Goal: Task Accomplishment & Management: Manage account settings

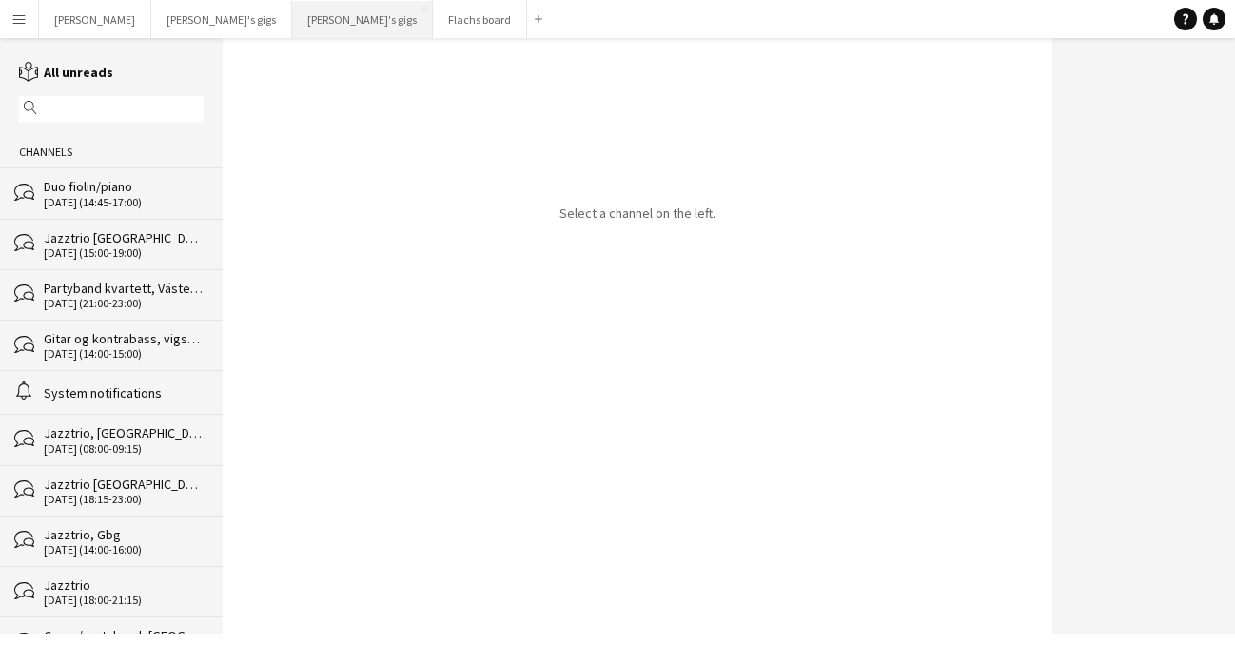
click at [292, 29] on button "[PERSON_NAME]'s gigs Close" at bounding box center [362, 19] width 141 height 37
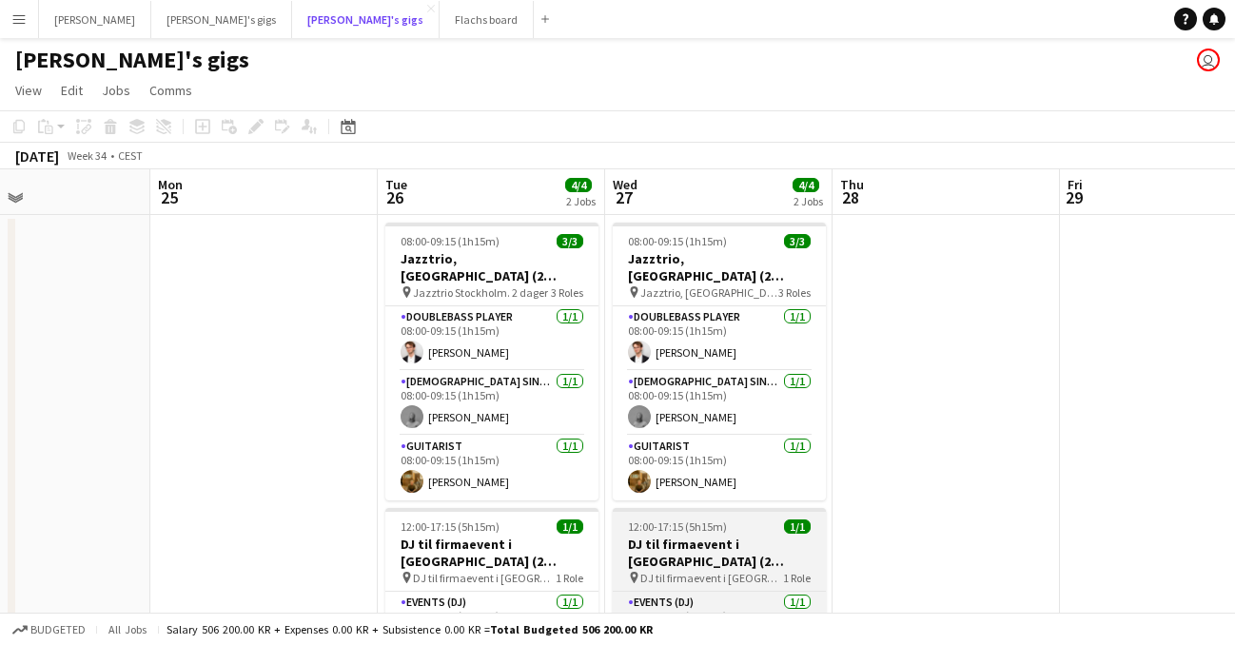
scroll to position [83, 0]
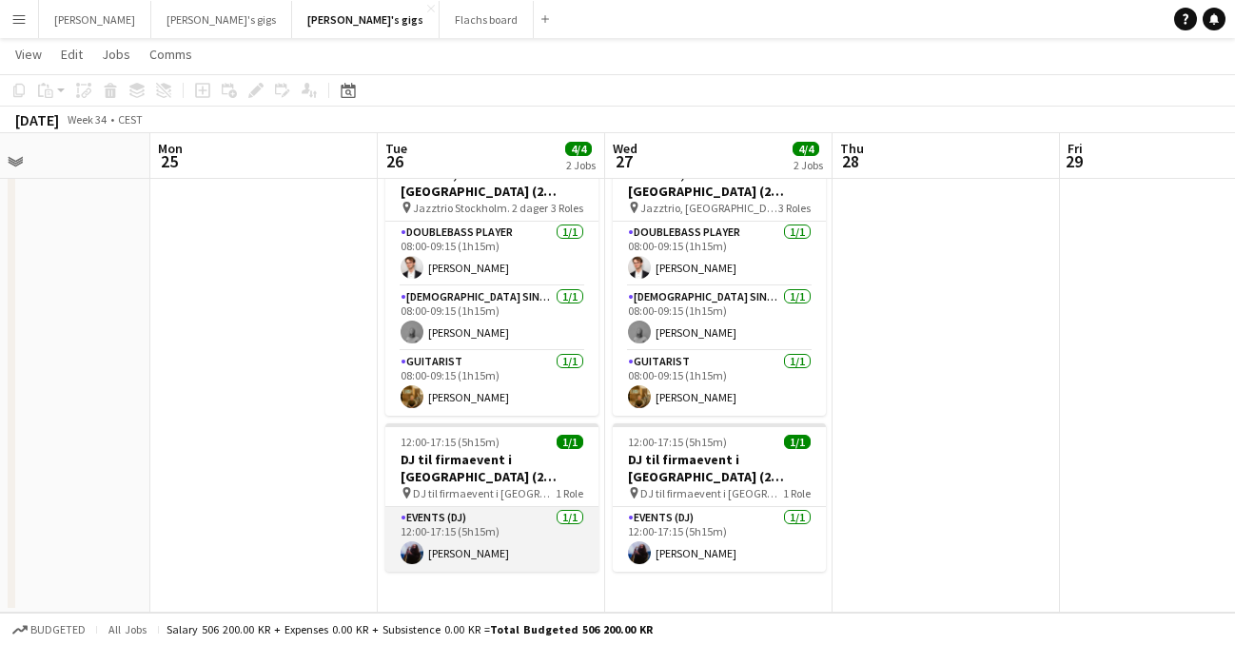
click at [541, 535] on app-card-role "Events (DJ) 1/1 12:00-17:15 (5h15m) Tom Gabrielsson" at bounding box center [491, 539] width 213 height 65
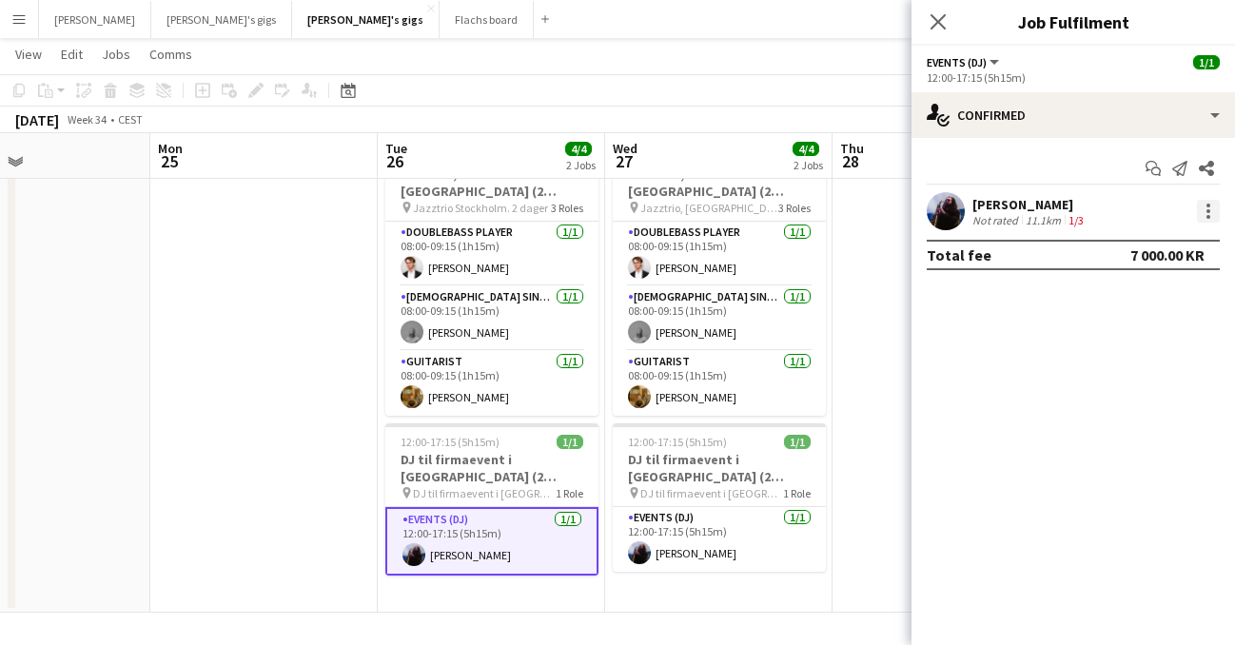
click at [1203, 210] on div at bounding box center [1208, 211] width 23 height 23
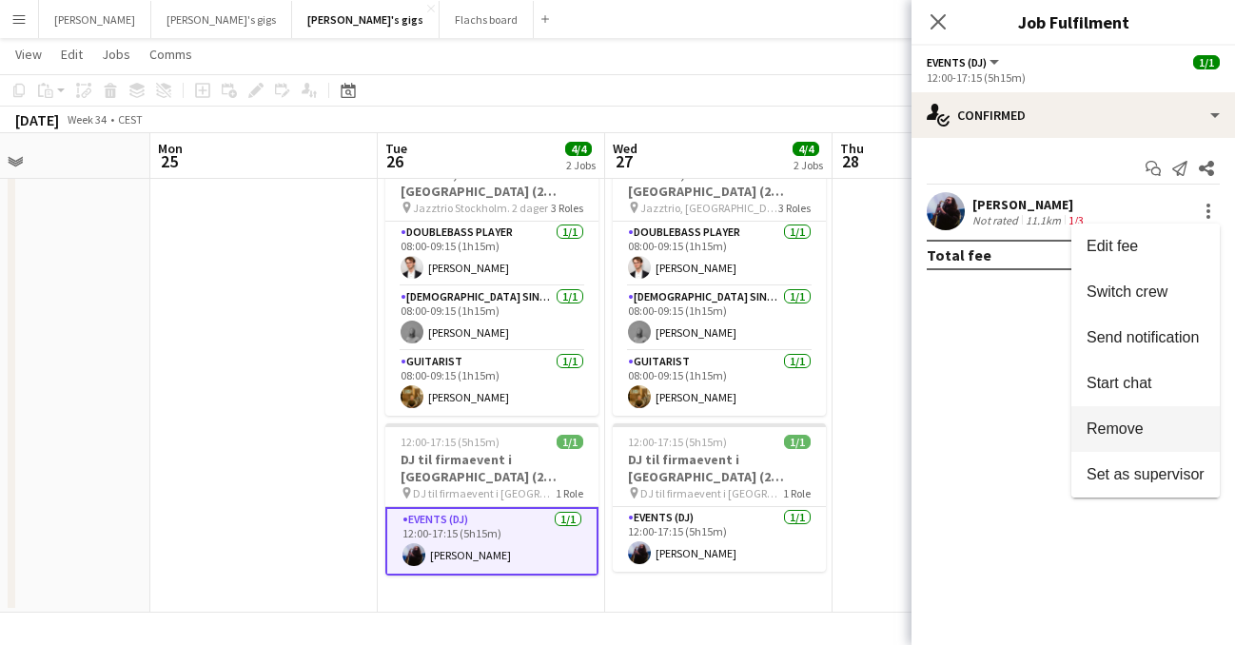
click at [1161, 440] on button "Remove" at bounding box center [1146, 429] width 148 height 46
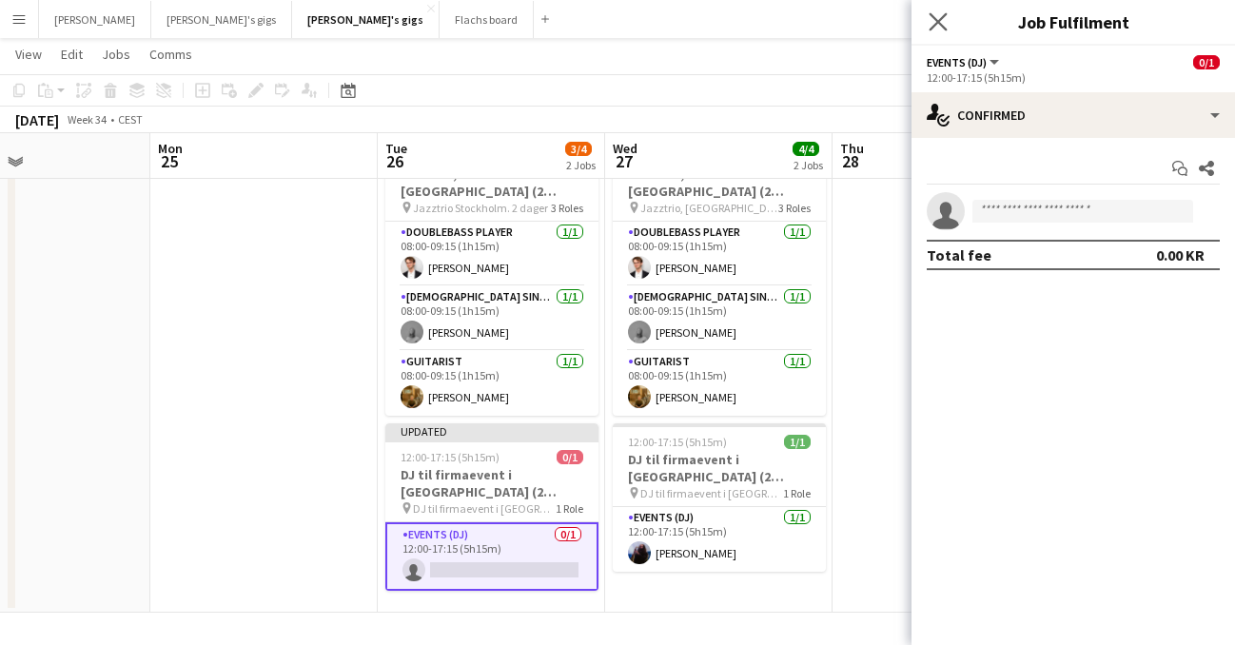
click at [942, 11] on app-icon "Close pop-in" at bounding box center [939, 23] width 28 height 28
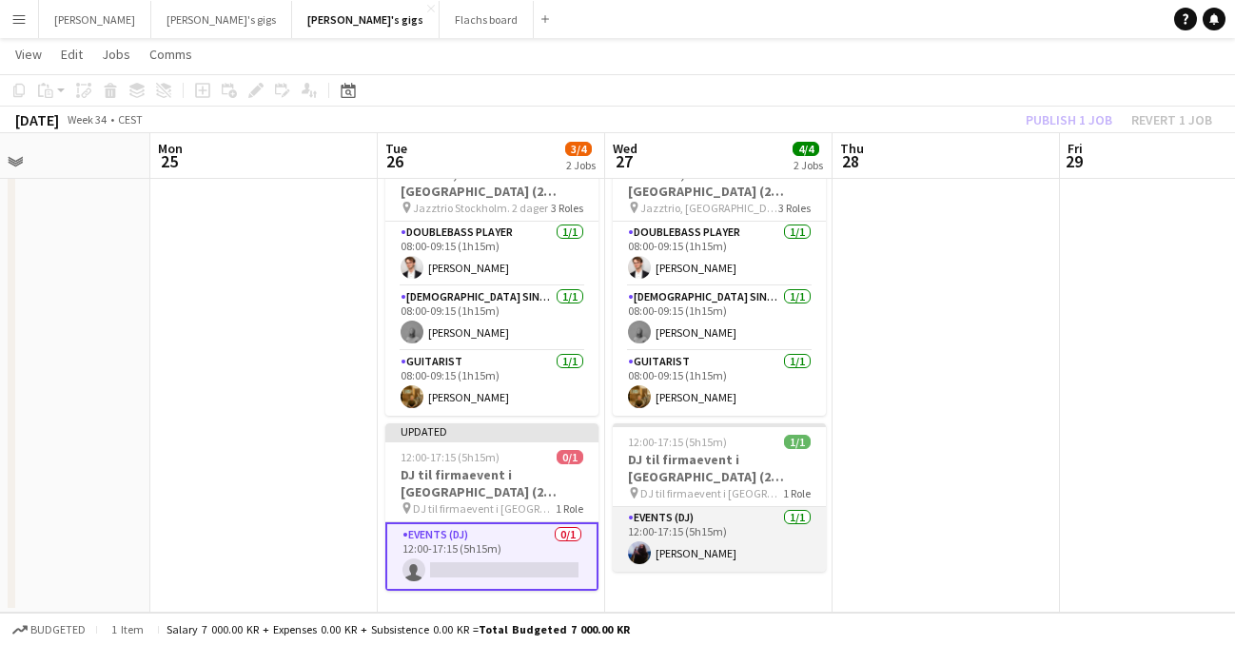
click at [725, 524] on app-card-role "Events (DJ) 1/1 12:00-17:15 (5h15m) Tom Gabrielsson" at bounding box center [719, 539] width 213 height 65
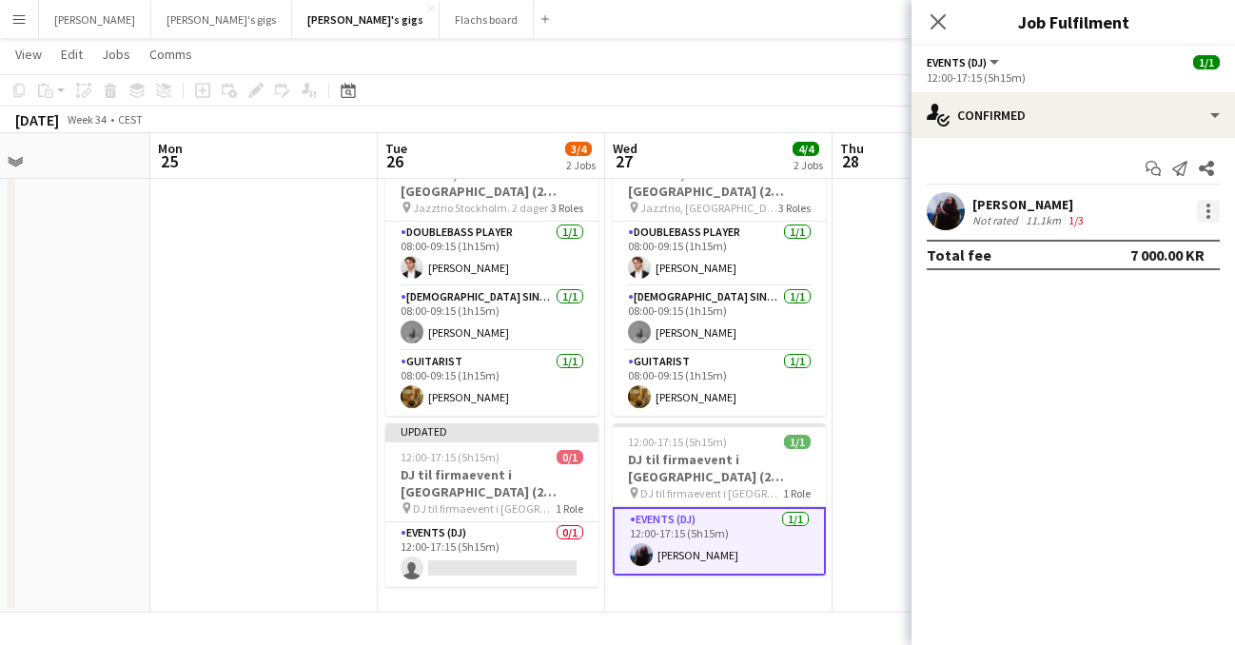
click at [1204, 215] on div at bounding box center [1208, 211] width 23 height 23
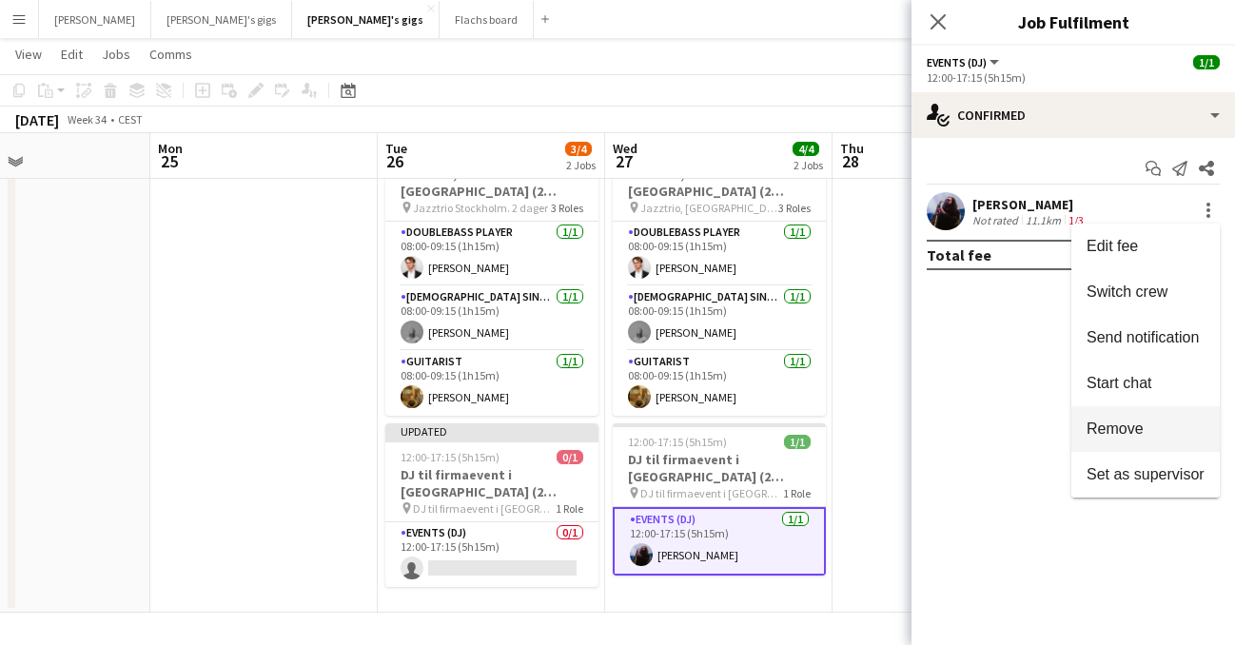
click at [1167, 441] on button "Remove" at bounding box center [1146, 429] width 148 height 46
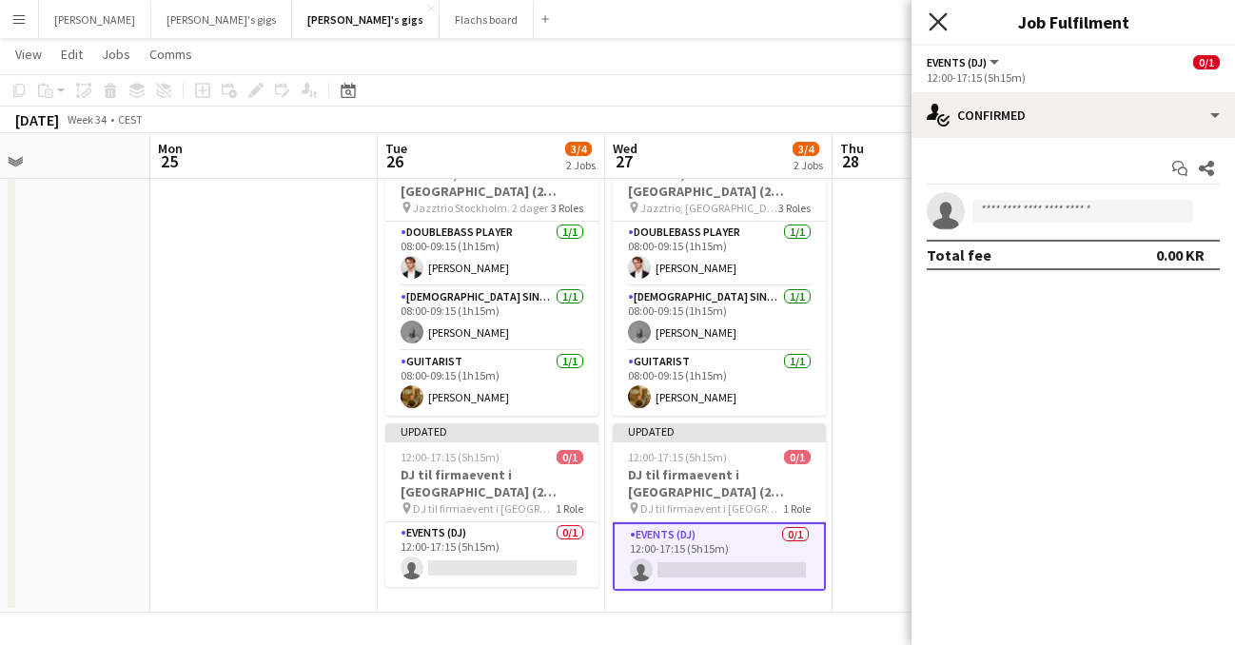
click at [936, 24] on icon at bounding box center [938, 21] width 18 height 18
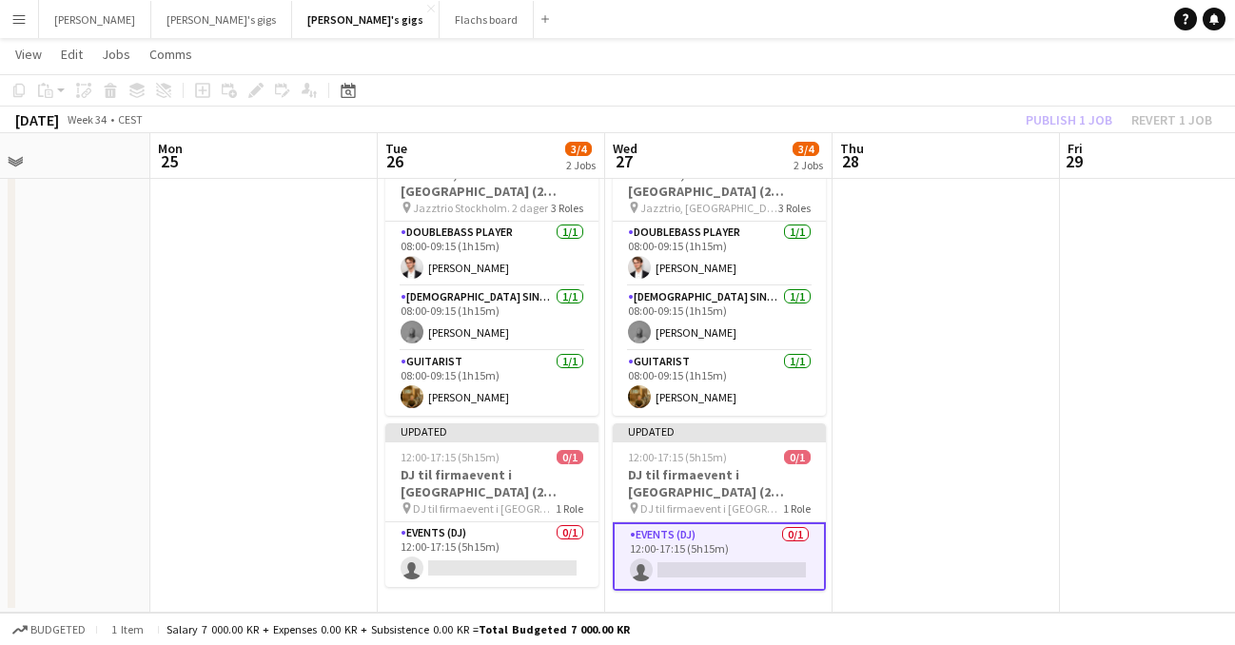
click at [1067, 114] on div "Publish 1 job Revert 1 job" at bounding box center [1119, 120] width 232 height 25
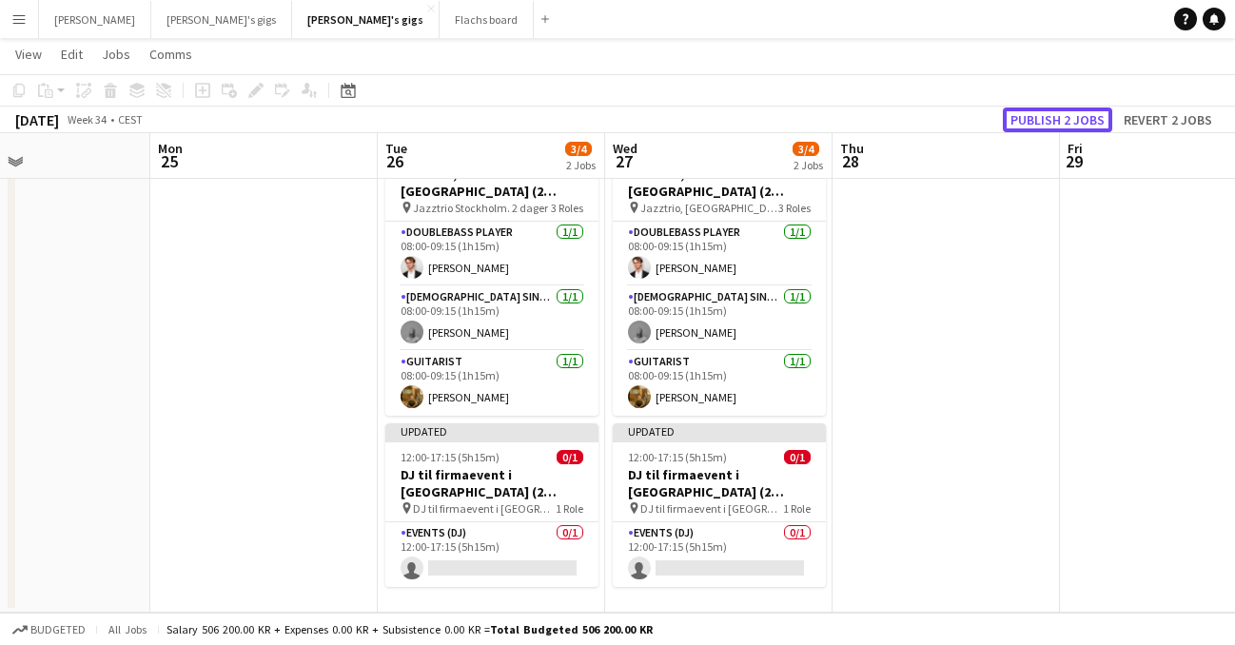
click at [1067, 114] on button "Publish 2 jobs" at bounding box center [1057, 120] width 109 height 25
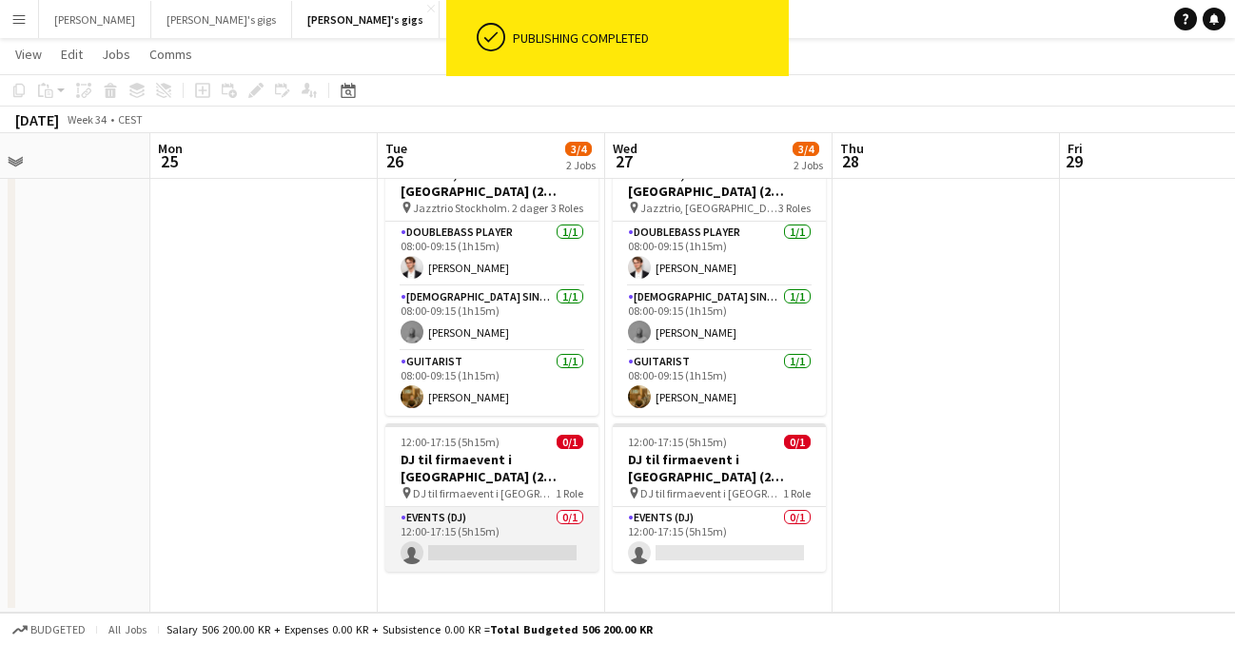
click at [519, 514] on app-card-role "Events (DJ) 0/1 12:00-17:15 (5h15m) single-neutral-actions" at bounding box center [491, 539] width 213 height 65
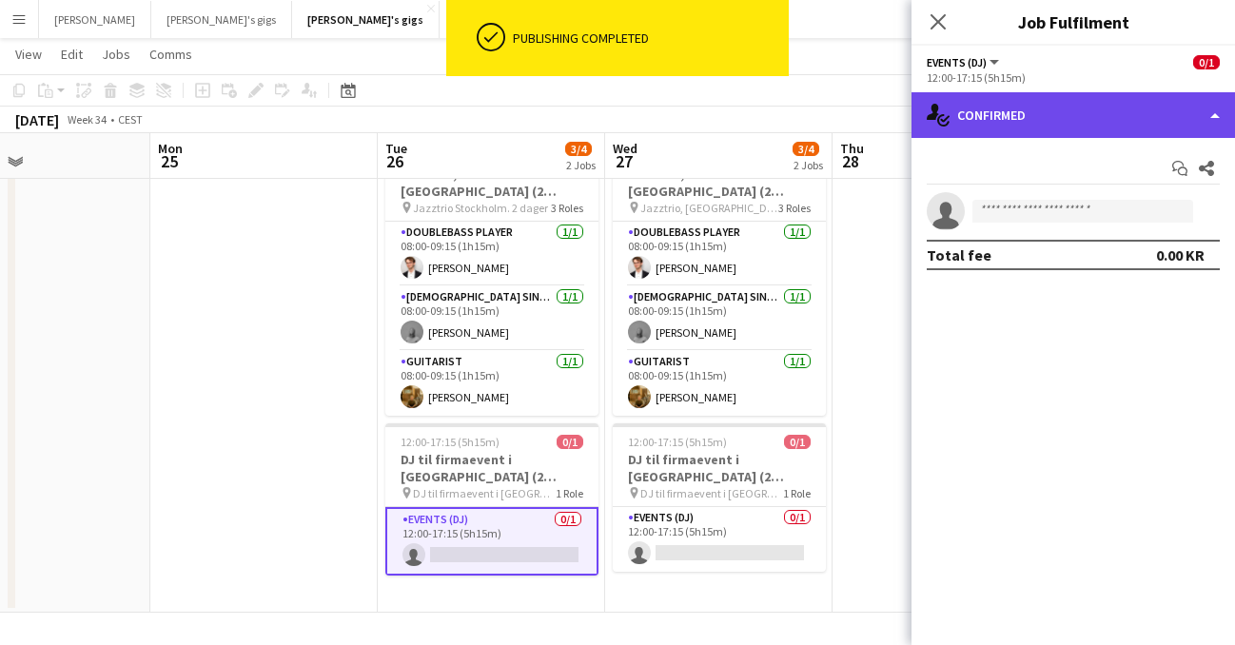
click at [1214, 108] on div "single-neutral-actions-check-2 Confirmed" at bounding box center [1074, 115] width 324 height 46
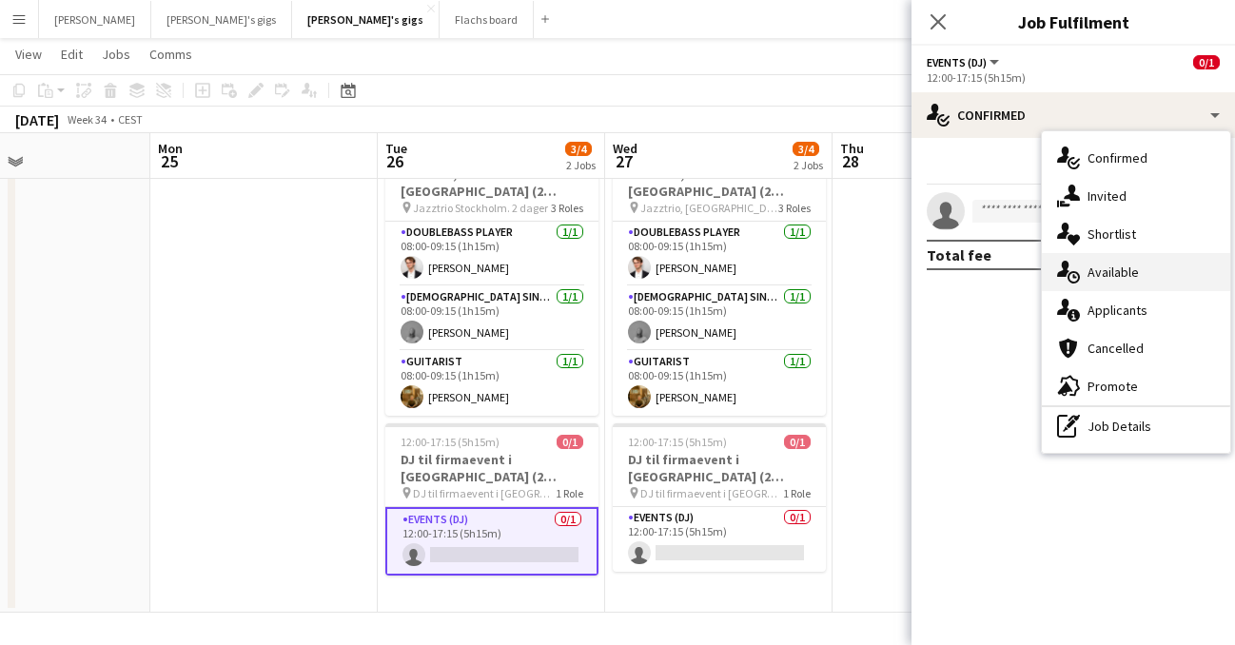
click at [1148, 271] on div "single-neutral-actions-upload Available" at bounding box center [1136, 272] width 188 height 38
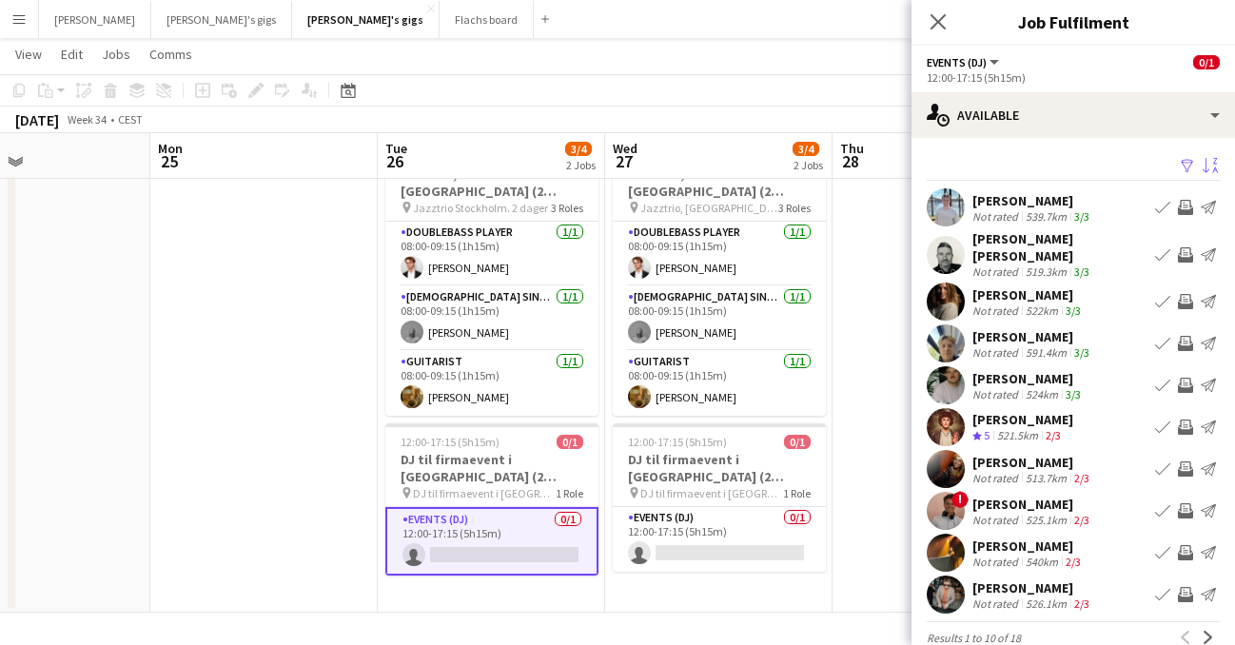
click at [1207, 168] on app-icon "Sort asc" at bounding box center [1210, 167] width 15 height 18
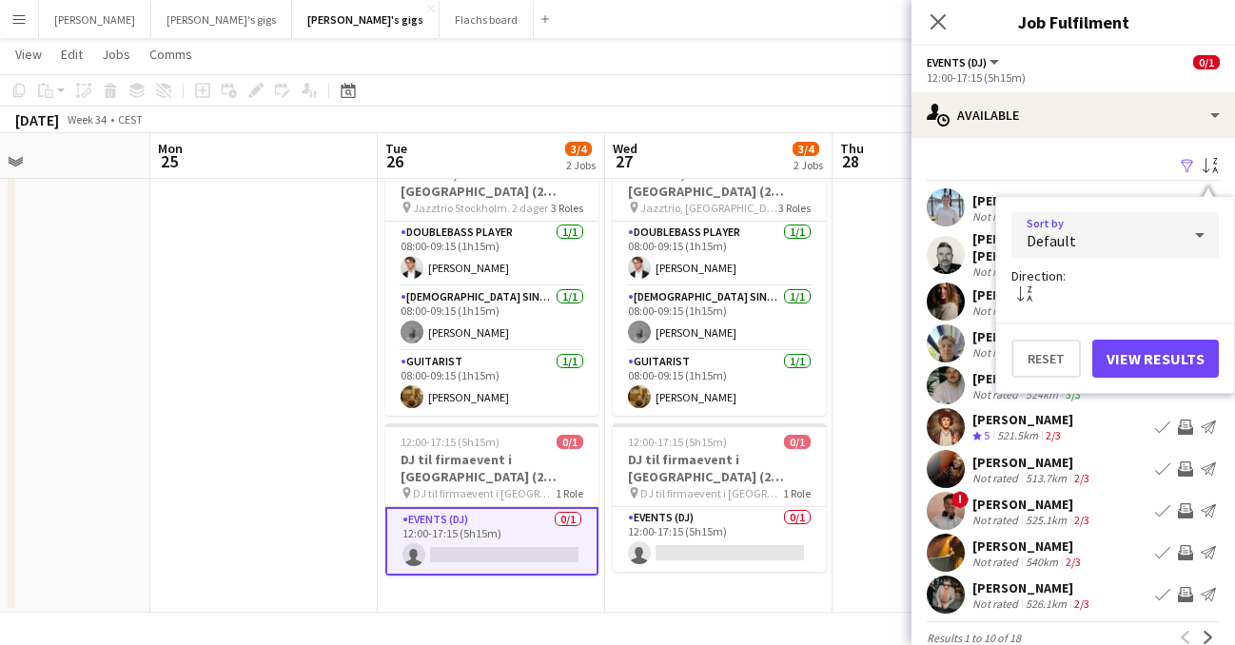
click at [1129, 239] on div "Default" at bounding box center [1096, 235] width 169 height 46
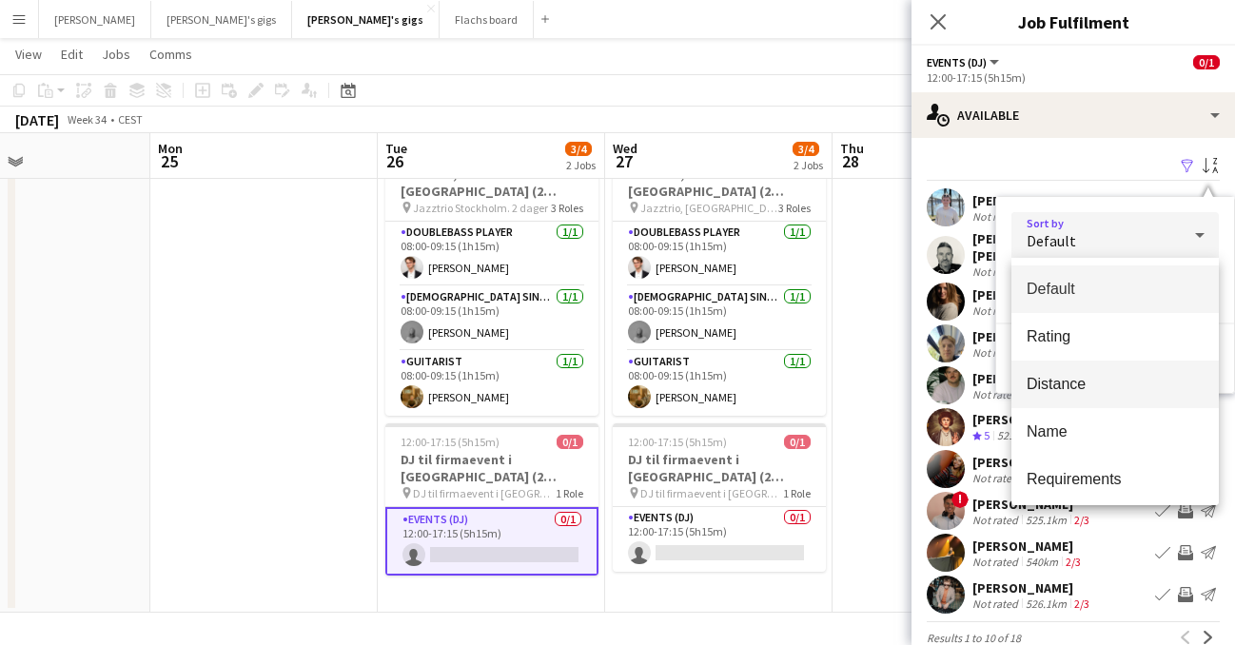
click at [1057, 383] on span "Distance" at bounding box center [1115, 384] width 177 height 18
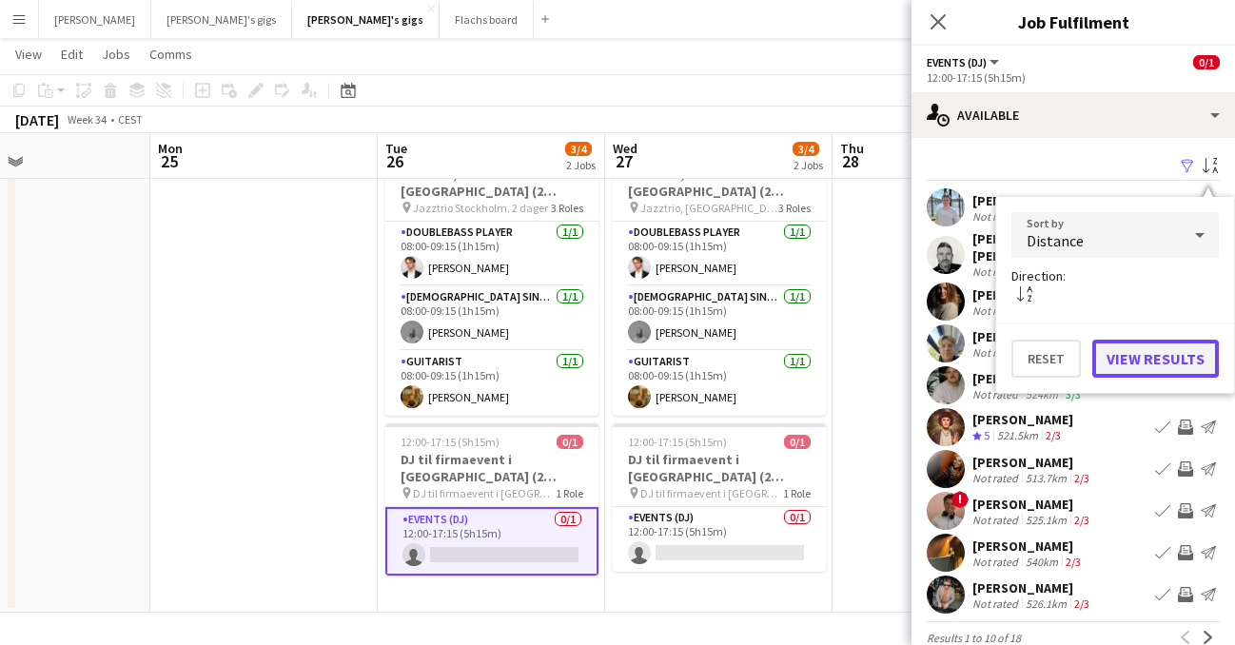
click at [1167, 362] on button "View Results" at bounding box center [1156, 359] width 127 height 38
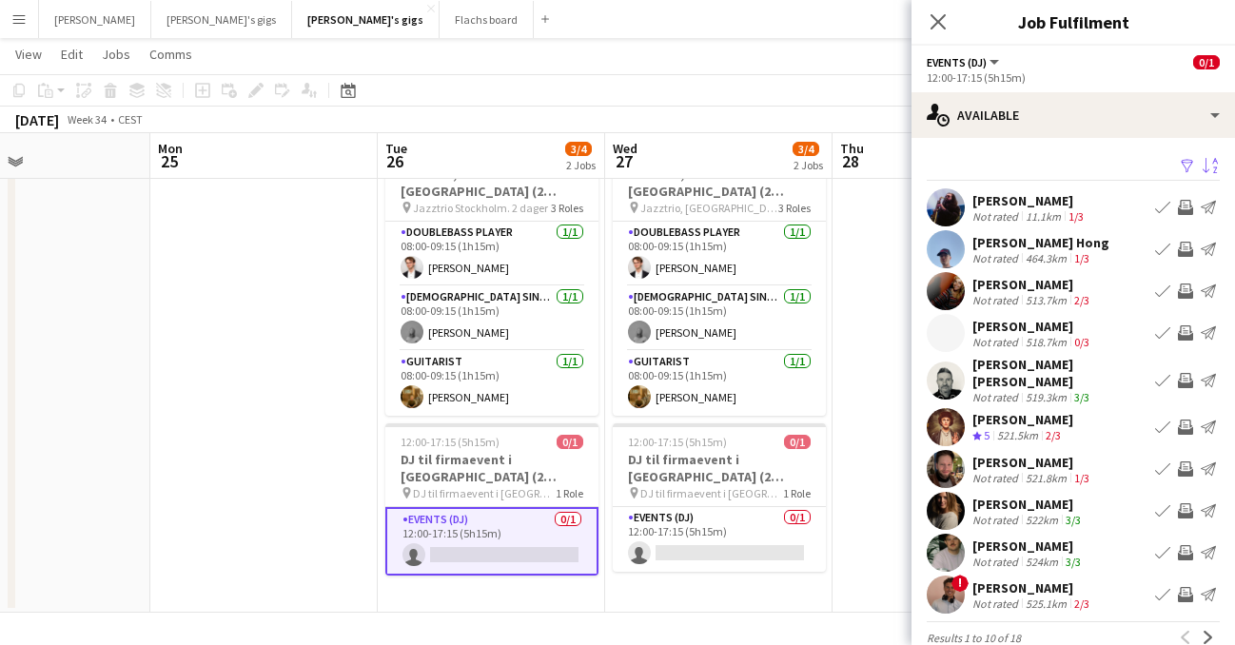
click at [942, 590] on app-user-avatar at bounding box center [946, 595] width 38 height 38
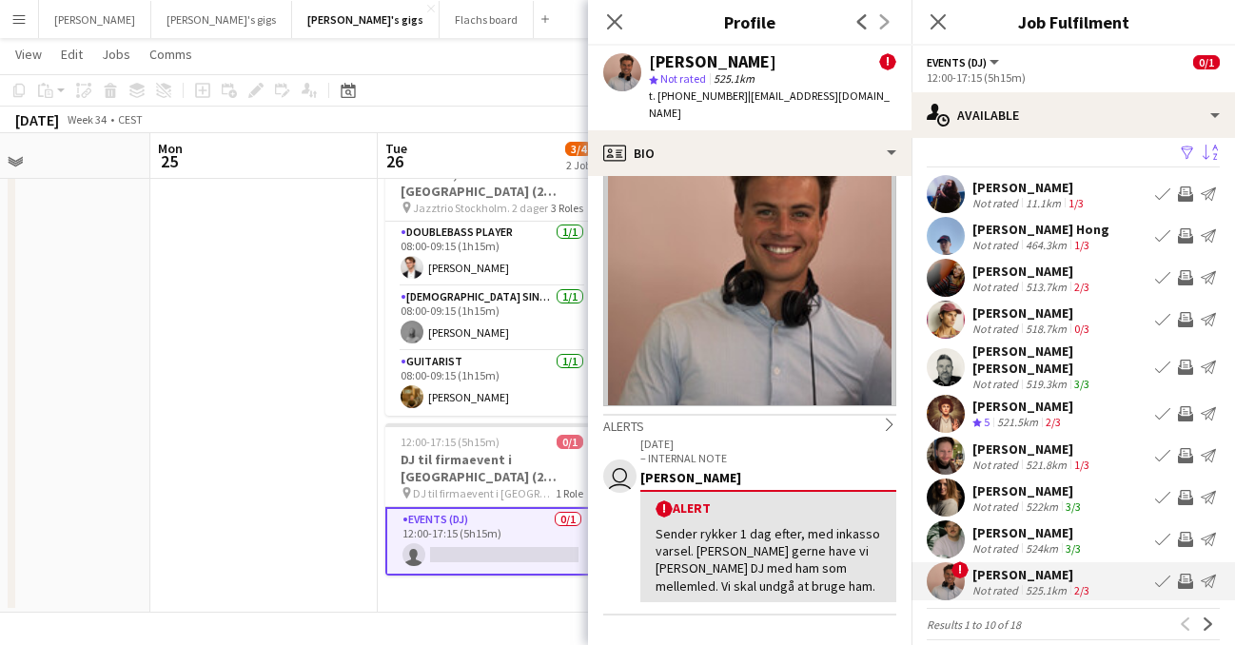
scroll to position [0, 0]
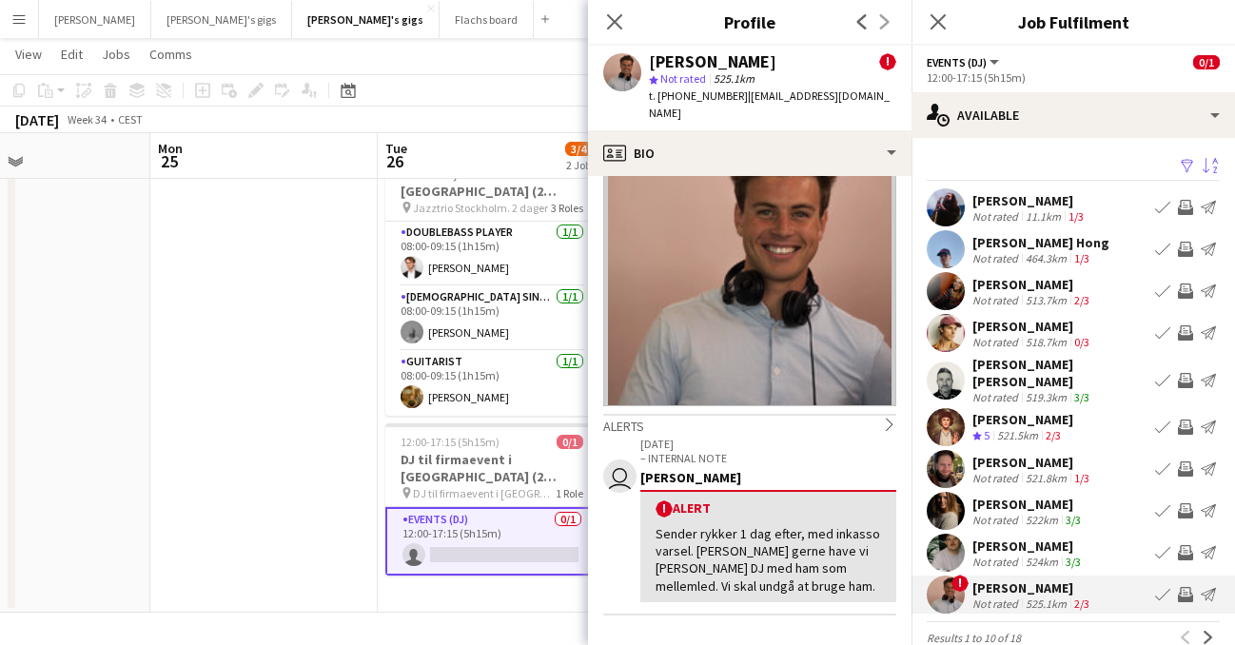
click at [956, 293] on app-user-avatar at bounding box center [946, 291] width 38 height 38
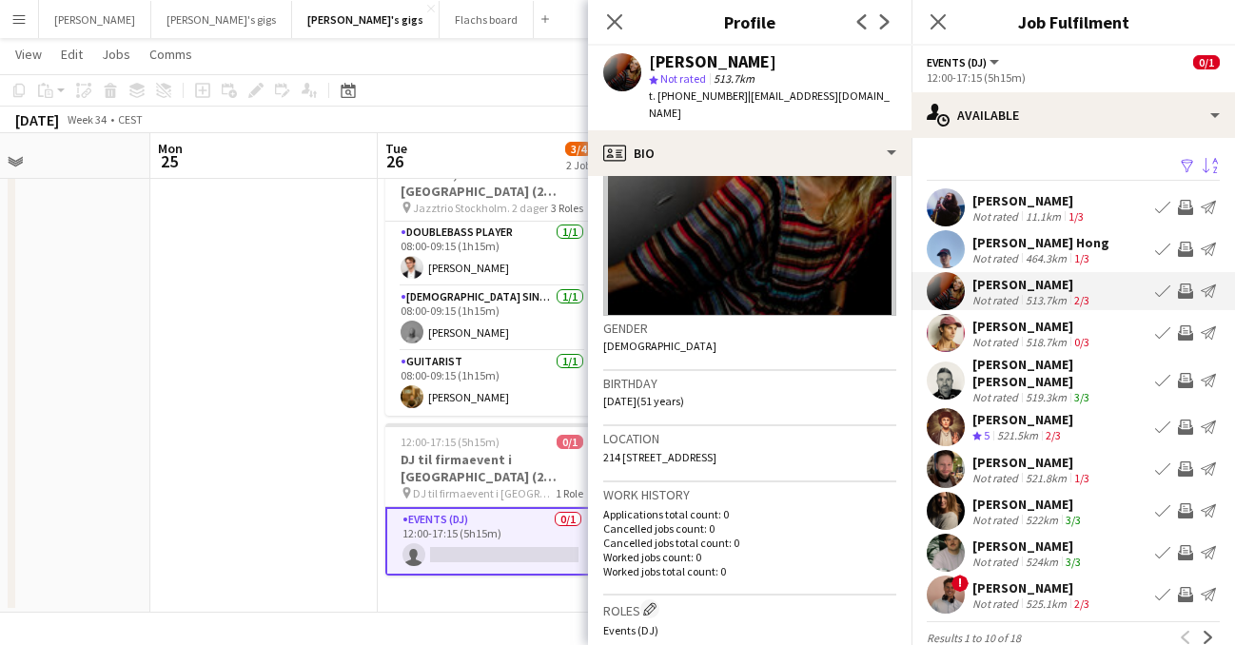
scroll to position [163, 0]
click at [956, 243] on app-user-avatar at bounding box center [946, 249] width 38 height 38
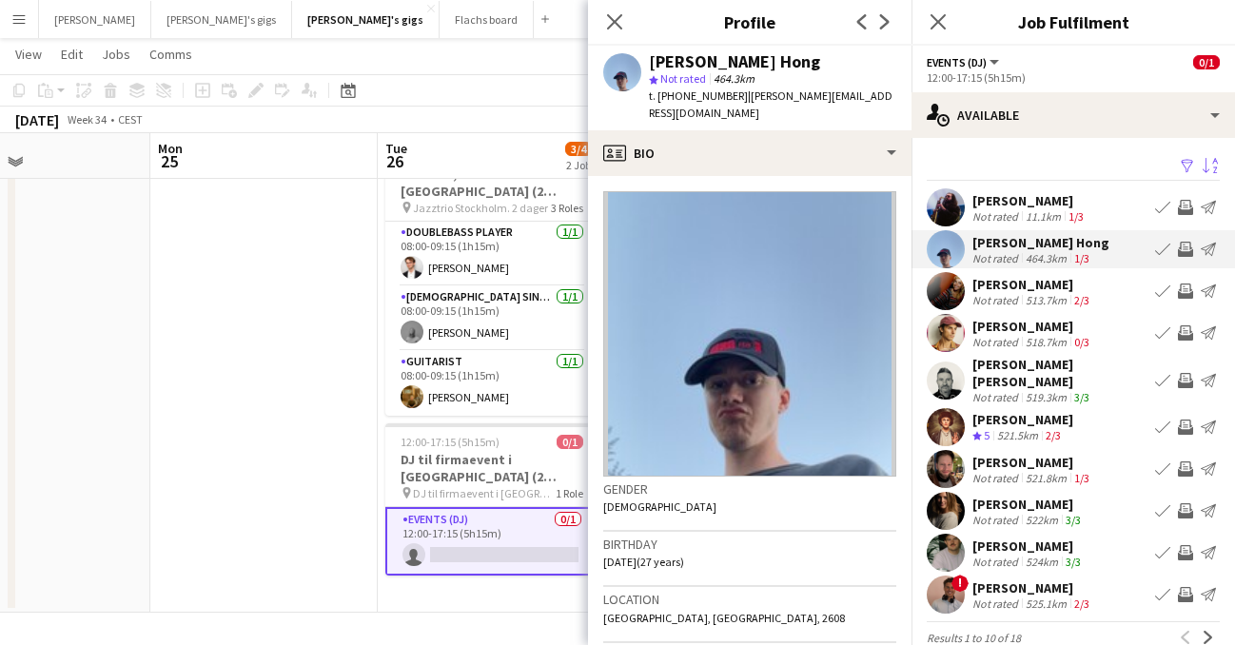
click at [947, 293] on app-user-avatar at bounding box center [946, 291] width 38 height 38
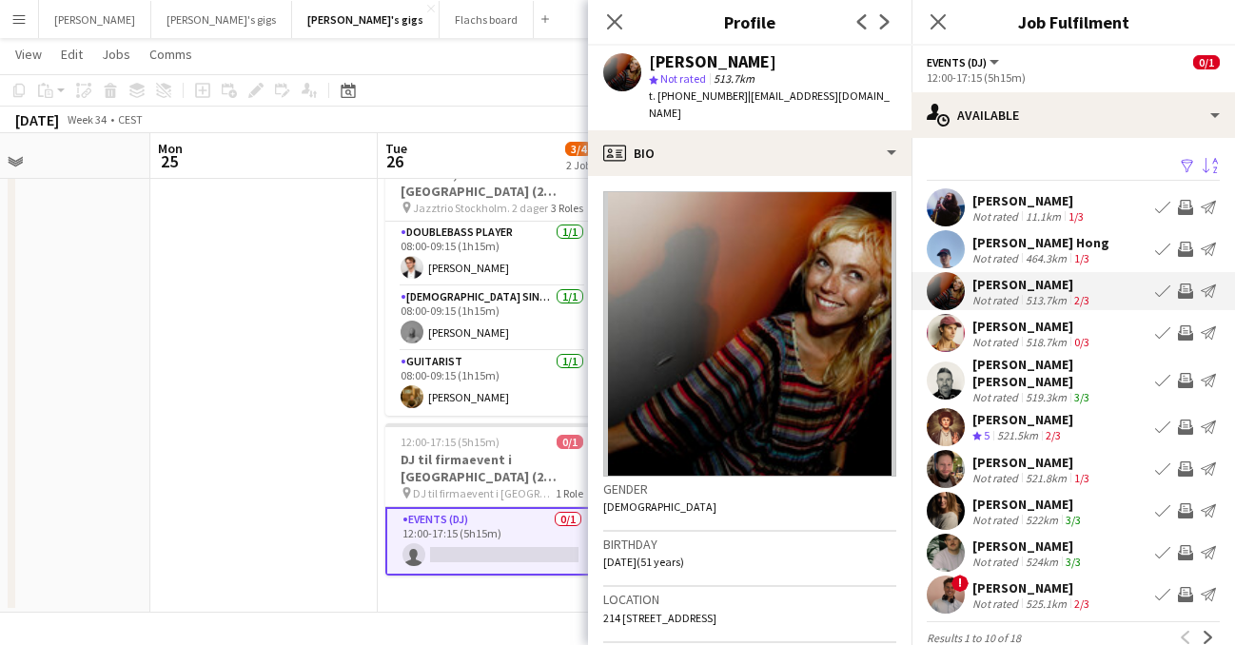
click at [1186, 287] on app-icon "Invite crew" at bounding box center [1185, 291] width 15 height 15
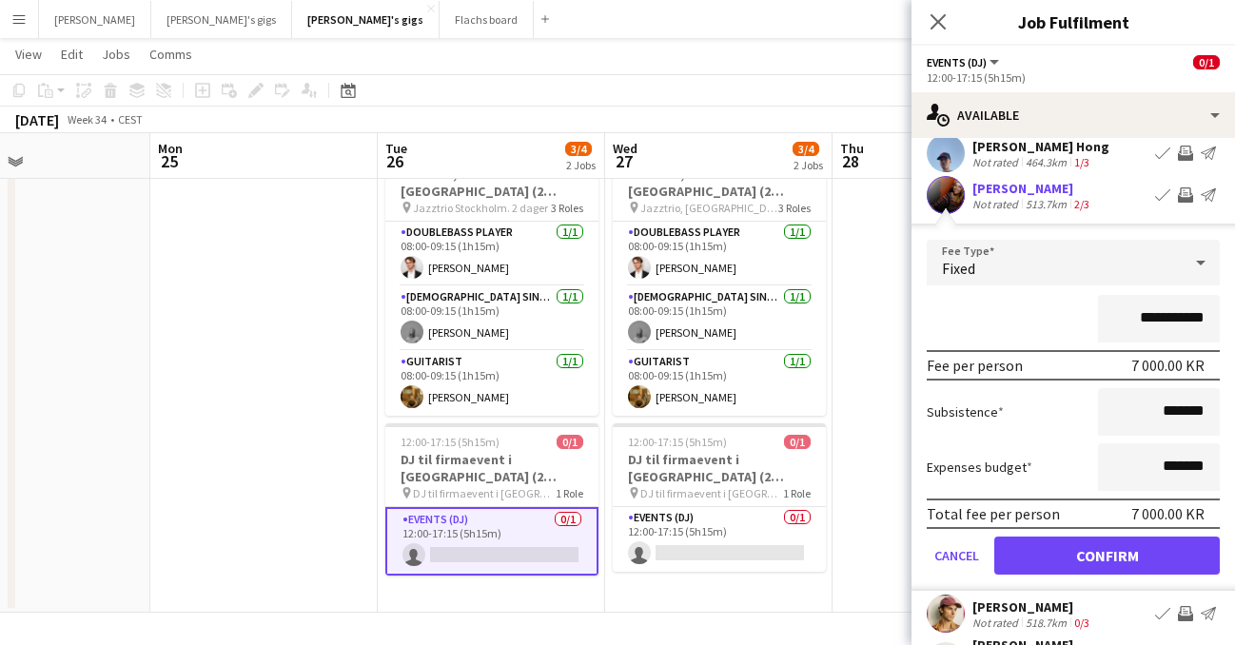
scroll to position [83, 0]
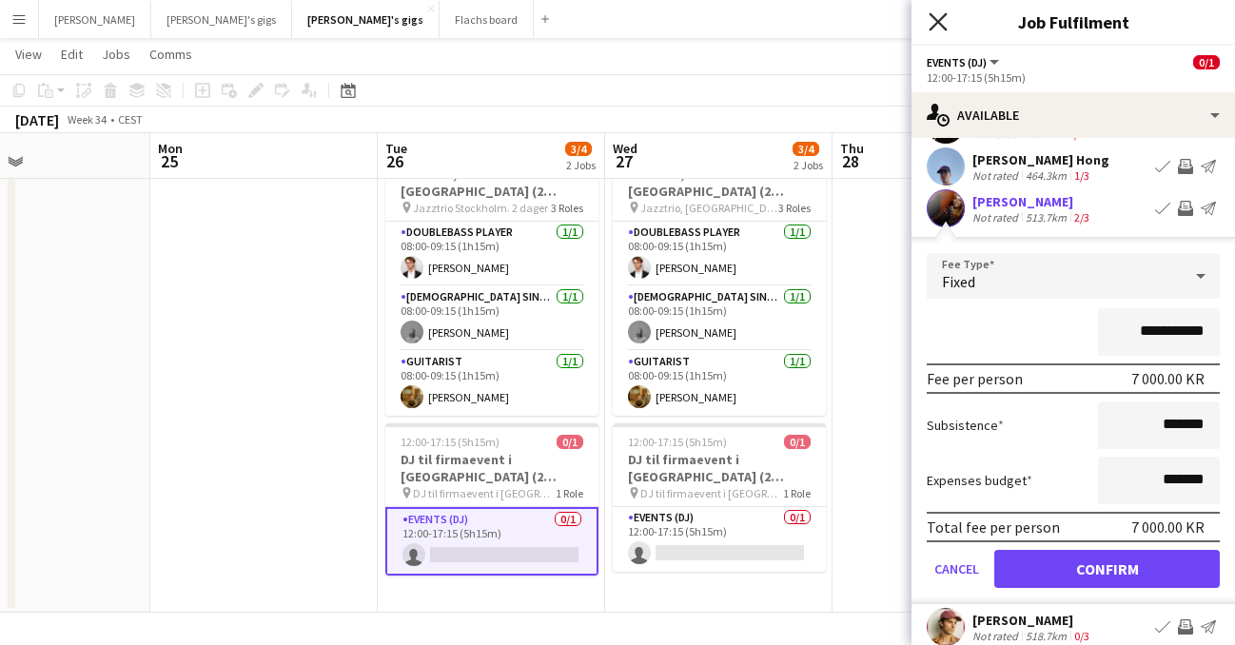
click at [933, 18] on icon "Close pop-in" at bounding box center [938, 21] width 18 height 18
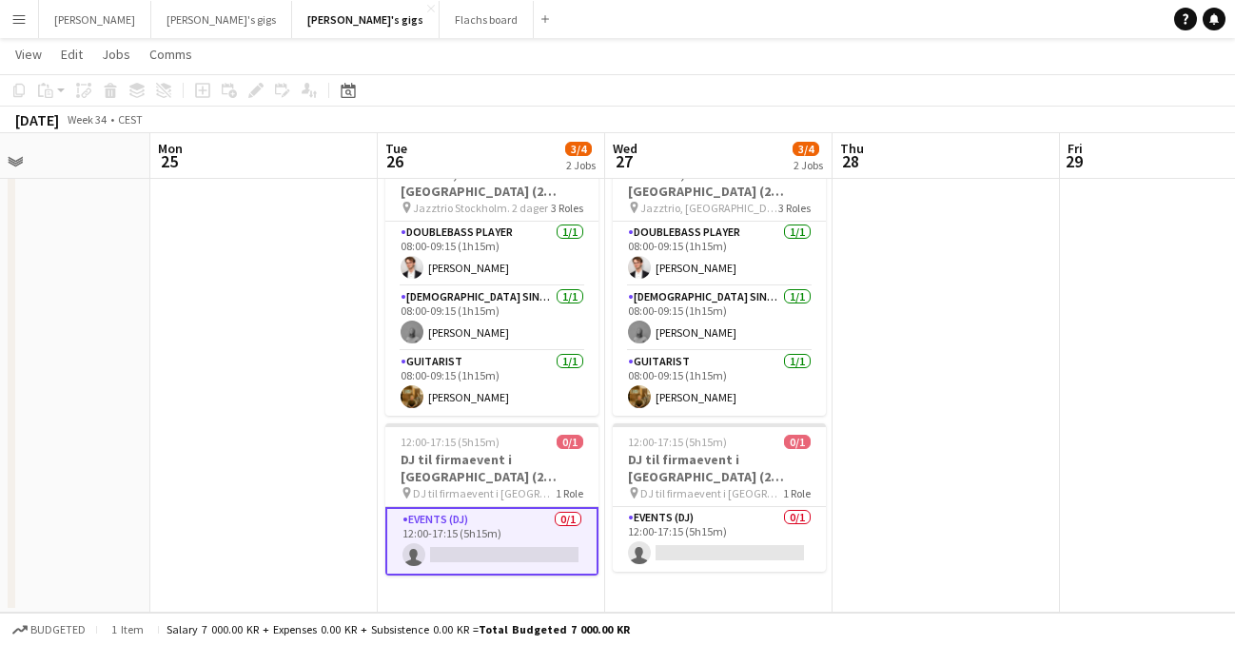
click at [521, 535] on app-card-role "Events (DJ) 0/1 12:00-17:15 (5h15m) single-neutral-actions" at bounding box center [491, 541] width 213 height 69
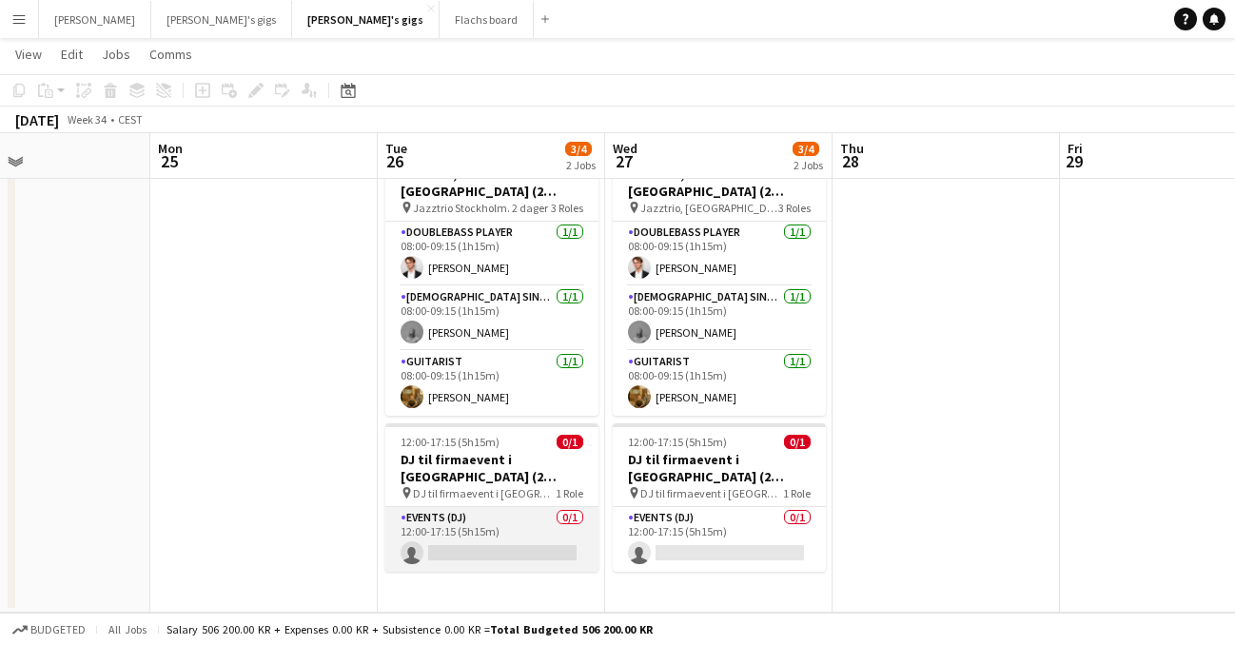
click at [521, 535] on app-card-role "Events (DJ) 0/1 12:00-17:15 (5h15m) single-neutral-actions" at bounding box center [491, 539] width 213 height 65
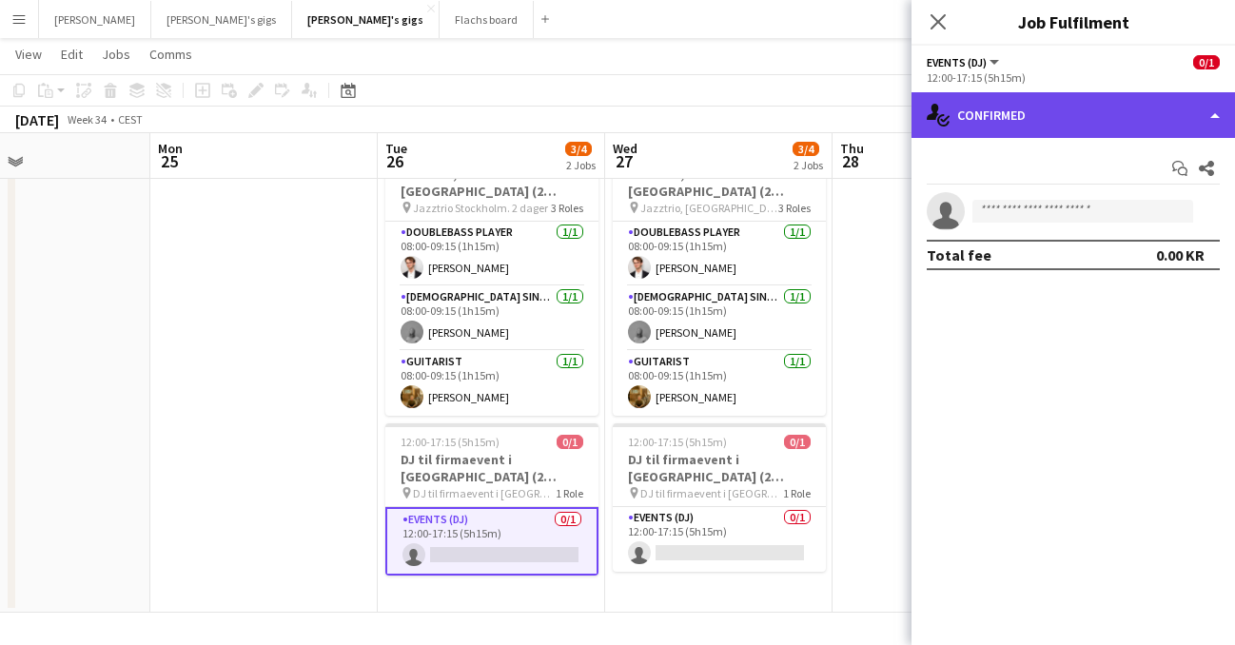
click at [1194, 119] on div "single-neutral-actions-check-2 Confirmed" at bounding box center [1074, 115] width 324 height 46
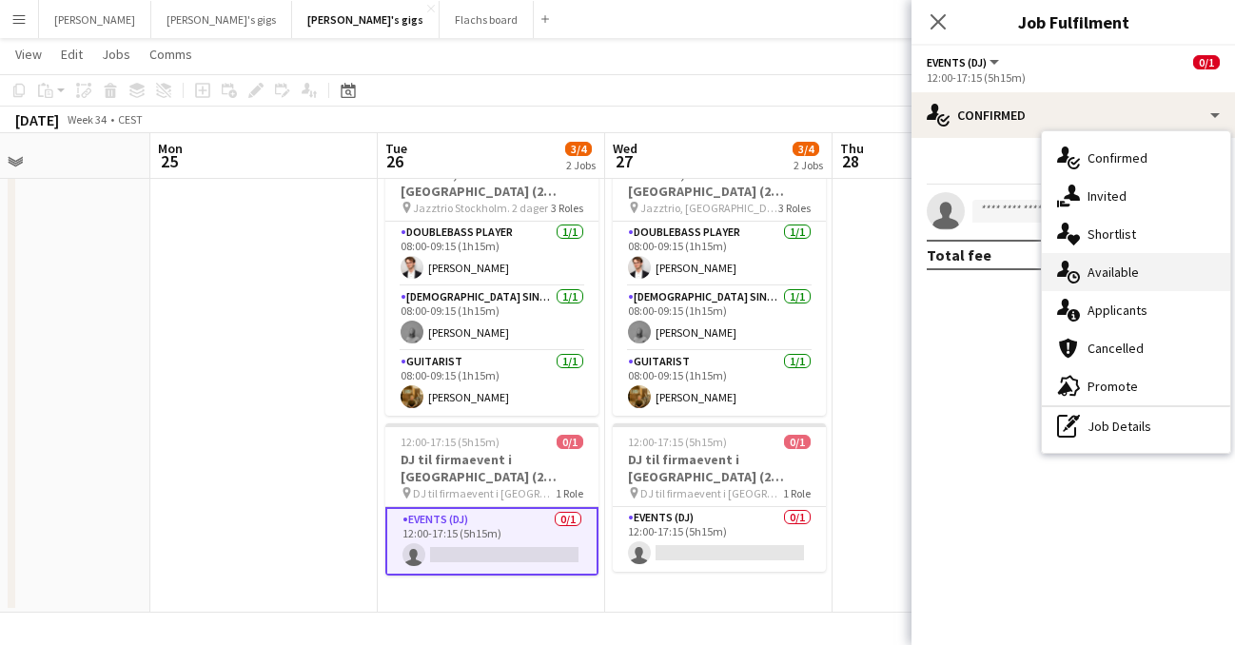
click at [1151, 273] on div "single-neutral-actions-upload Available" at bounding box center [1136, 272] width 188 height 38
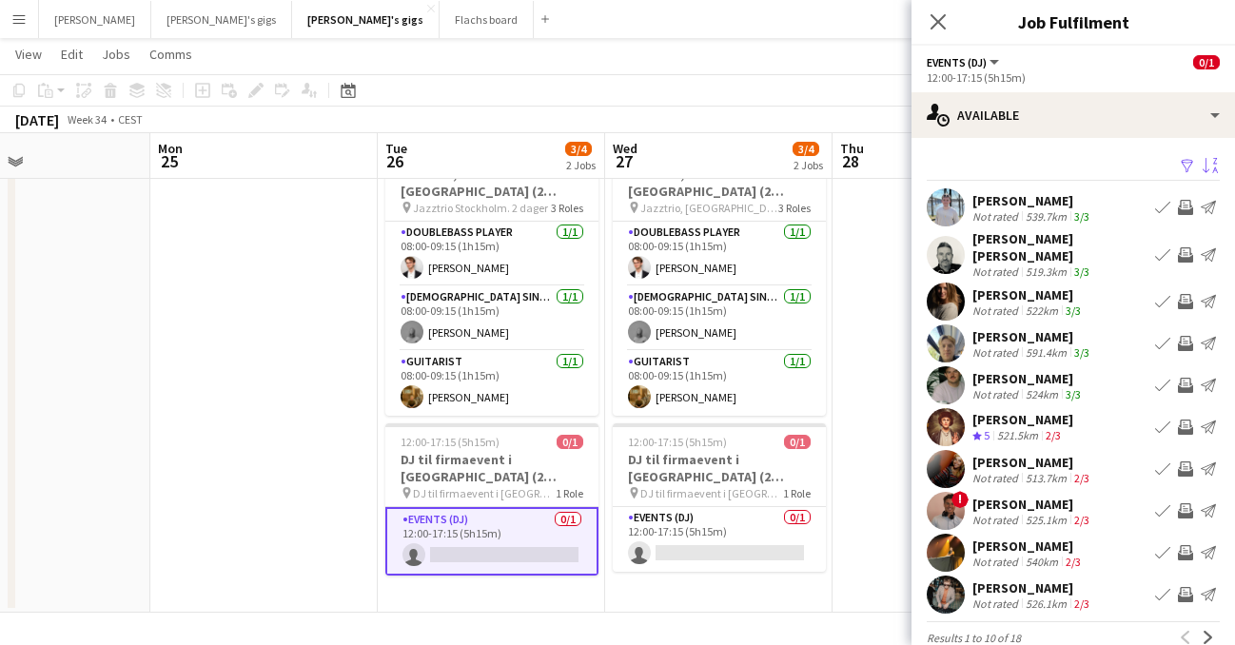
click at [1208, 163] on app-icon "Sort asc" at bounding box center [1210, 167] width 15 height 18
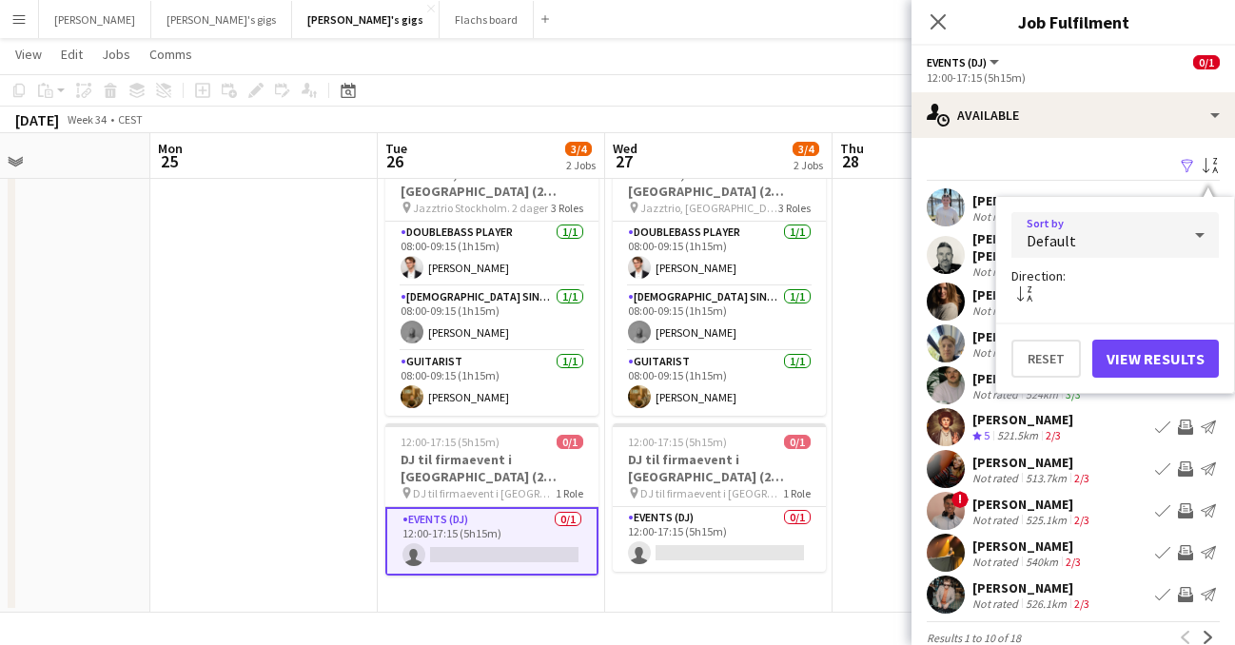
click at [1179, 232] on div "Default" at bounding box center [1096, 235] width 169 height 46
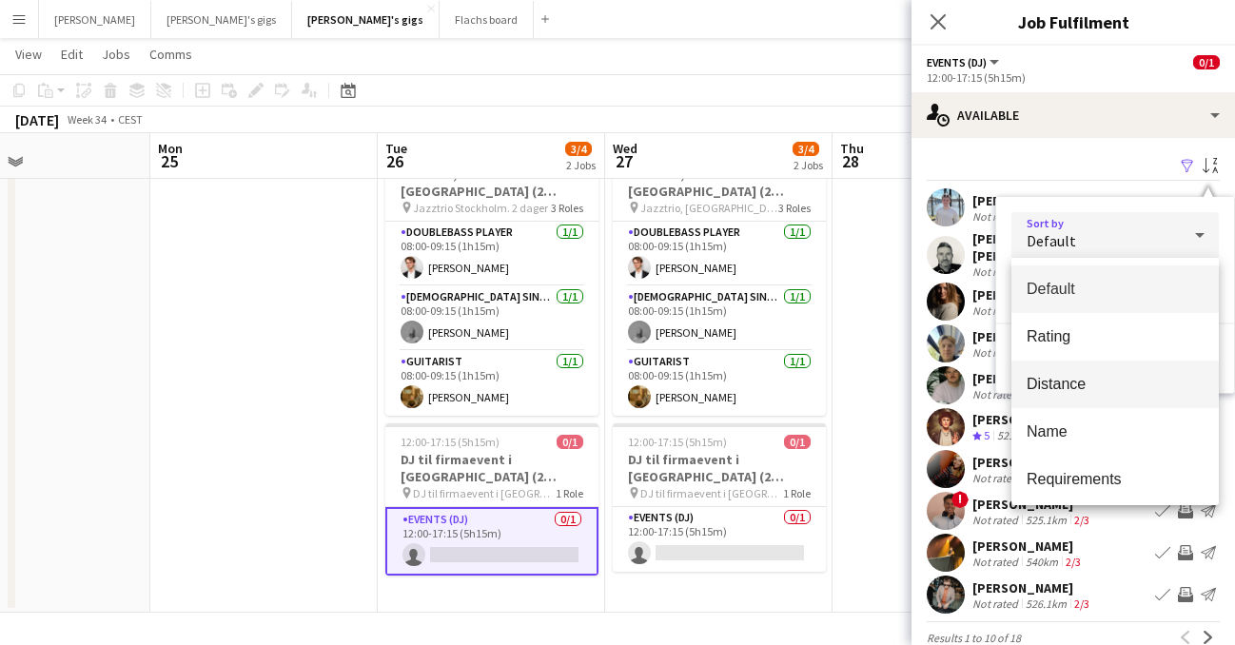
click at [1109, 392] on span "Distance" at bounding box center [1115, 384] width 177 height 18
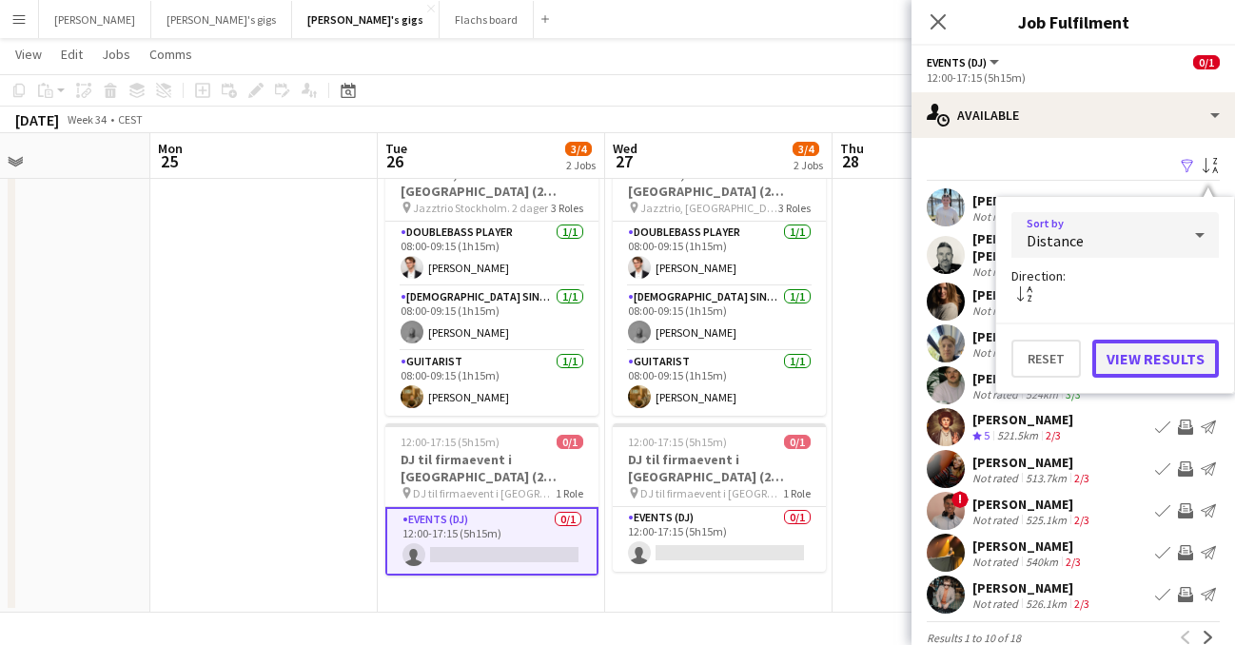
click at [1154, 367] on button "View Results" at bounding box center [1156, 359] width 127 height 38
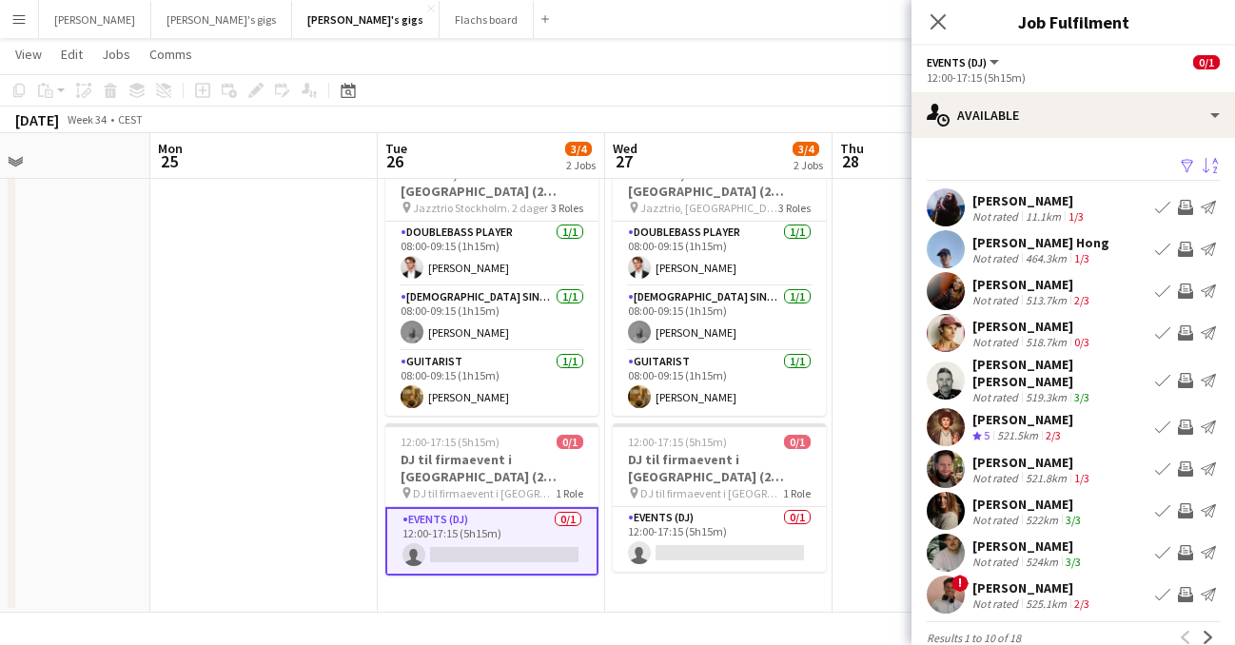
click at [941, 278] on app-user-avatar at bounding box center [946, 291] width 38 height 38
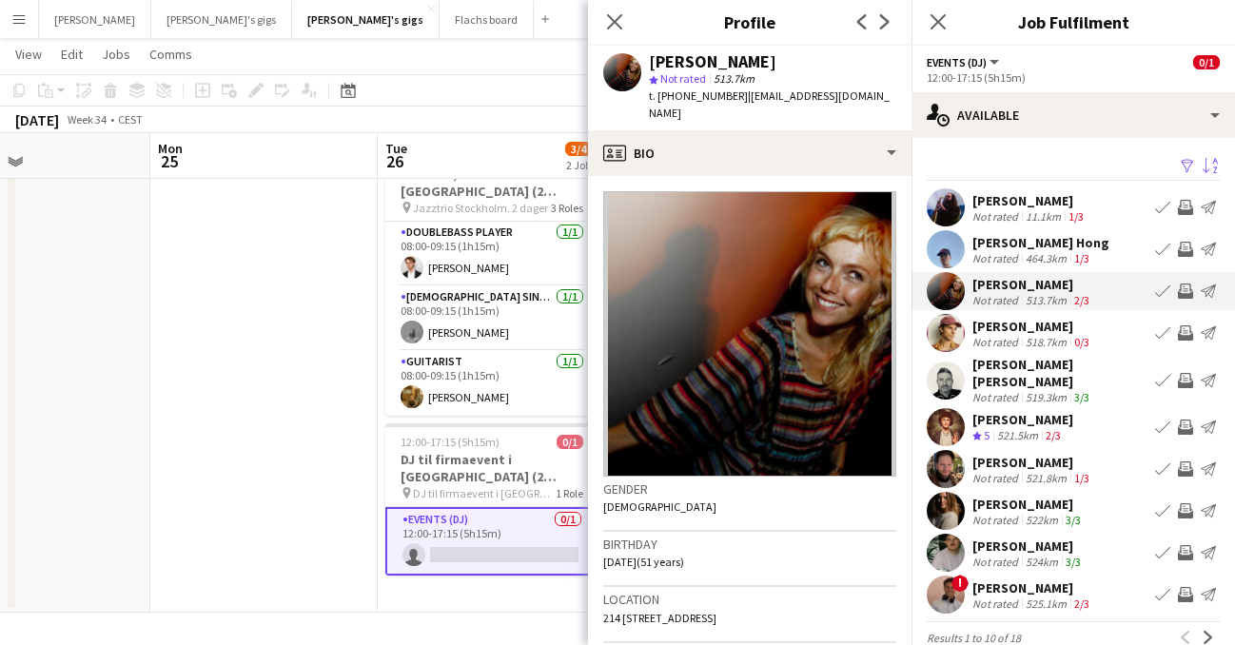
click at [1182, 285] on app-icon "Invite crew" at bounding box center [1185, 291] width 15 height 15
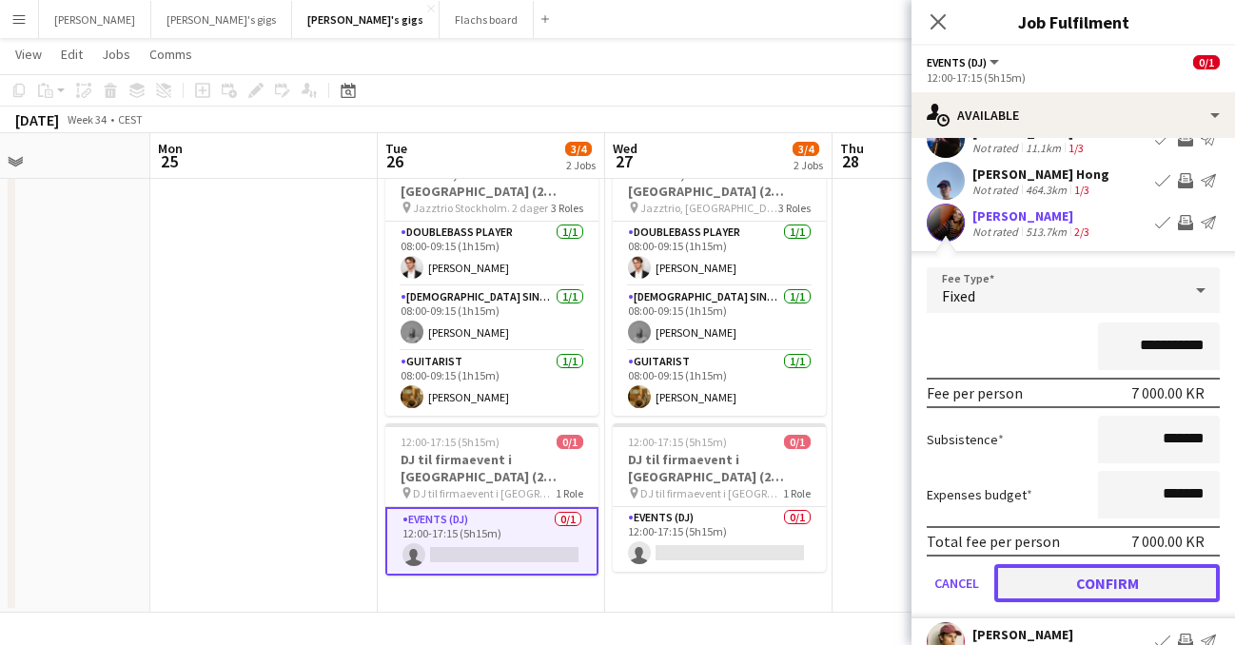
click at [1092, 570] on button "Confirm" at bounding box center [1108, 583] width 226 height 38
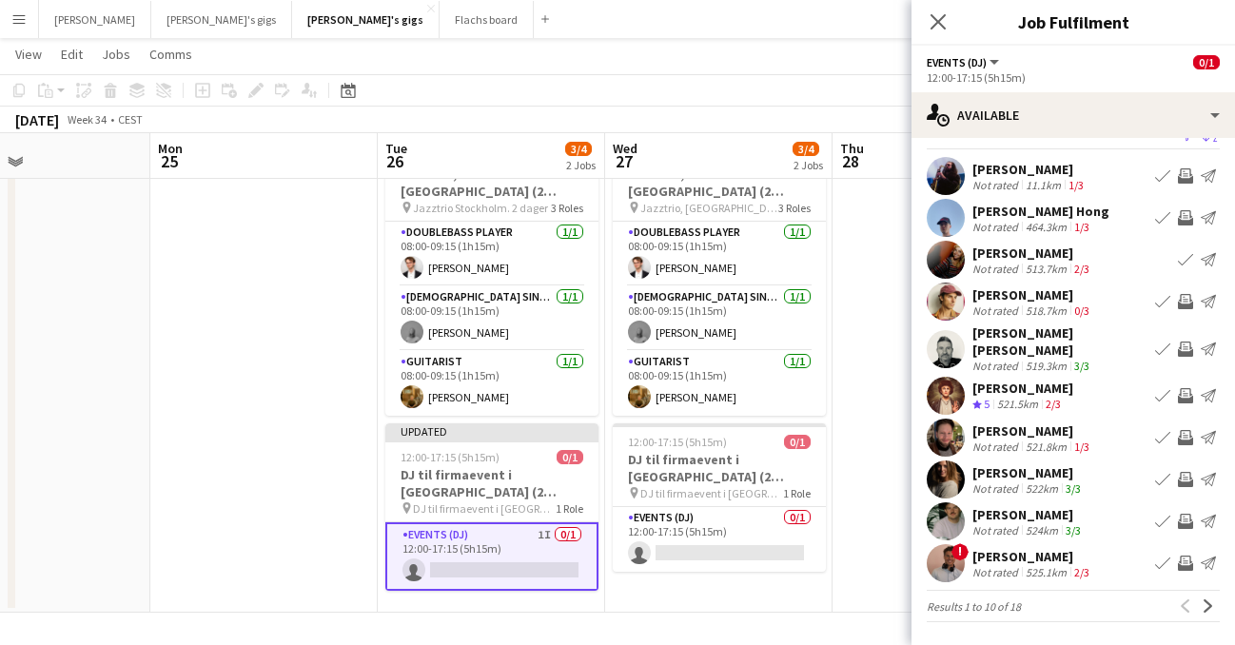
scroll to position [21, 0]
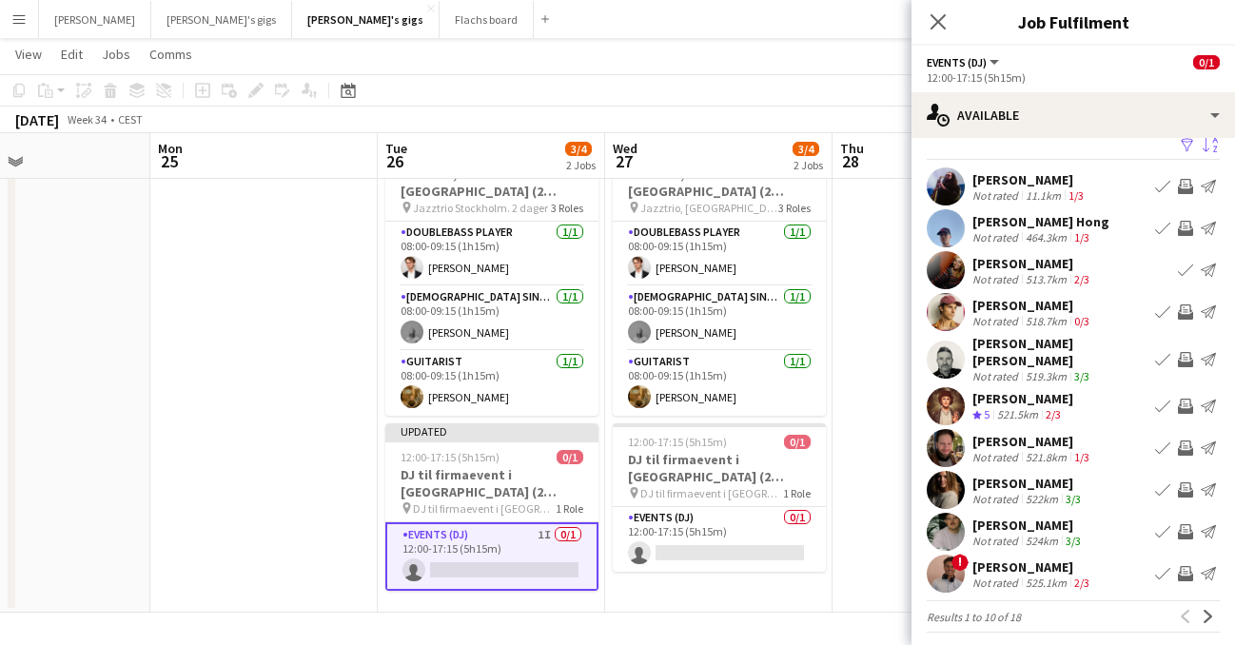
click at [941, 33] on div "Close pop-in" at bounding box center [938, 22] width 53 height 44
click at [931, 19] on icon "Close pop-in" at bounding box center [938, 21] width 18 height 18
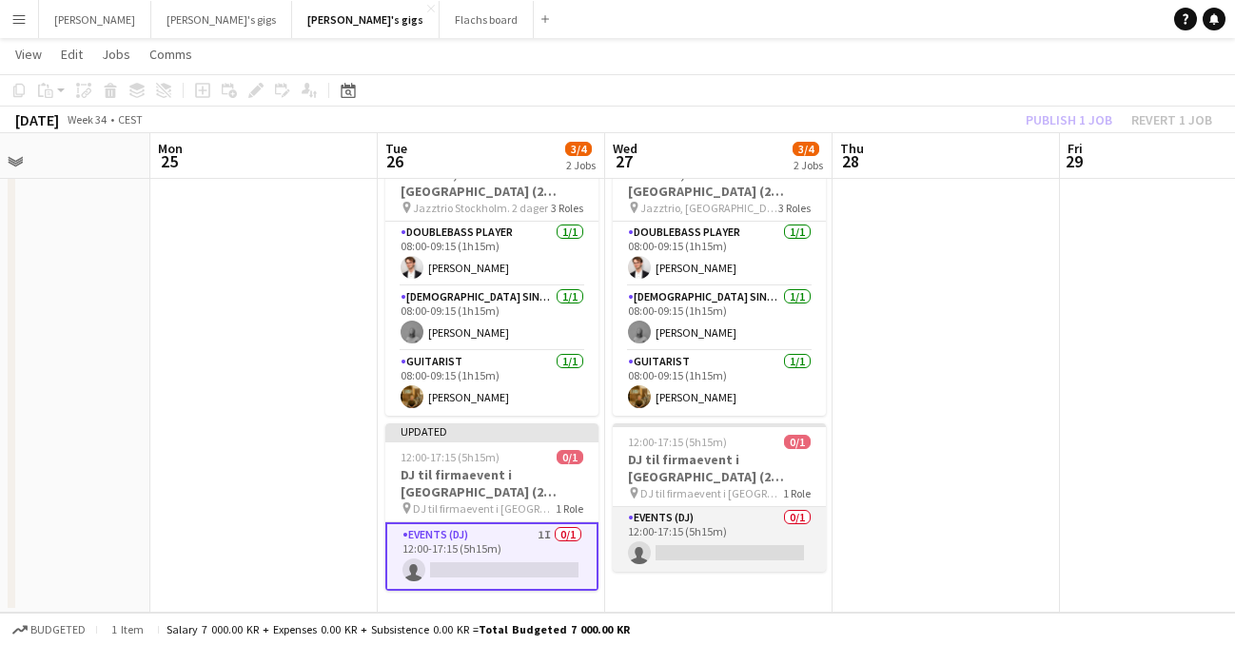
click at [727, 514] on app-card-role "Events (DJ) 0/1 12:00-17:15 (5h15m) single-neutral-actions" at bounding box center [719, 539] width 213 height 65
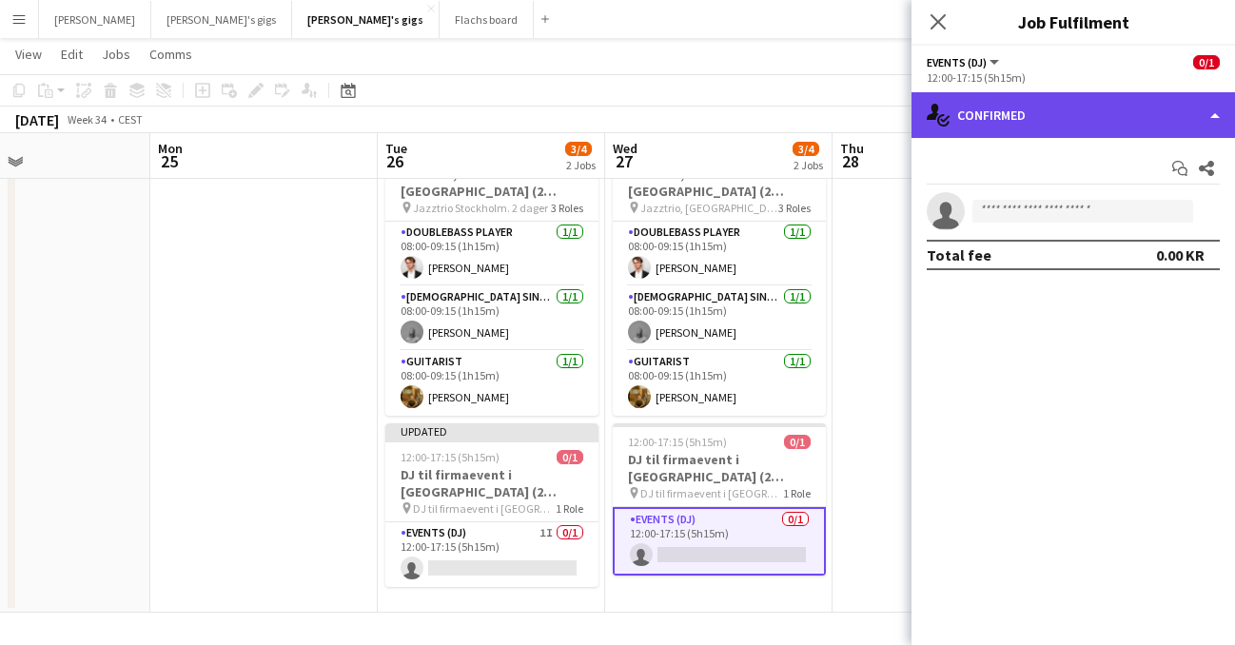
click at [1211, 122] on div "single-neutral-actions-check-2 Confirmed" at bounding box center [1074, 115] width 324 height 46
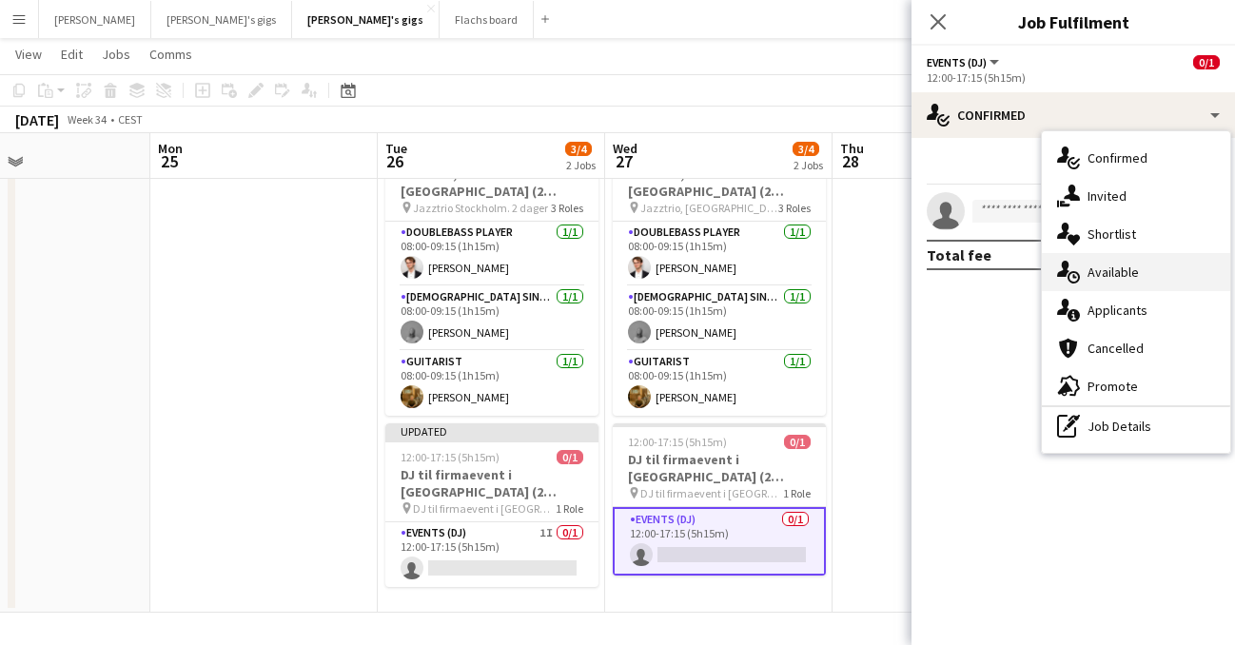
click at [1132, 275] on div "single-neutral-actions-upload Available" at bounding box center [1136, 272] width 188 height 38
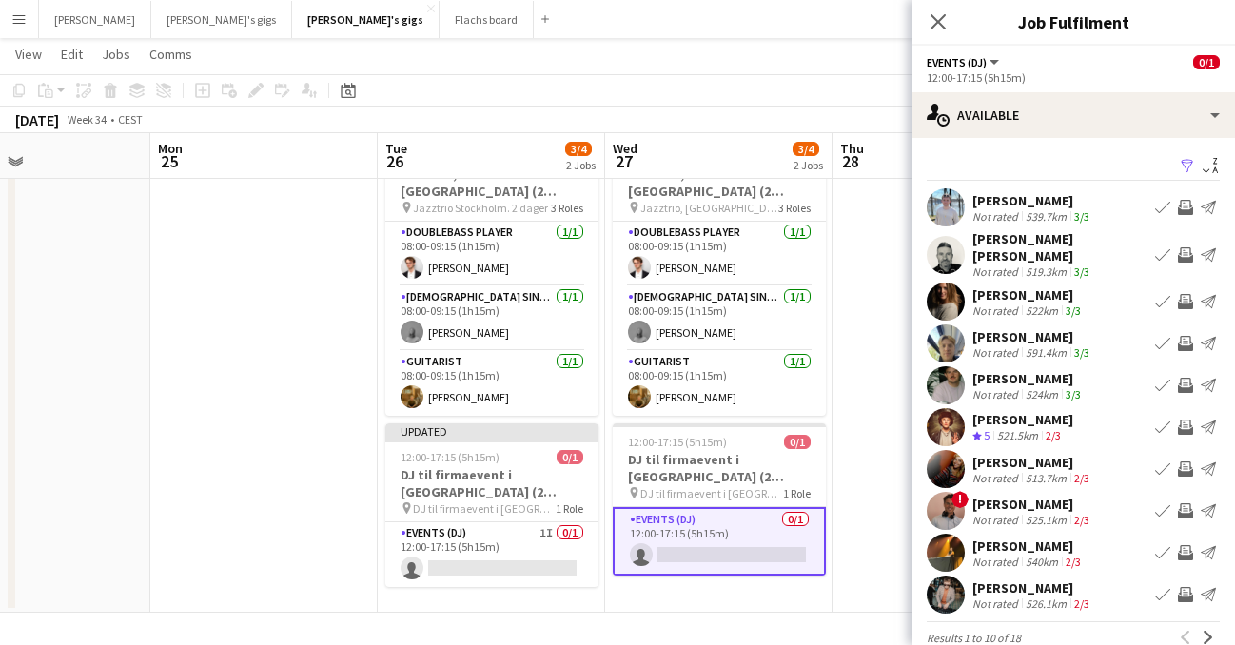
click at [1189, 167] on app-icon "Filter" at bounding box center [1187, 167] width 15 height 18
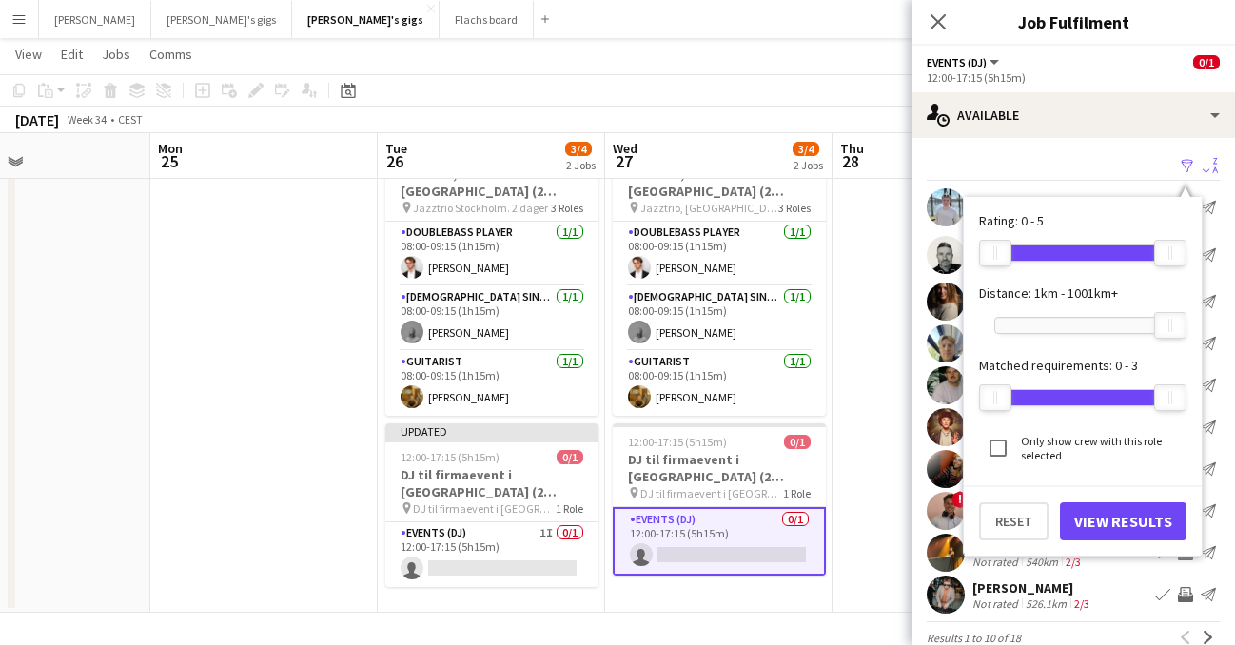
click at [1214, 173] on app-icon "Sort asc" at bounding box center [1210, 167] width 15 height 18
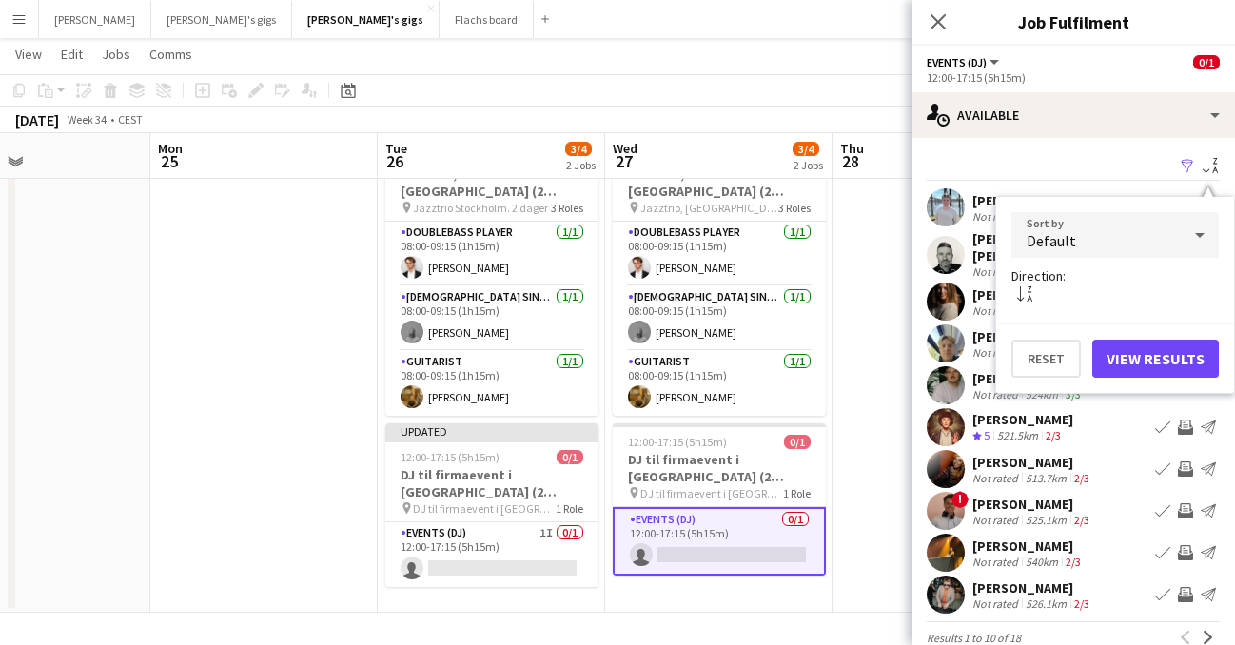
click at [1197, 233] on icon at bounding box center [1200, 235] width 10 height 5
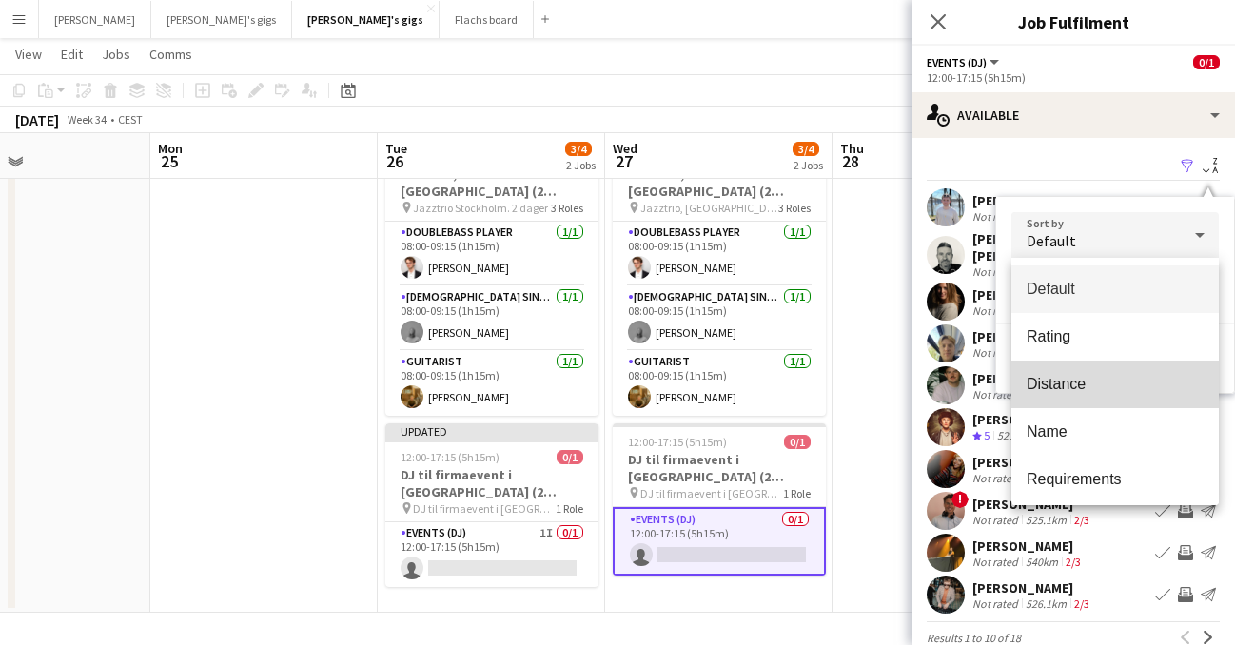
click at [1129, 379] on span "Distance" at bounding box center [1115, 384] width 177 height 18
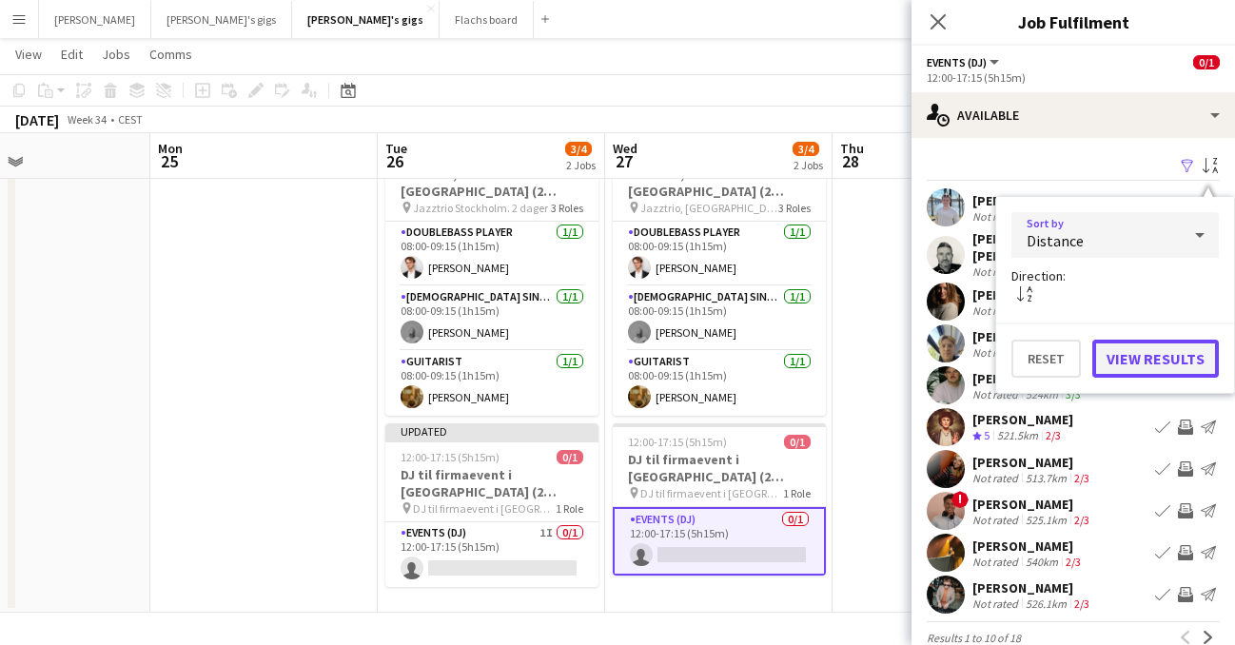
click at [1175, 361] on button "View Results" at bounding box center [1156, 359] width 127 height 38
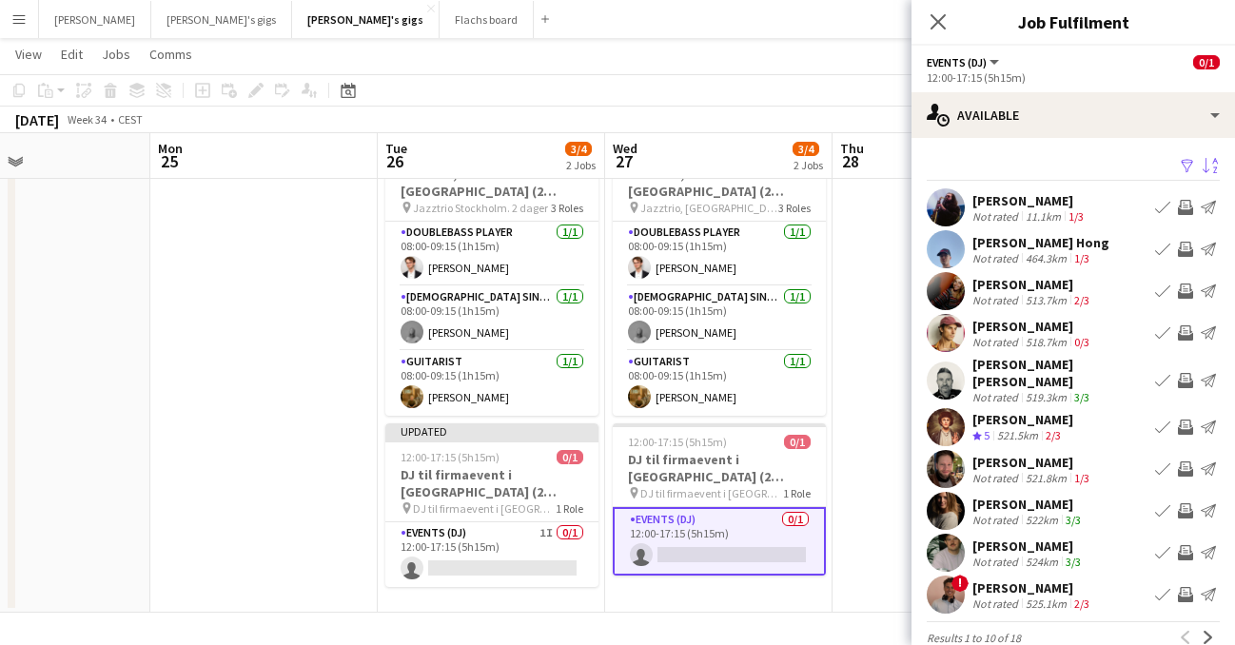
click at [1181, 287] on app-icon "Invite crew" at bounding box center [1185, 291] width 15 height 15
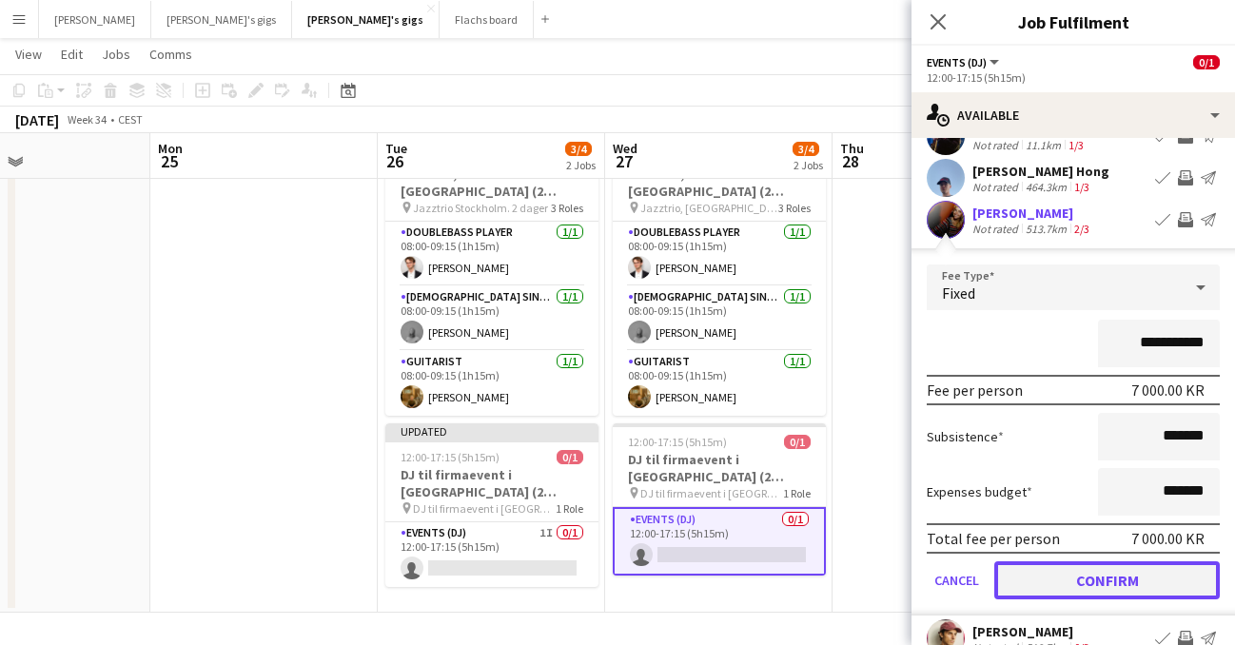
click at [1094, 582] on button "Confirm" at bounding box center [1108, 581] width 226 height 38
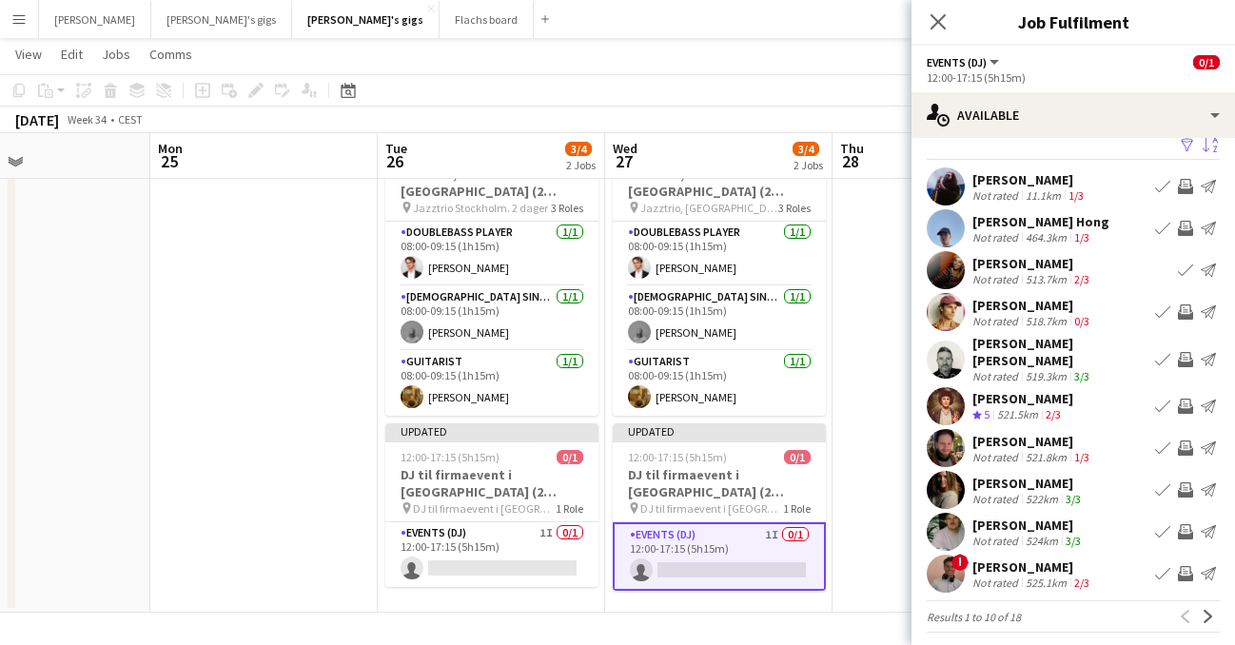
click at [947, 317] on app-user-avatar at bounding box center [946, 312] width 38 height 38
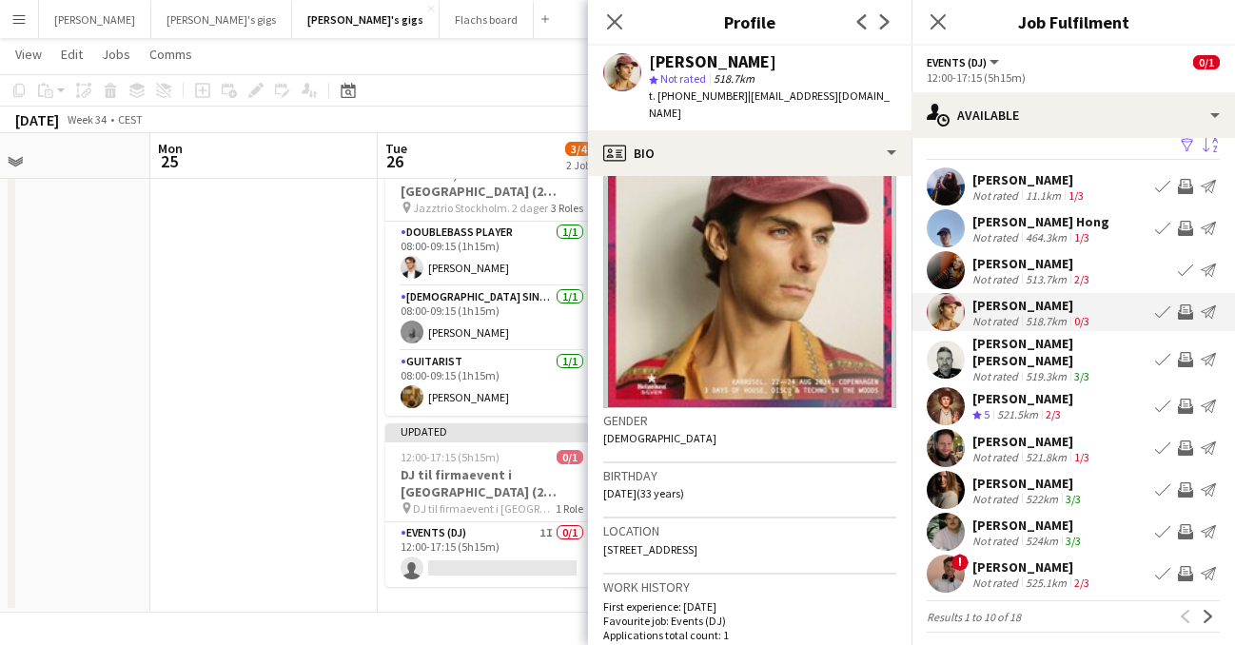
scroll to position [57, 0]
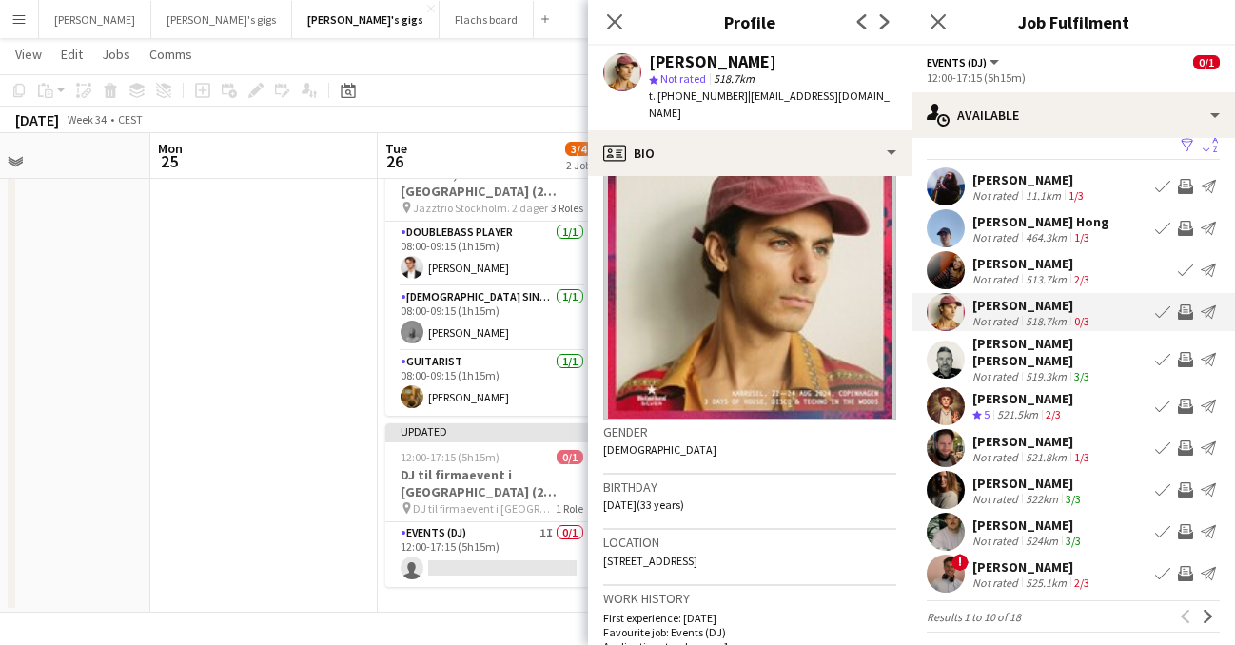
click at [956, 364] on app-user-avatar at bounding box center [946, 360] width 38 height 38
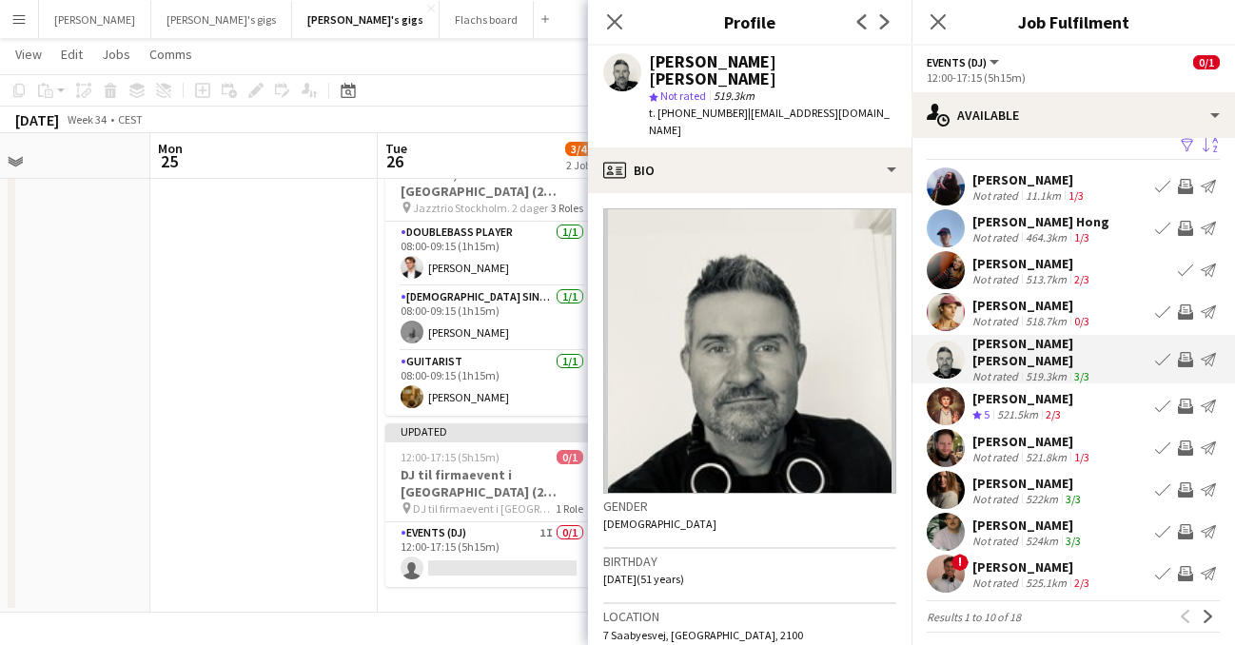
click at [954, 404] on app-user-avatar at bounding box center [946, 406] width 38 height 38
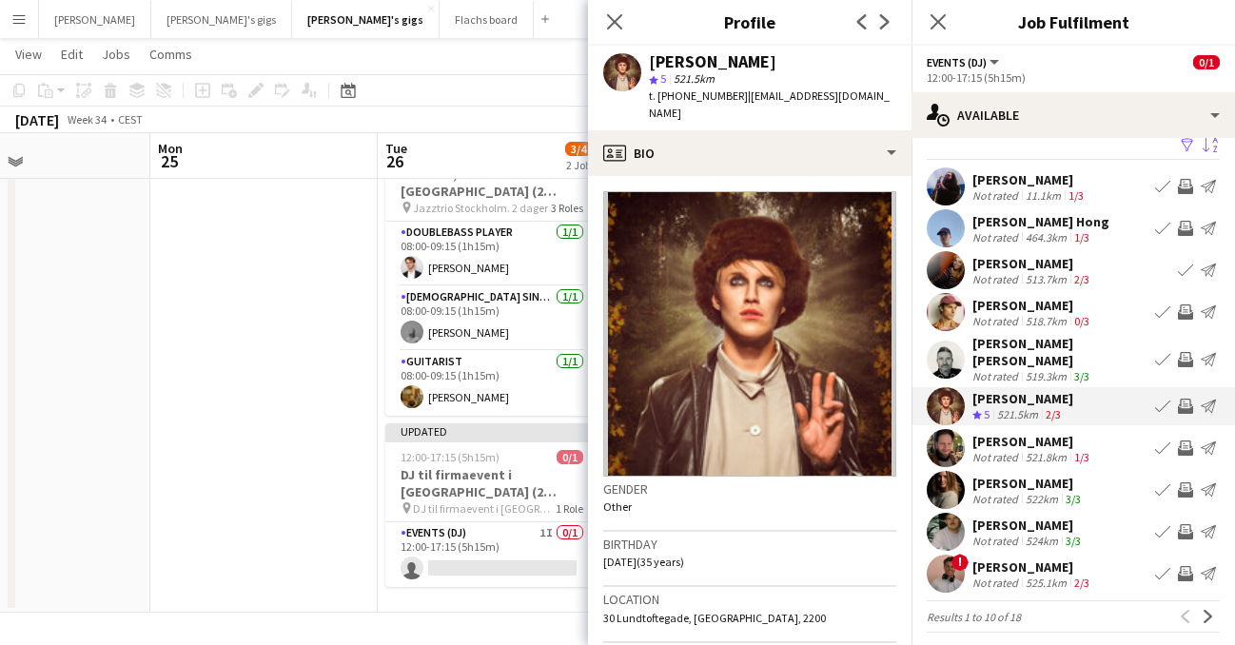
click at [947, 484] on app-user-avatar at bounding box center [946, 490] width 38 height 38
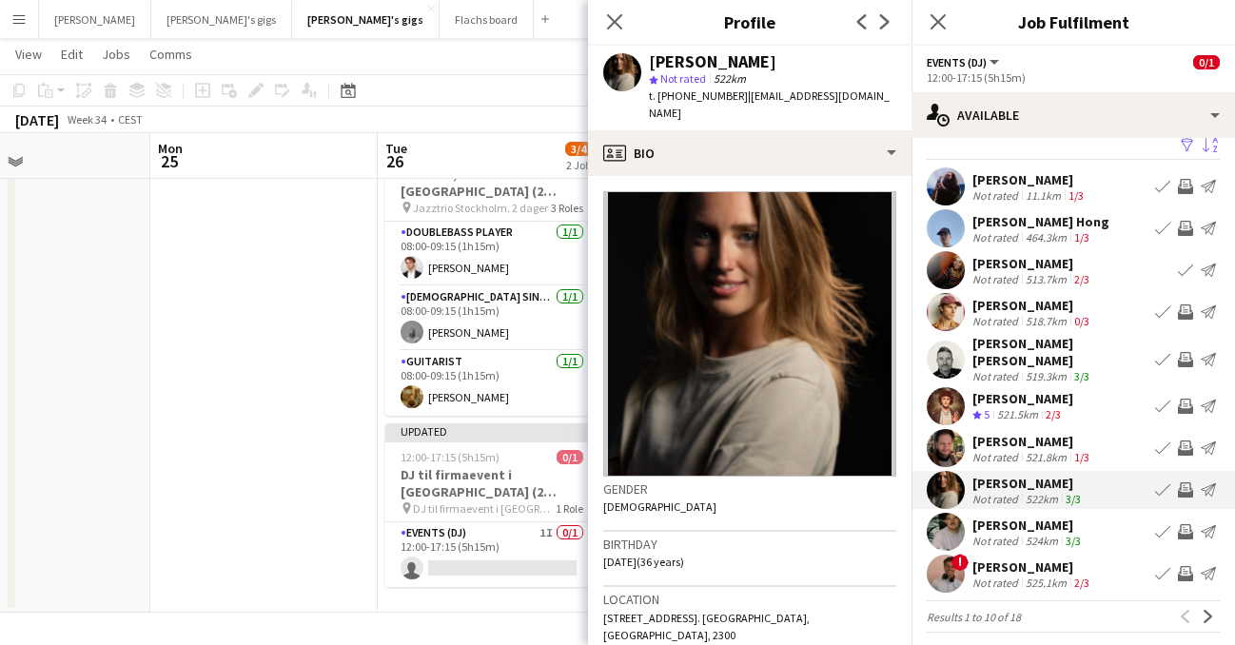
click at [947, 525] on app-user-avatar at bounding box center [946, 532] width 38 height 38
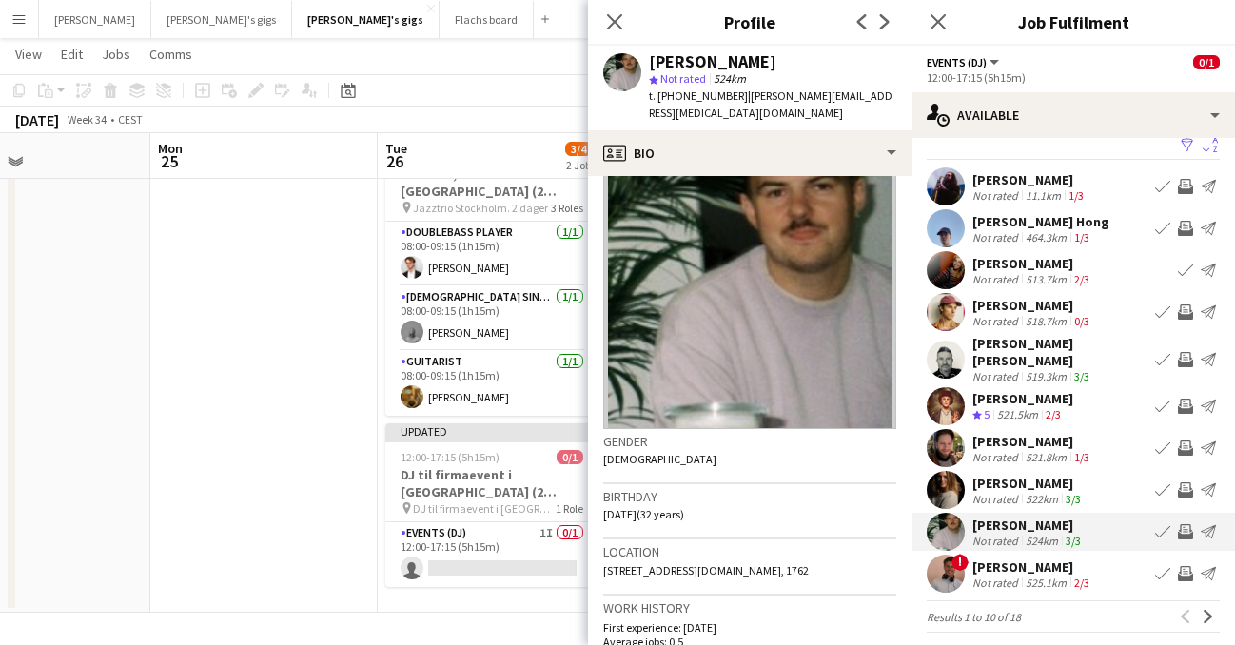
scroll to position [49, 0]
click at [957, 479] on app-user-avatar at bounding box center [946, 490] width 38 height 38
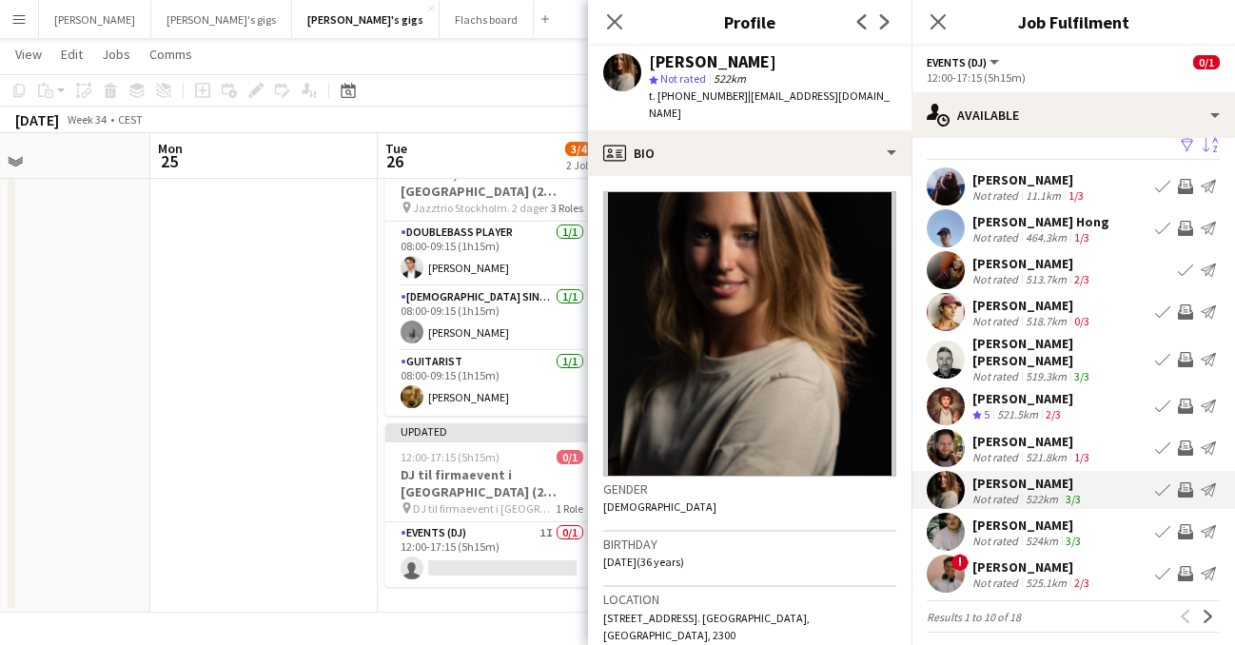
click at [954, 438] on app-user-avatar at bounding box center [946, 448] width 38 height 38
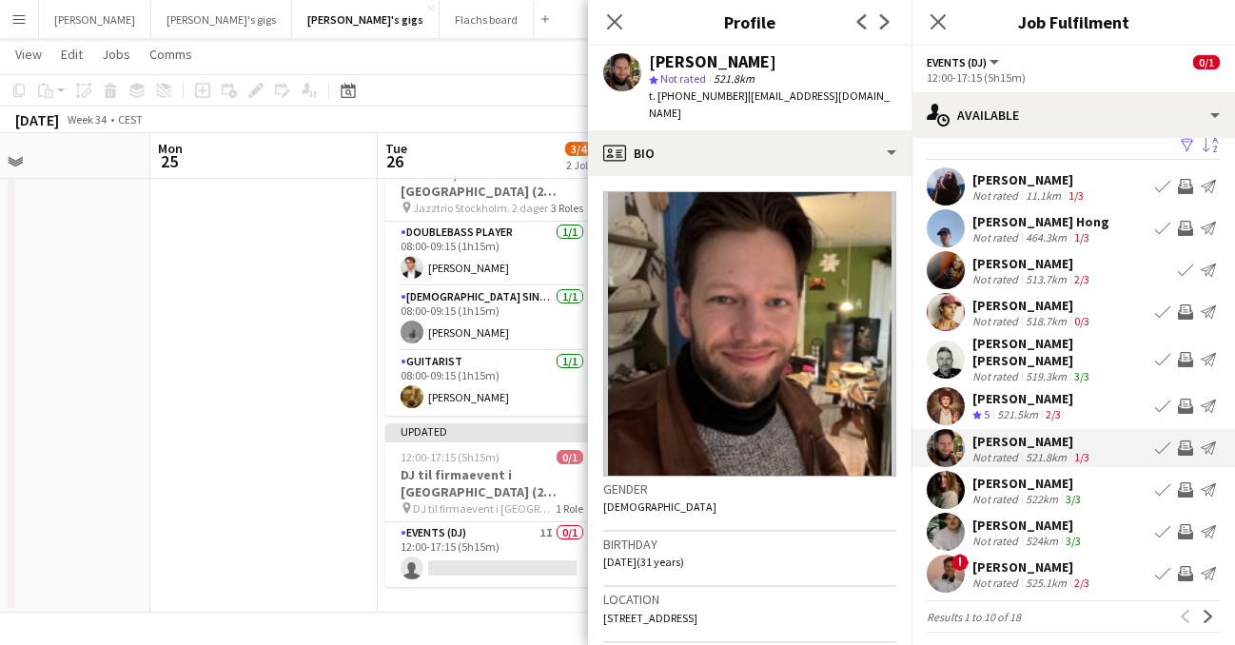
click at [951, 276] on app-user-avatar at bounding box center [946, 270] width 38 height 38
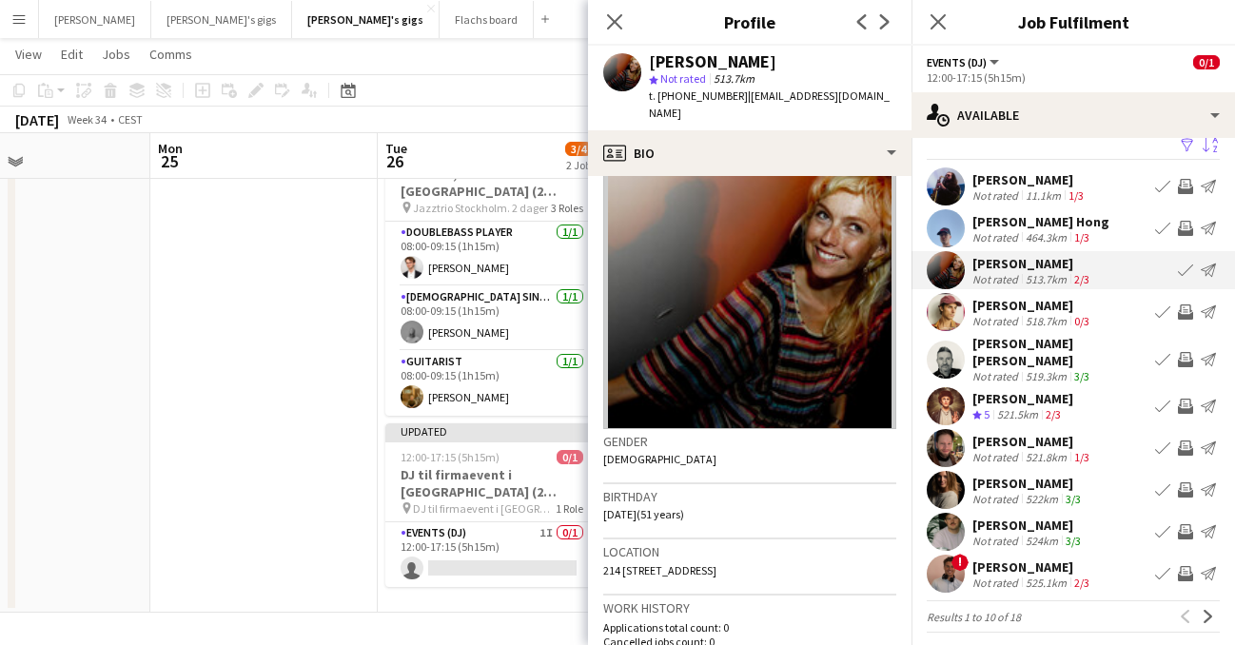
scroll to position [0, 0]
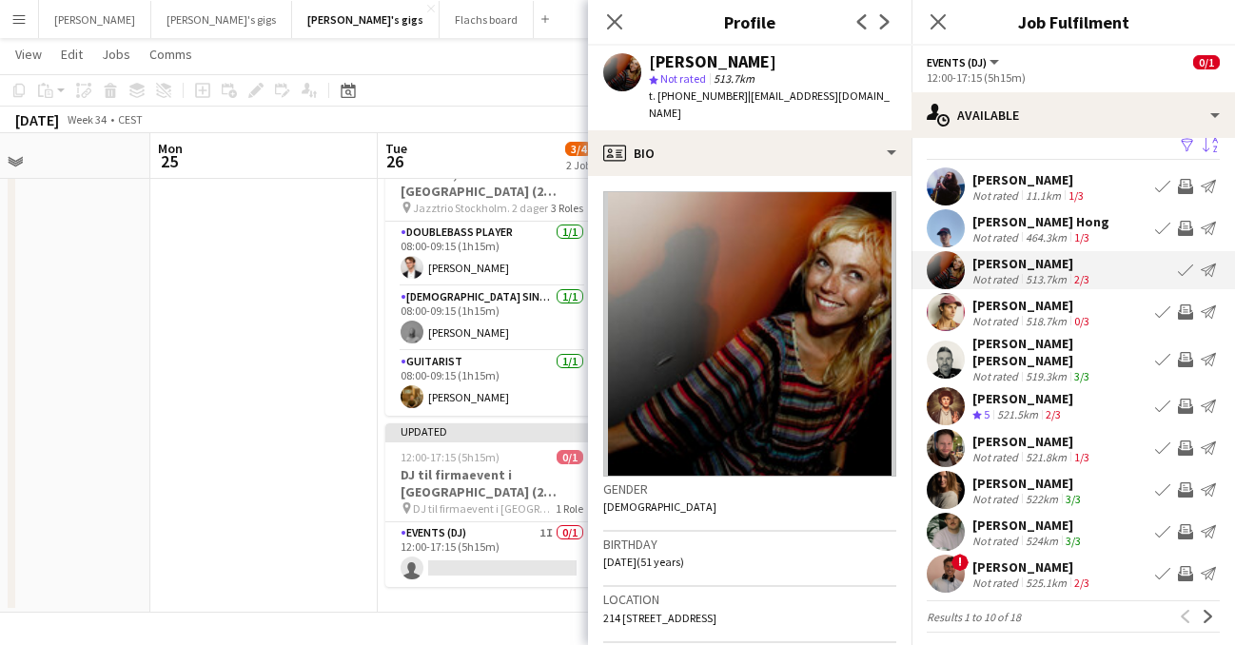
click at [1187, 312] on app-icon "Invite crew" at bounding box center [1185, 312] width 15 height 15
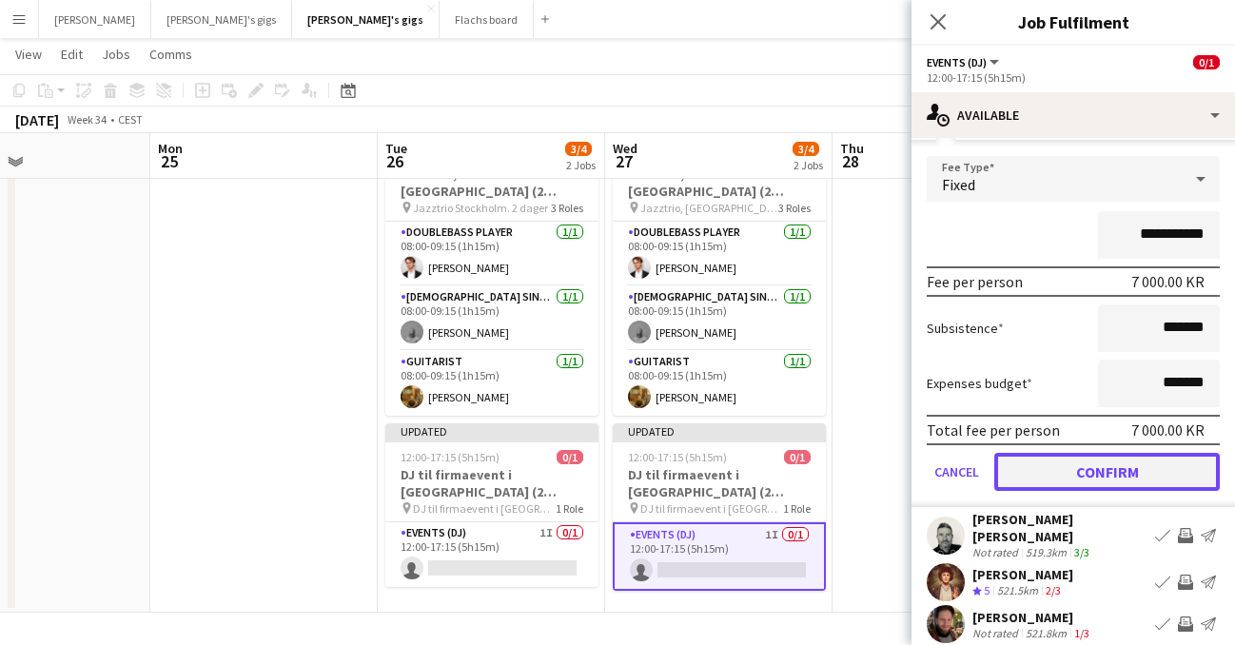
click at [1157, 467] on button "Confirm" at bounding box center [1108, 472] width 226 height 38
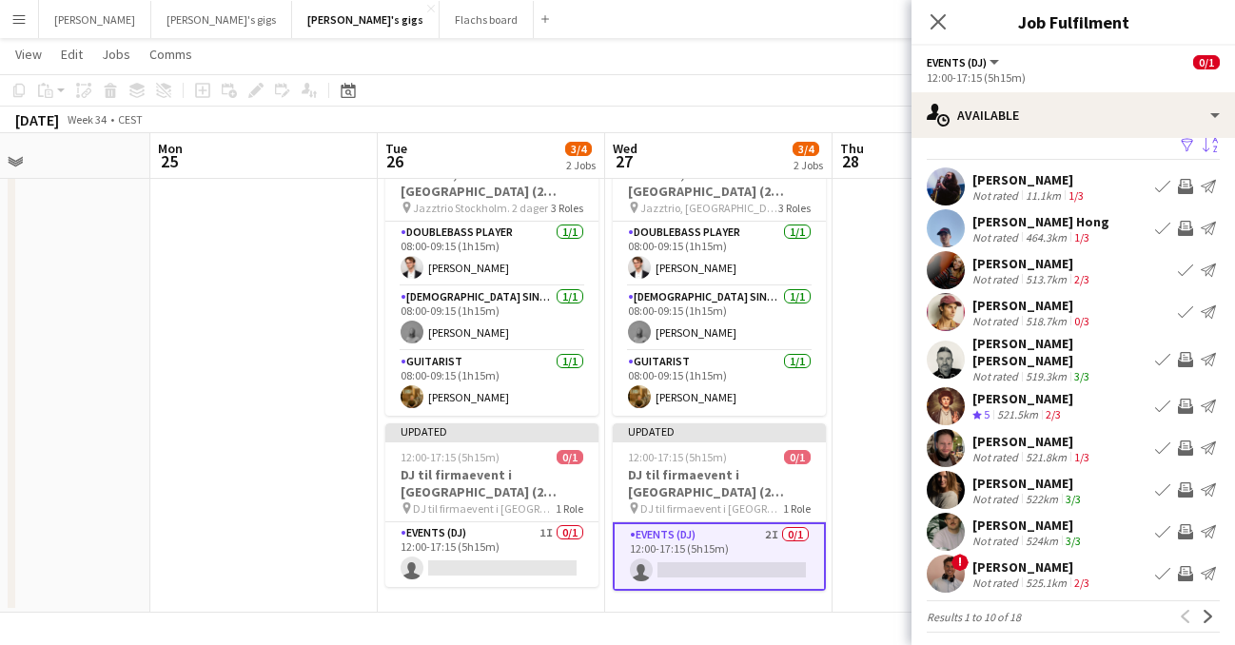
click at [919, 357] on div "Jakob Meiner Holm Not rated 519.3km 3/3 Book crew Invite crew Send notification" at bounding box center [1074, 359] width 324 height 49
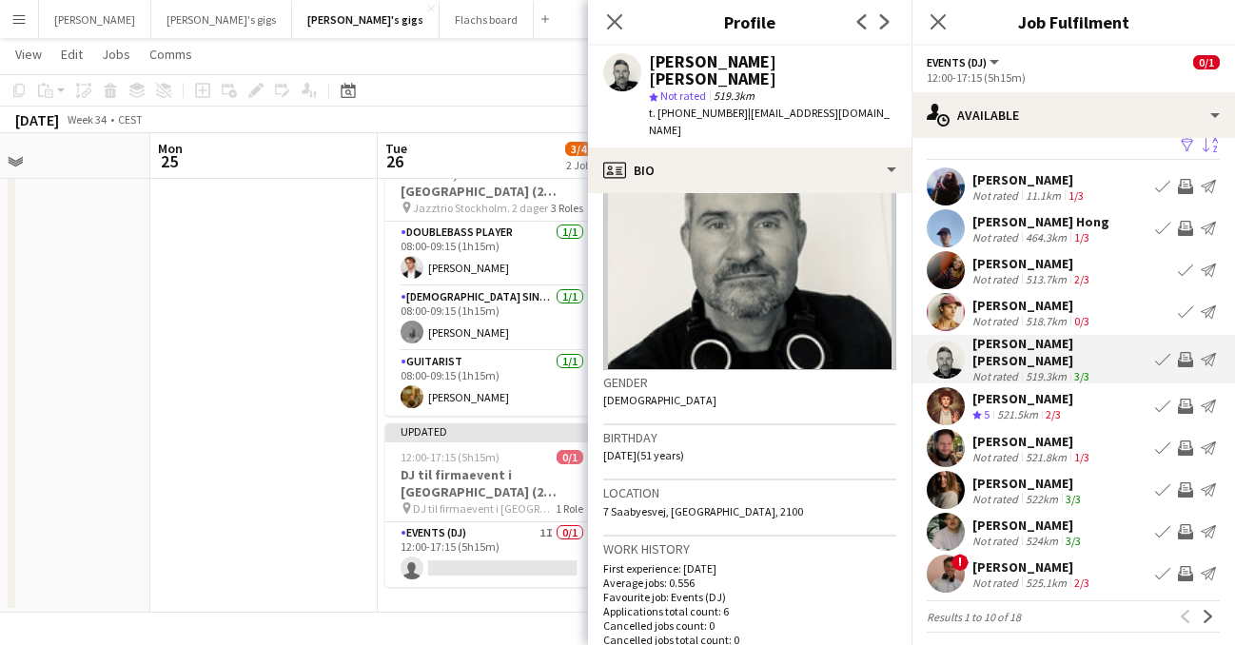
scroll to position [120, 0]
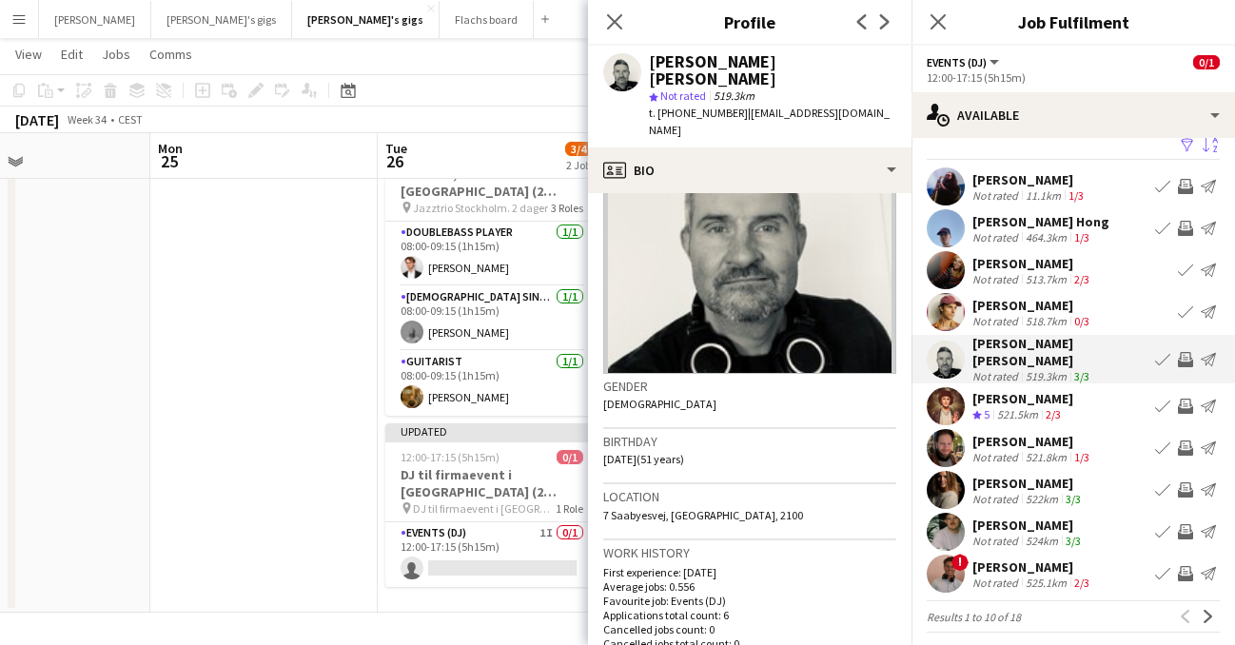
click at [1183, 352] on app-icon "Invite crew" at bounding box center [1185, 359] width 15 height 15
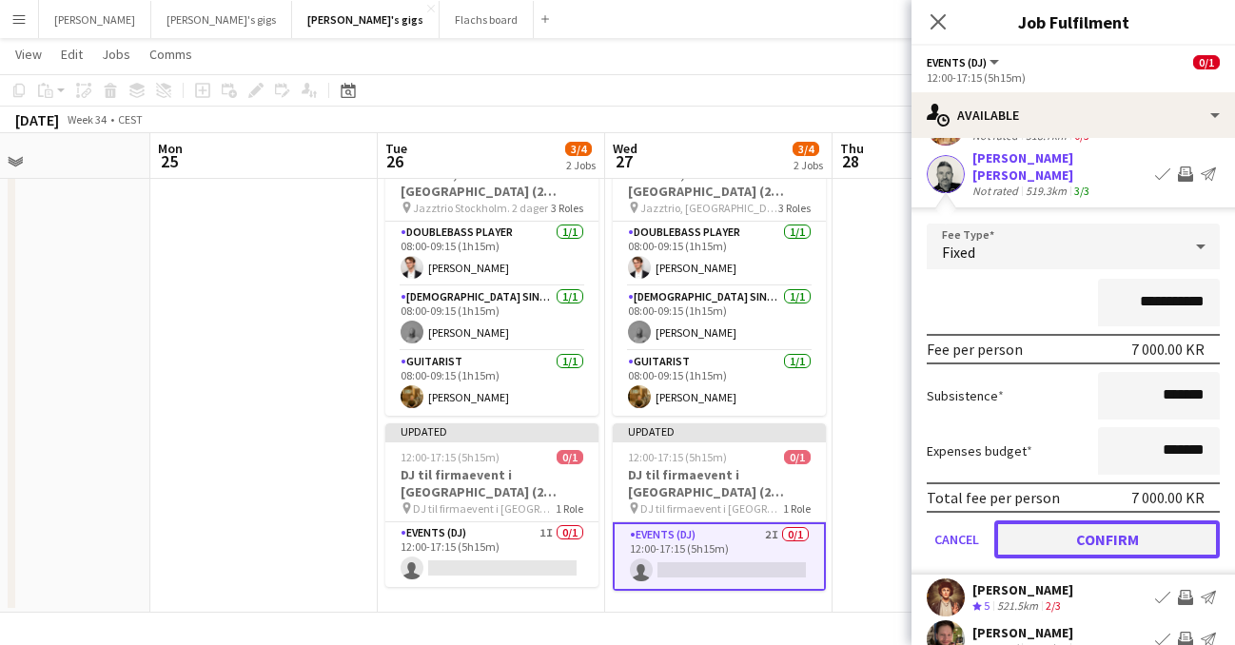
click at [1154, 535] on button "Confirm" at bounding box center [1108, 540] width 226 height 38
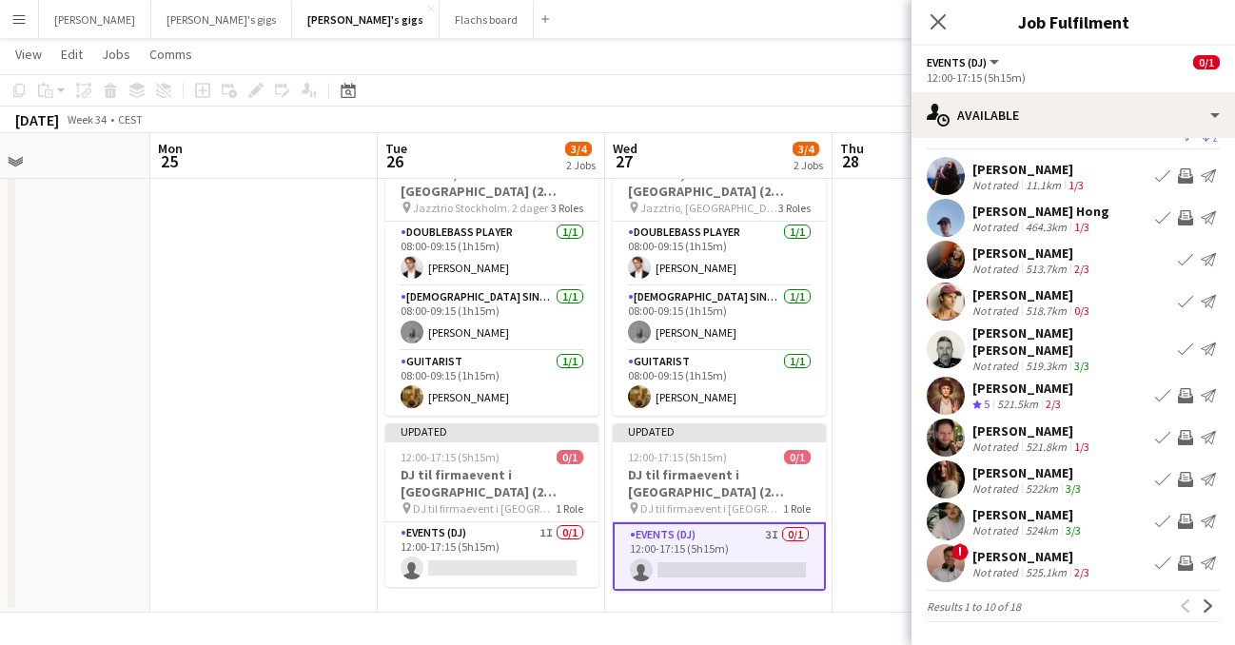
scroll to position [21, 0]
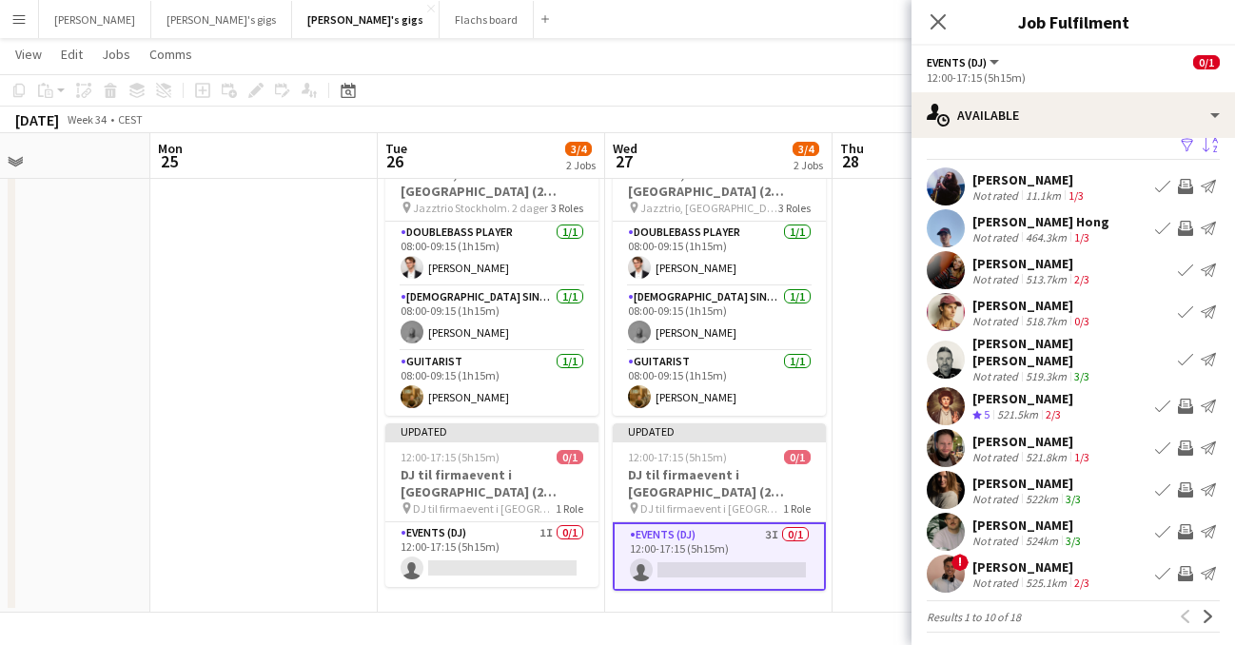
click at [950, 389] on app-user-avatar at bounding box center [946, 406] width 38 height 38
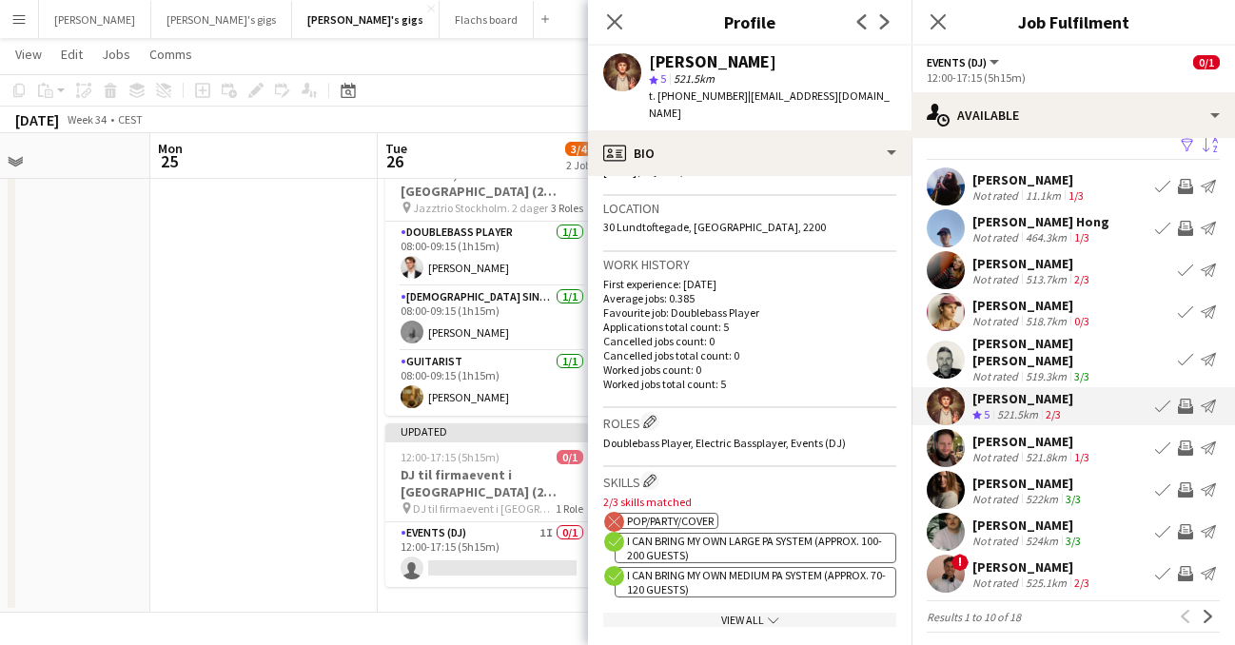
scroll to position [351, 0]
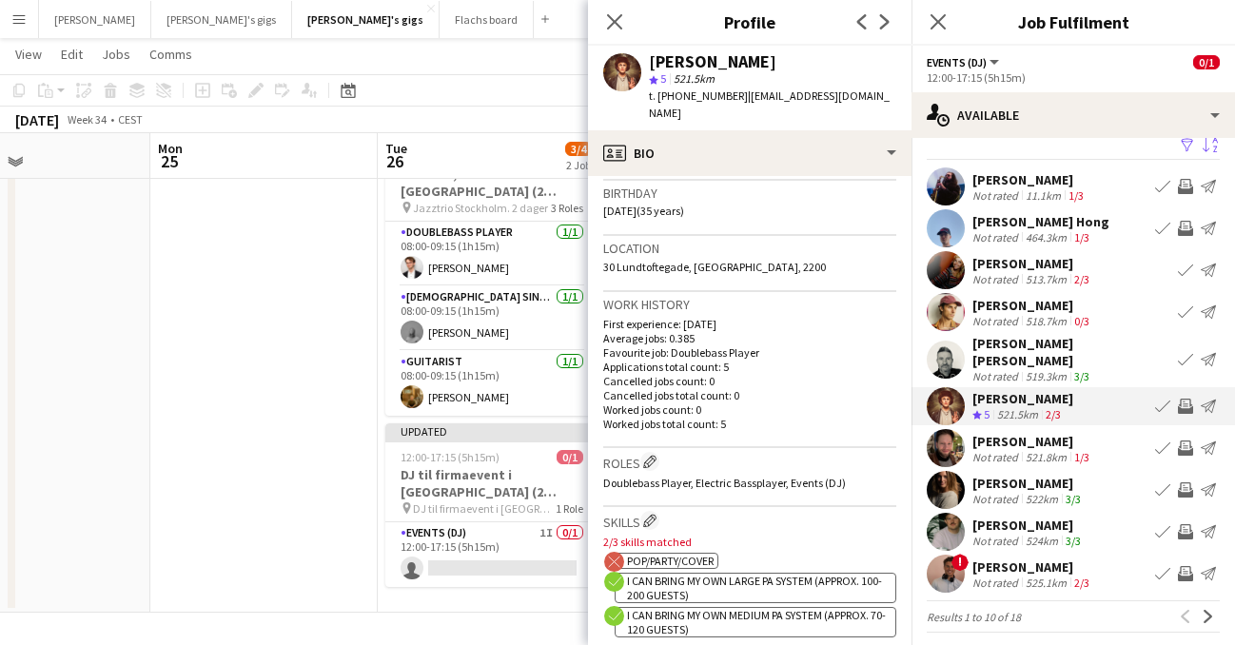
click at [948, 442] on app-user-avatar at bounding box center [946, 448] width 38 height 38
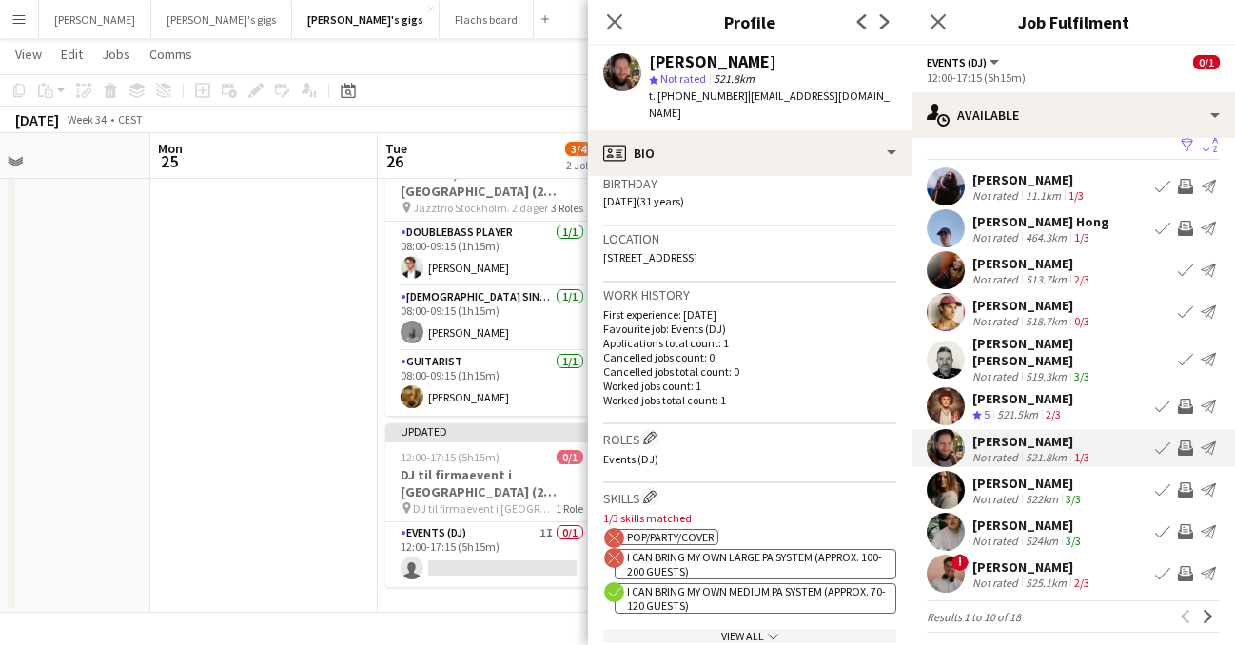
scroll to position [368, 0]
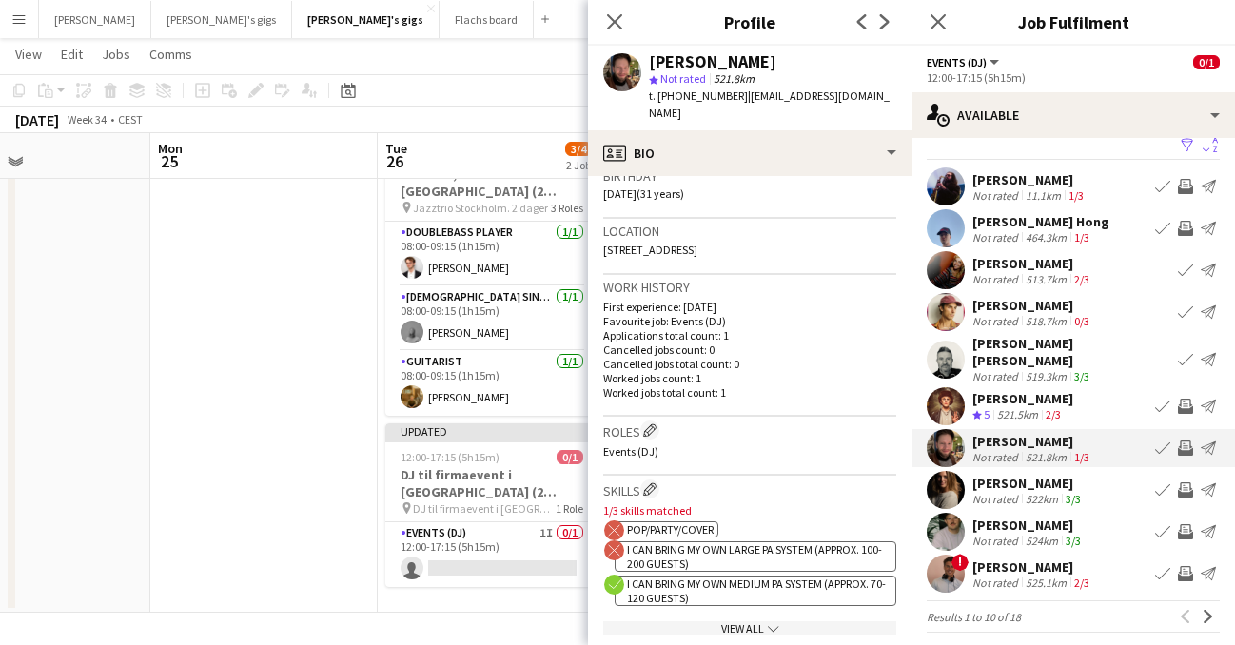
click at [948, 481] on app-user-avatar at bounding box center [946, 490] width 38 height 38
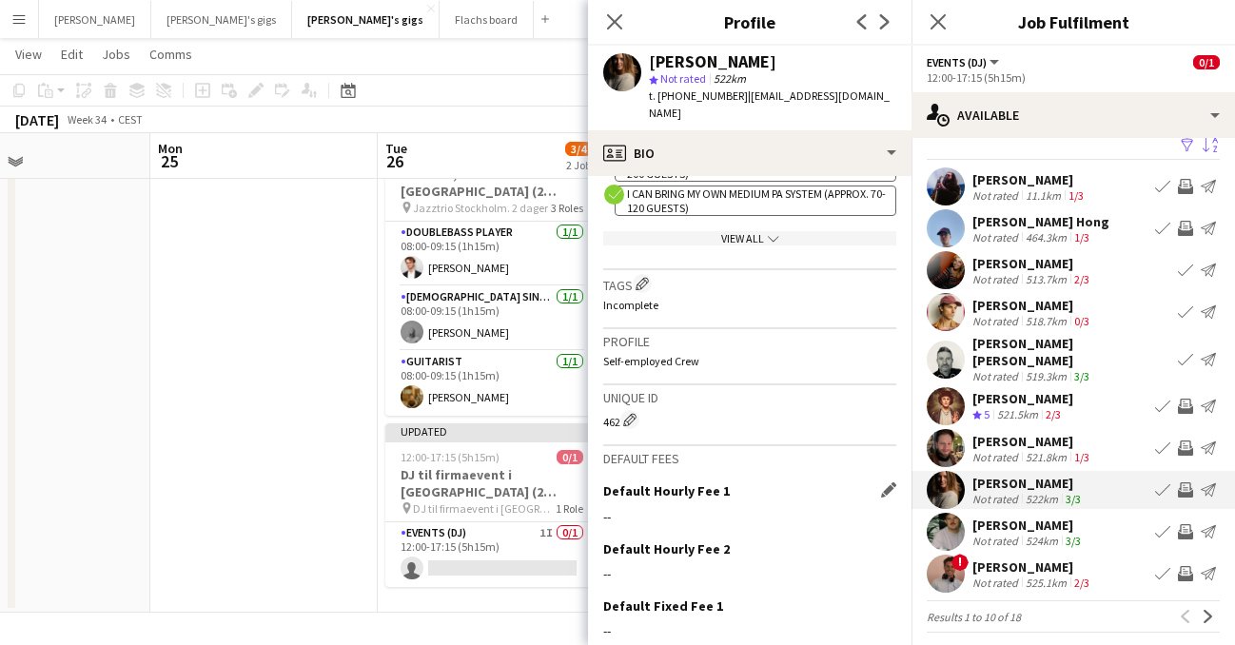
scroll to position [884, 0]
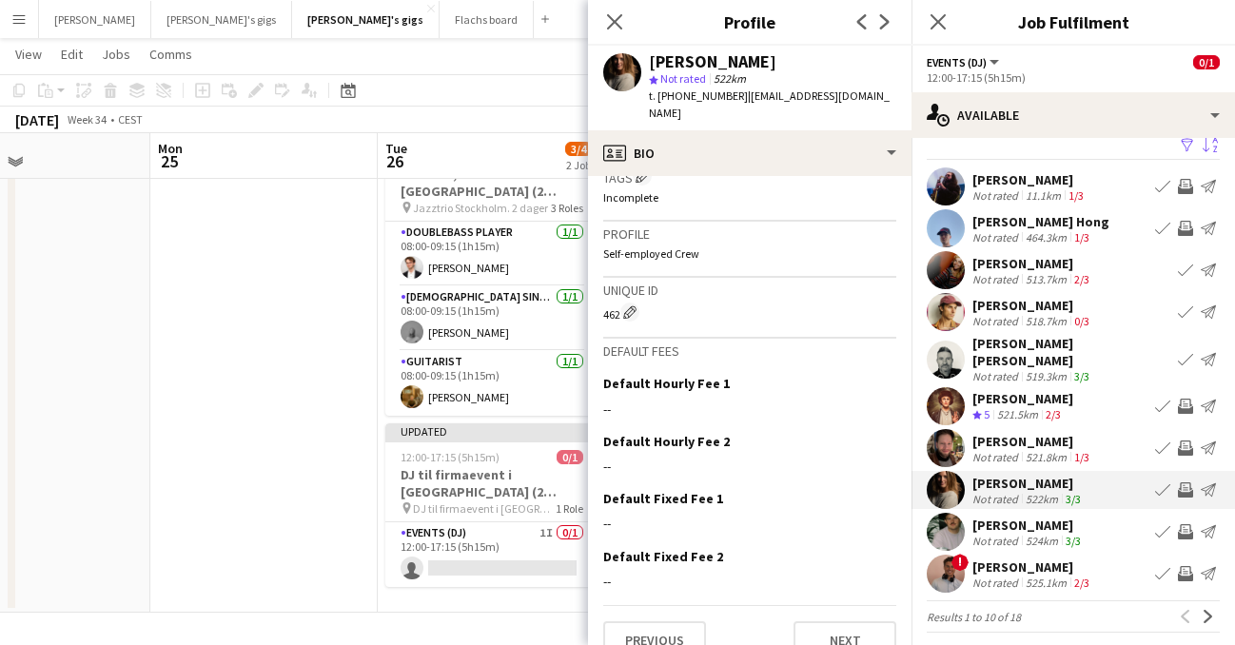
click at [1185, 483] on app-icon "Invite crew" at bounding box center [1185, 490] width 15 height 15
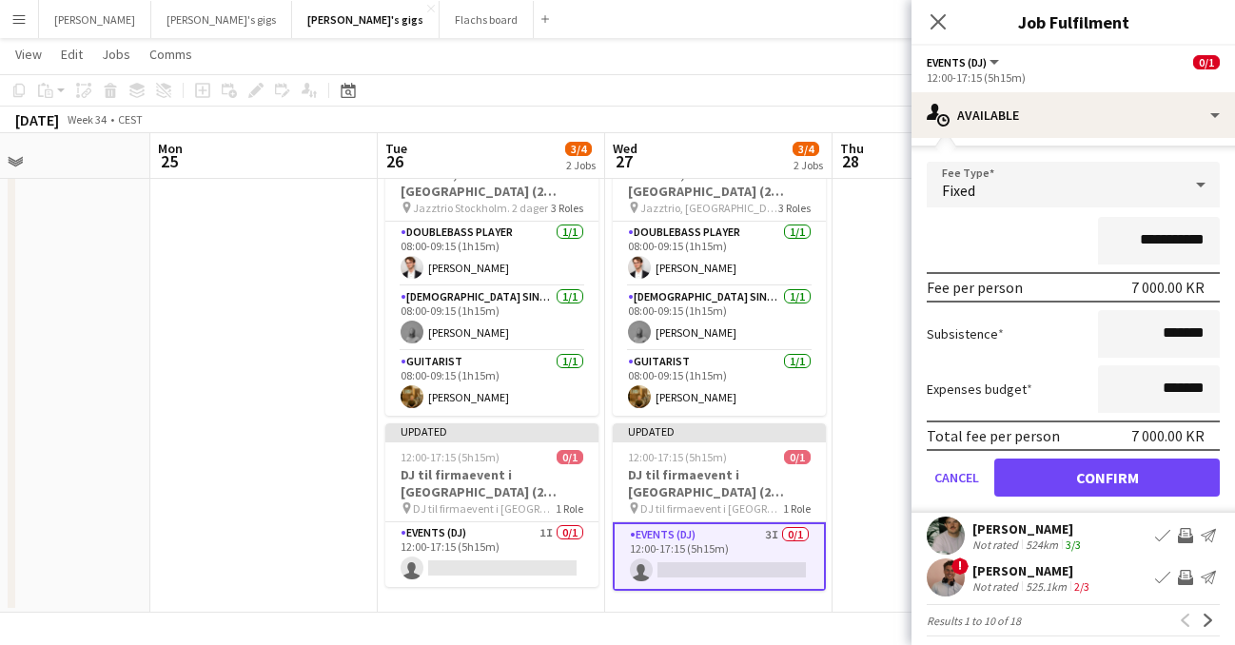
scroll to position [398, 0]
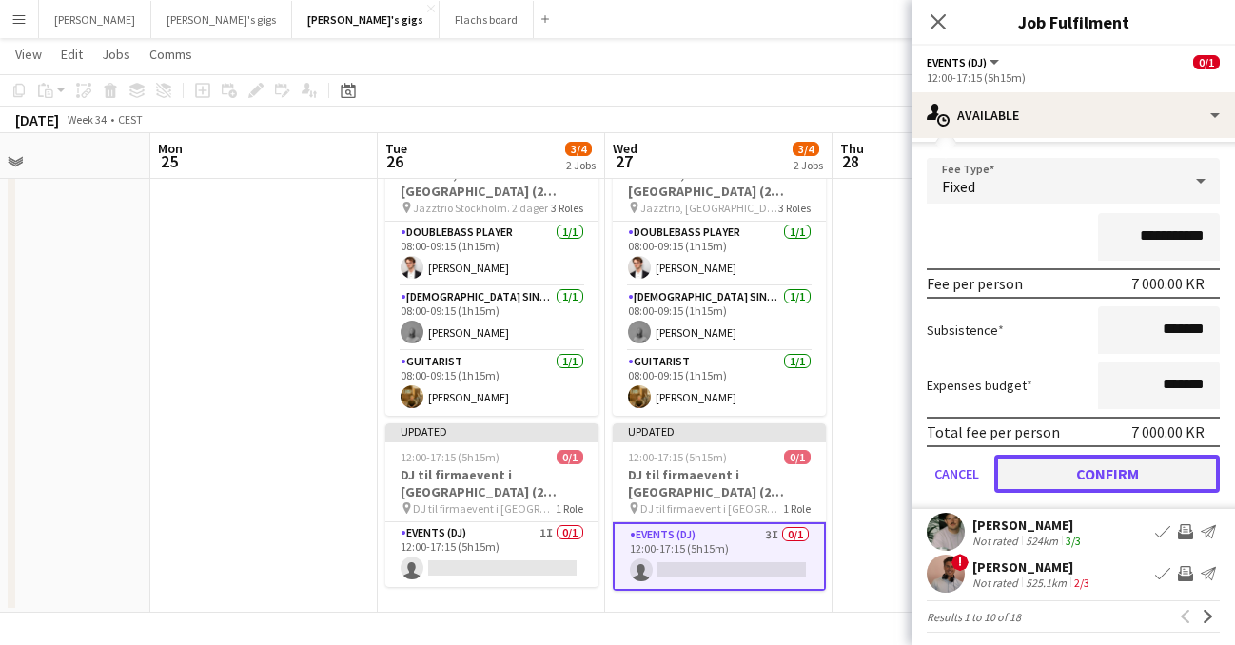
click at [1109, 469] on button "Confirm" at bounding box center [1108, 474] width 226 height 38
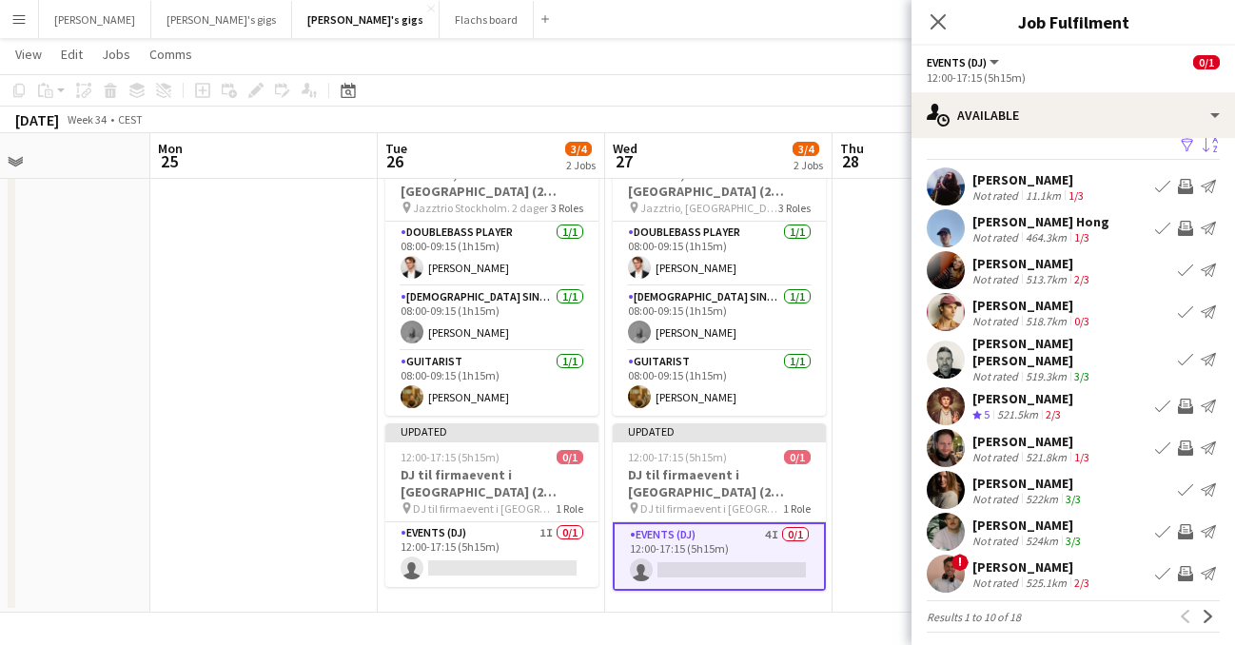
click at [946, 519] on app-user-avatar at bounding box center [946, 532] width 38 height 38
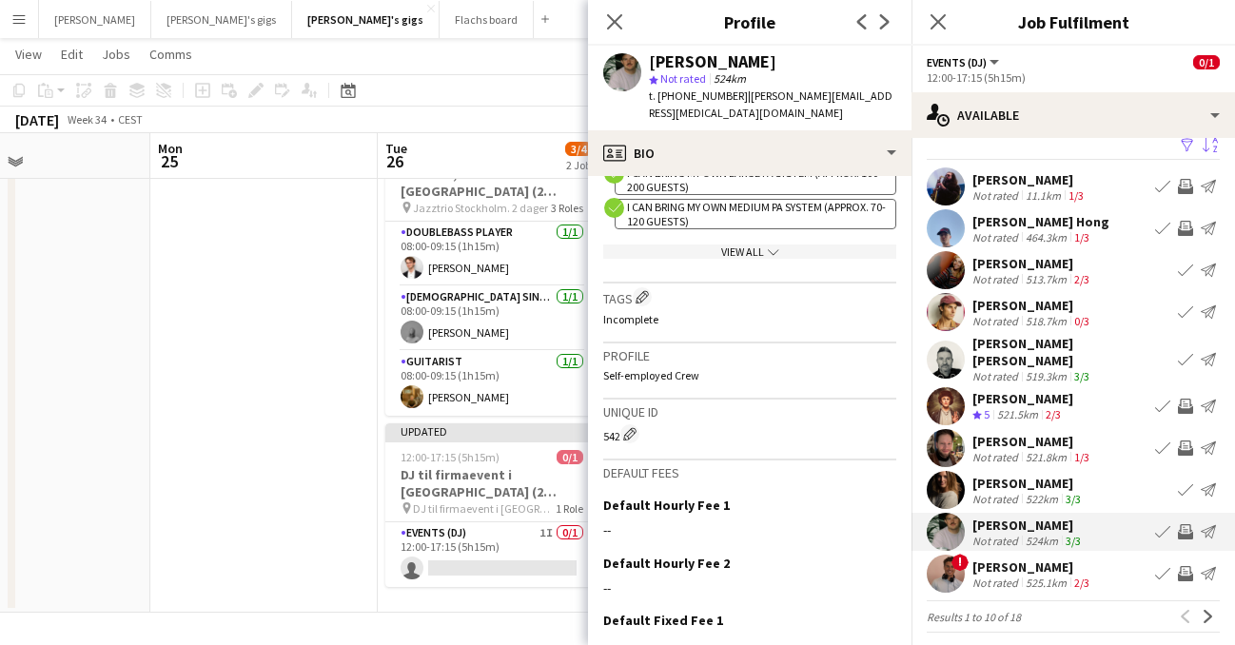
scroll to position [760, 0]
click at [928, 26] on app-icon "Close pop-in" at bounding box center [939, 23] width 28 height 28
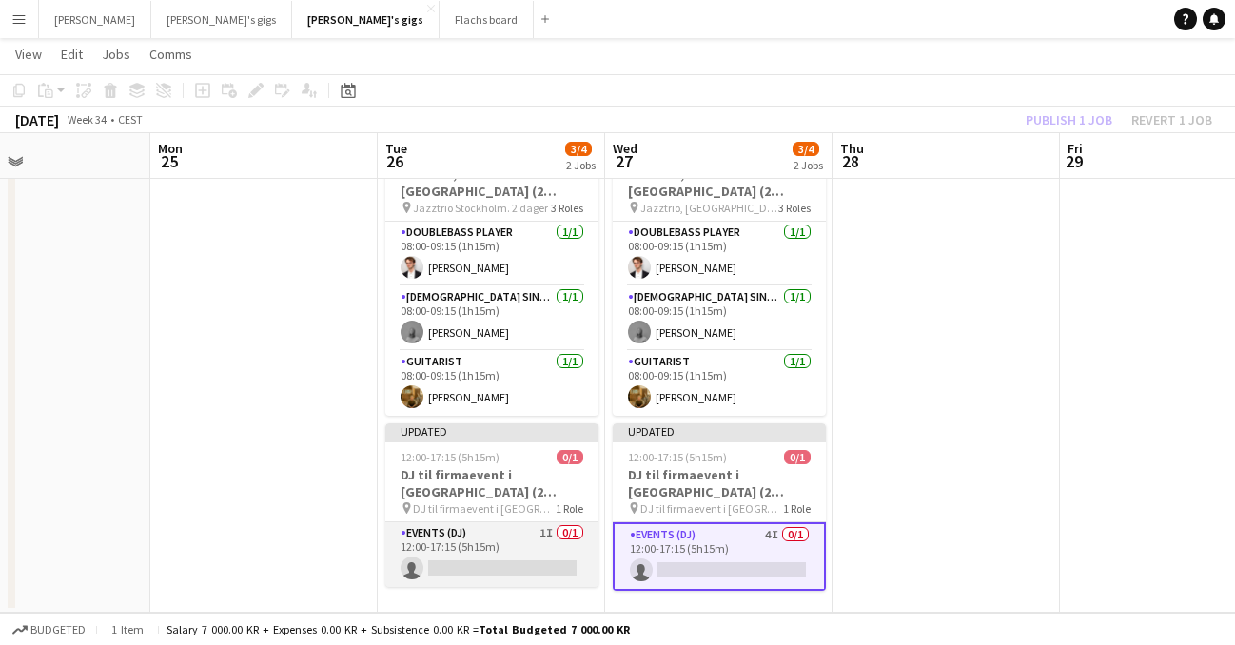
click at [520, 531] on app-card-role "Events (DJ) 1I 0/1 12:00-17:15 (5h15m) single-neutral-actions" at bounding box center [491, 555] width 213 height 65
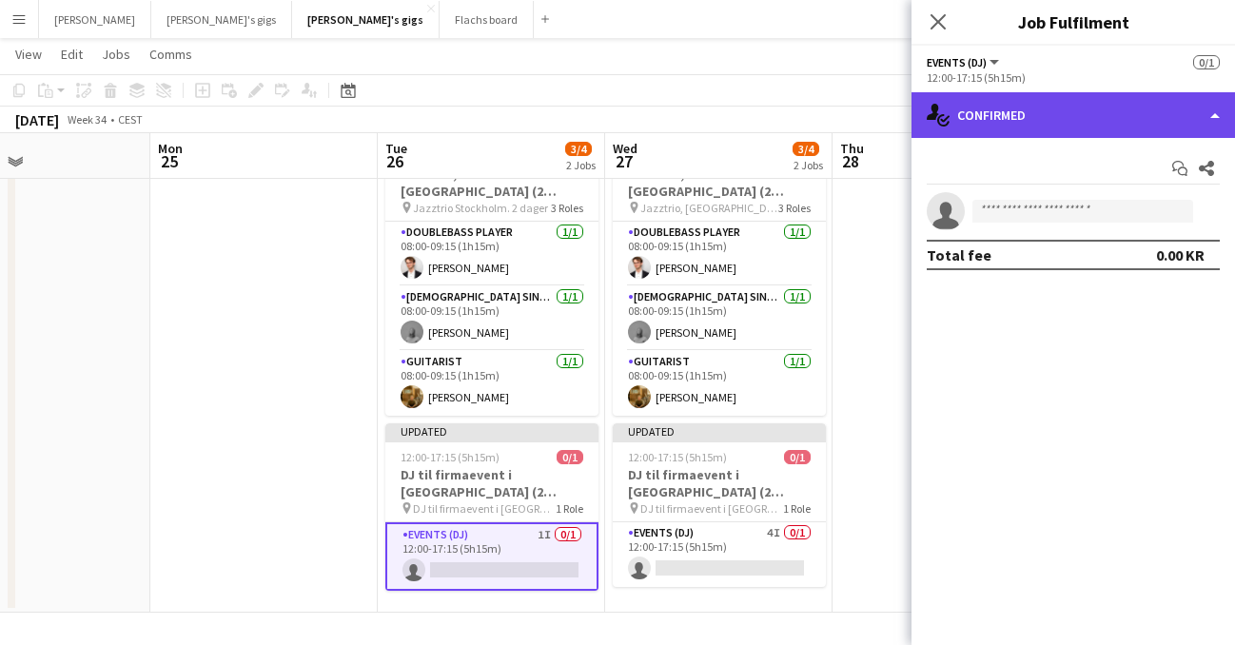
click at [1212, 126] on div "single-neutral-actions-check-2 Confirmed" at bounding box center [1074, 115] width 324 height 46
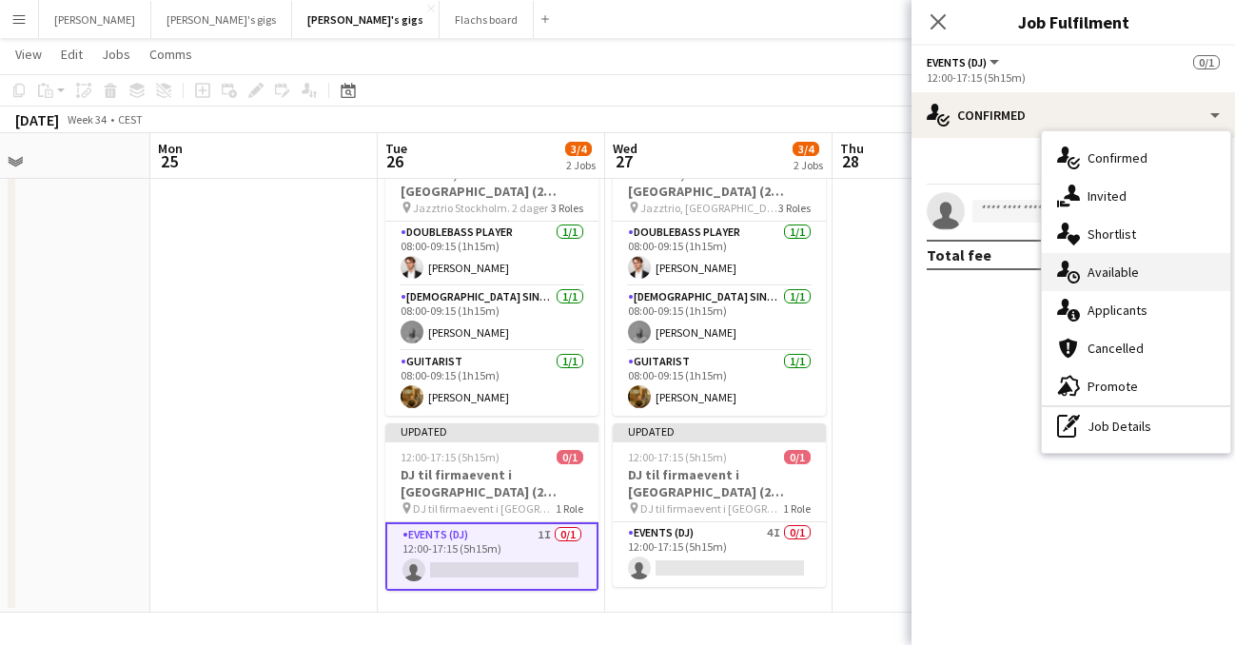
click at [1148, 275] on div "single-neutral-actions-upload Available" at bounding box center [1136, 272] width 188 height 38
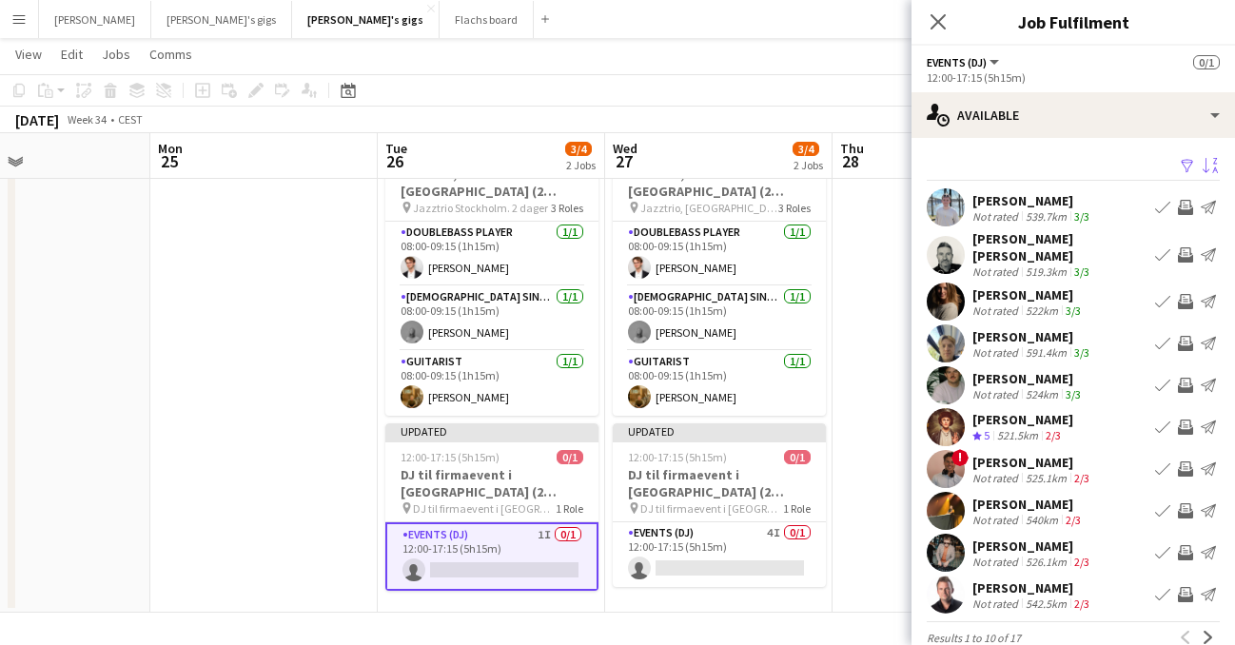
click at [1205, 166] on app-icon "Sort asc" at bounding box center [1210, 167] width 15 height 18
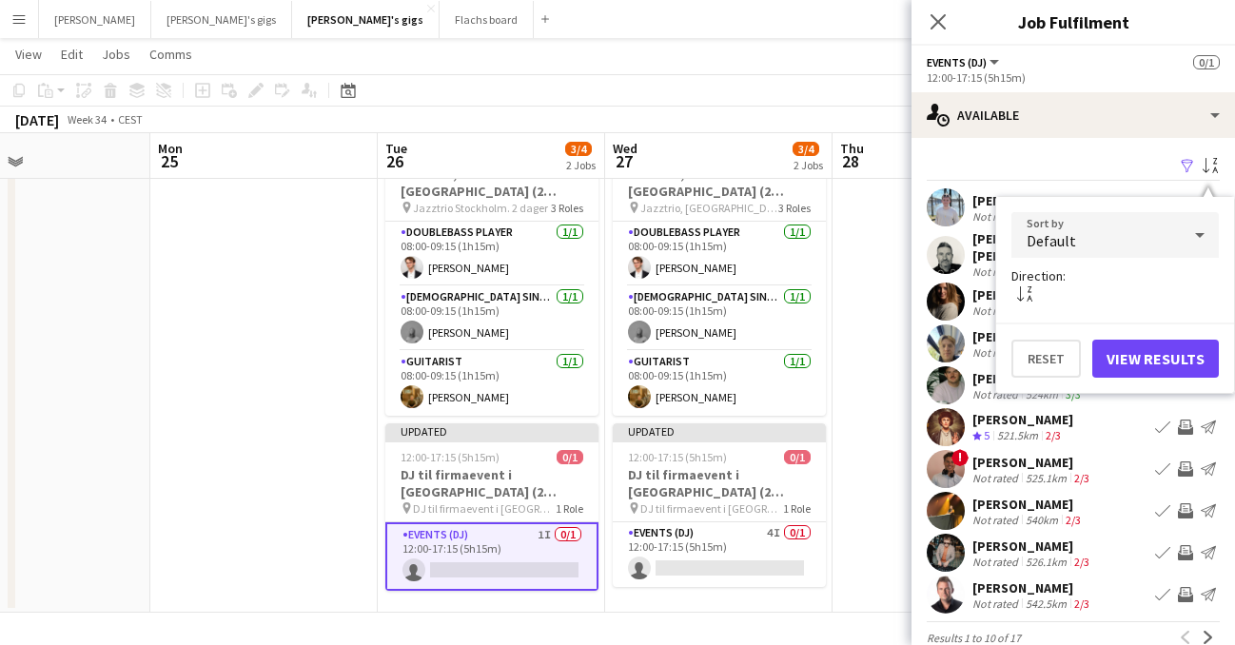
click at [1145, 227] on div "Default" at bounding box center [1096, 235] width 169 height 46
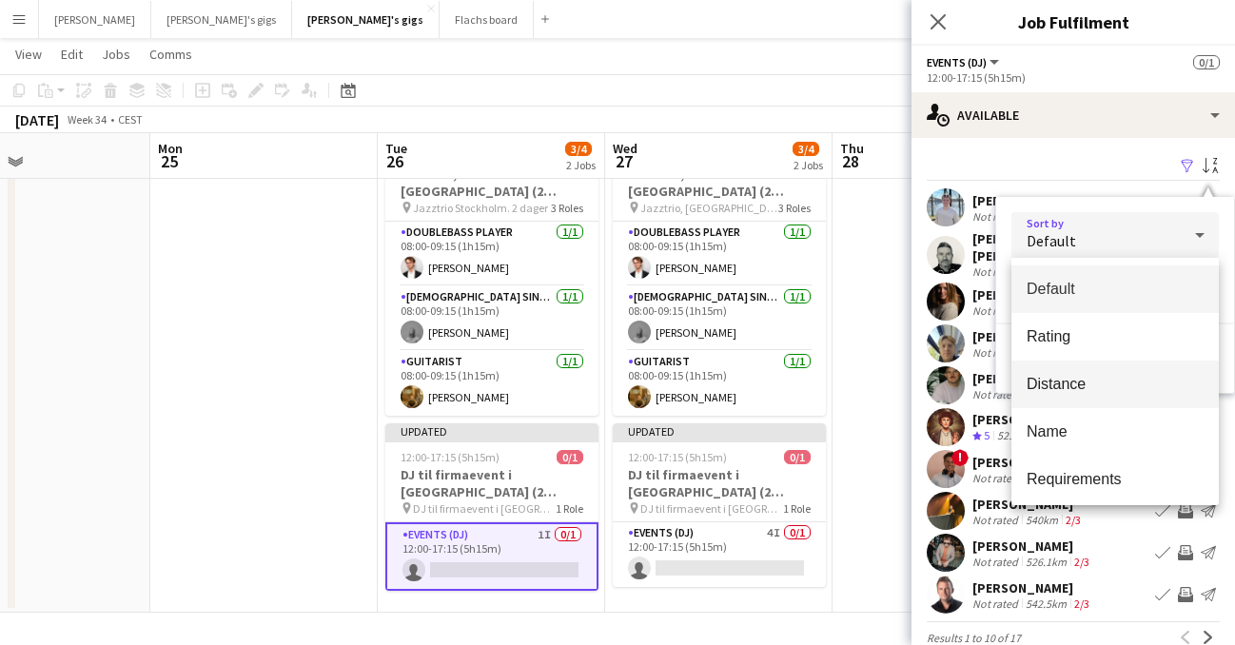
click at [1086, 392] on span "Distance" at bounding box center [1115, 384] width 177 height 18
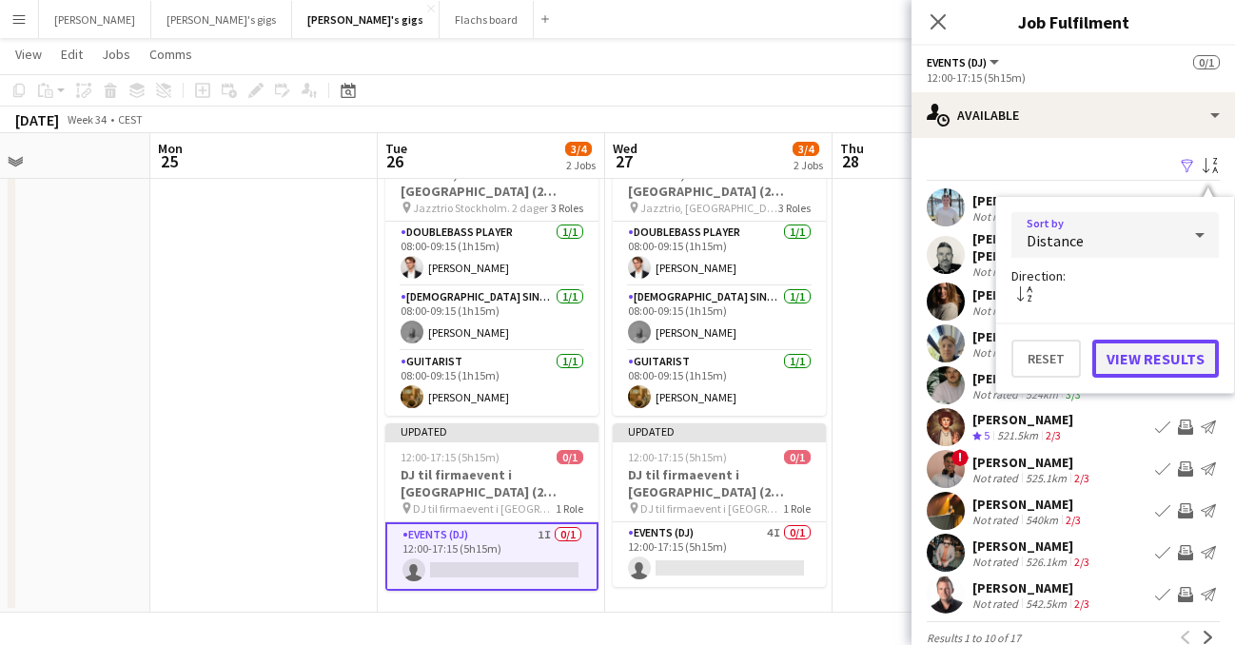
click at [1145, 348] on button "View Results" at bounding box center [1156, 359] width 127 height 38
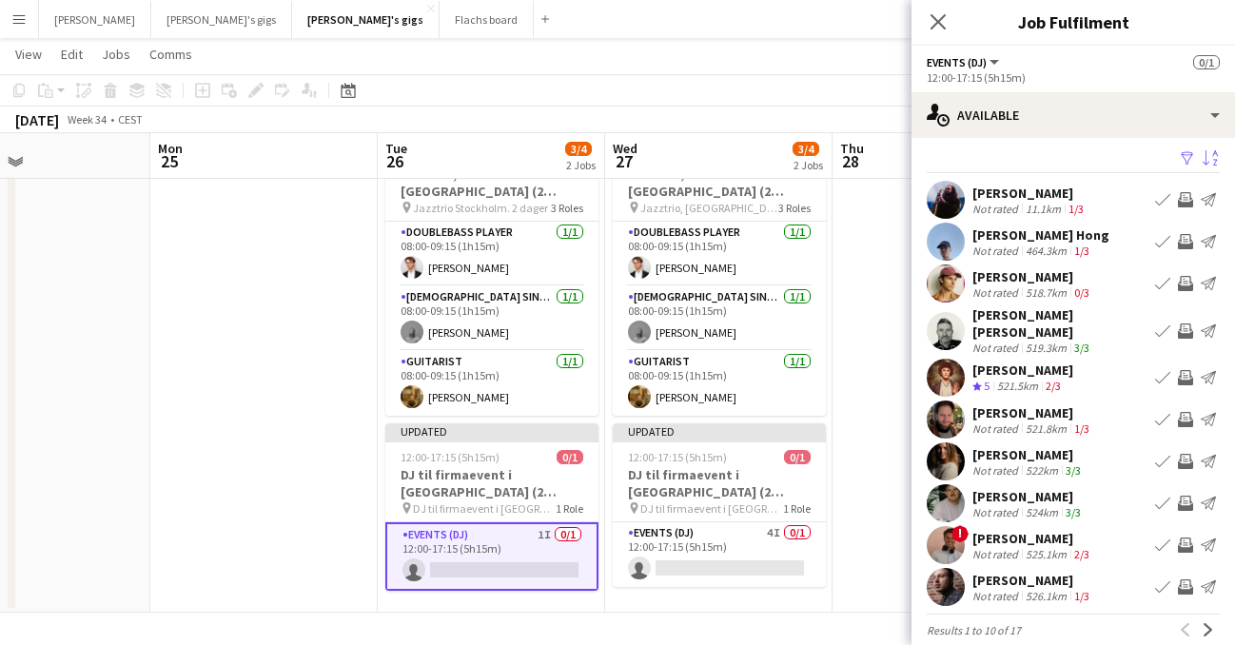
scroll to position [9, 0]
click at [937, 286] on app-user-avatar at bounding box center [946, 283] width 38 height 38
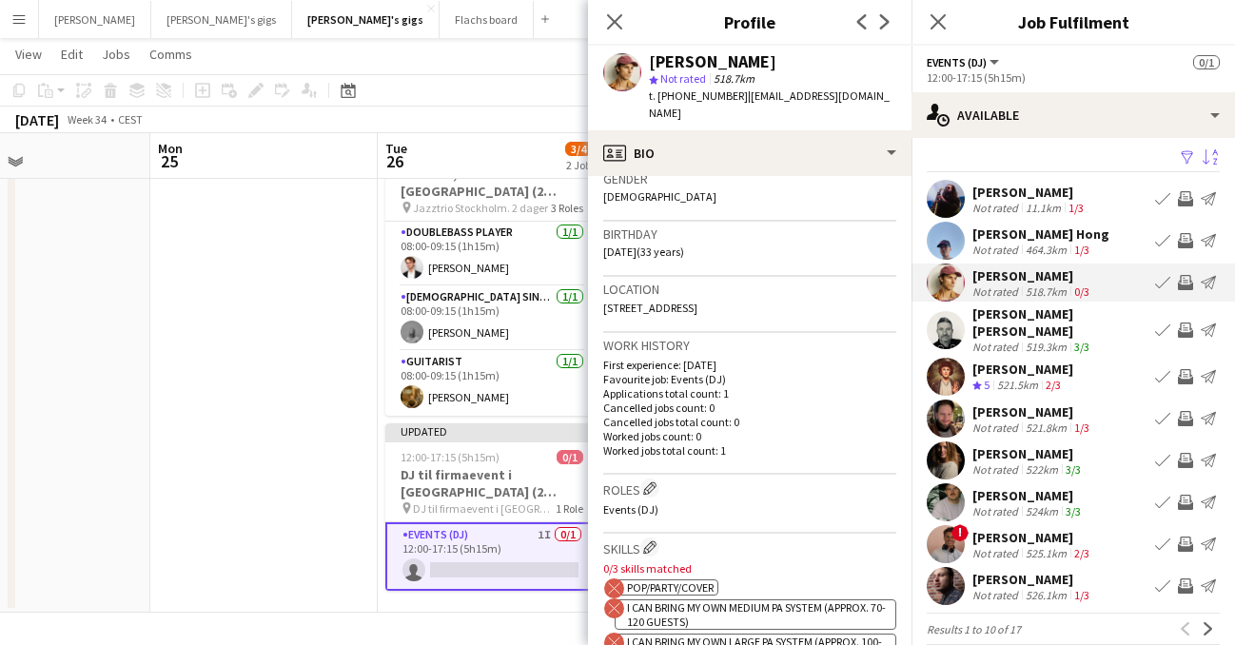
scroll to position [286, 0]
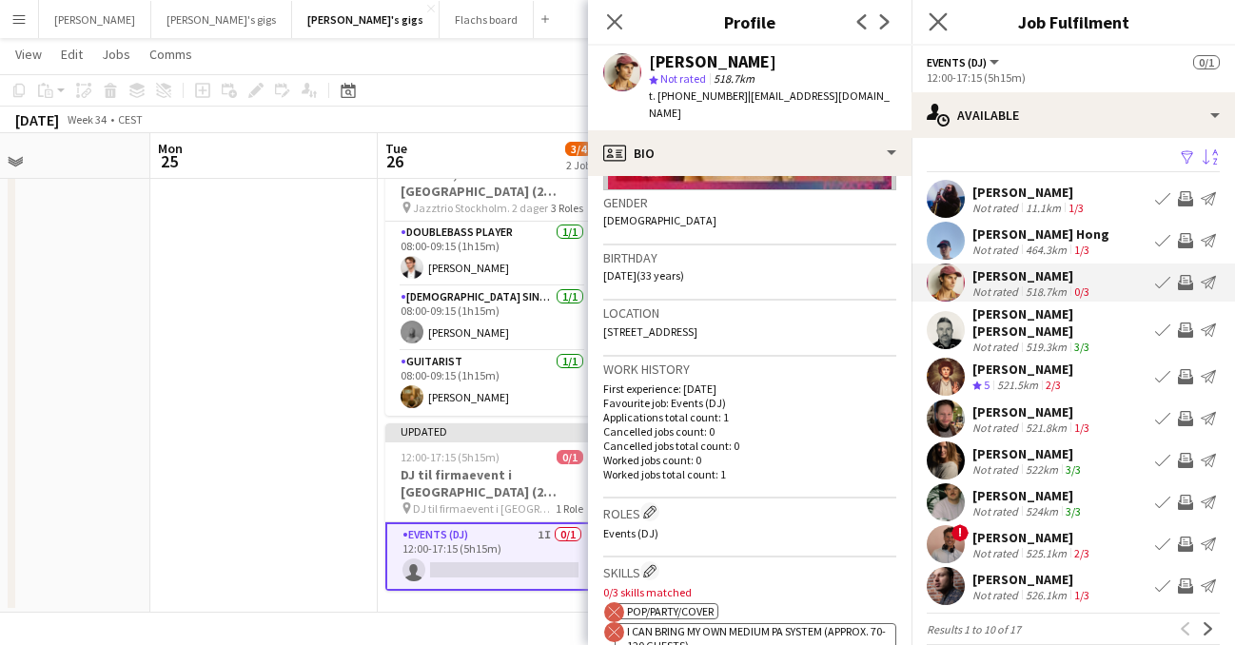
click at [938, 32] on app-icon "Close pop-in" at bounding box center [939, 23] width 28 height 28
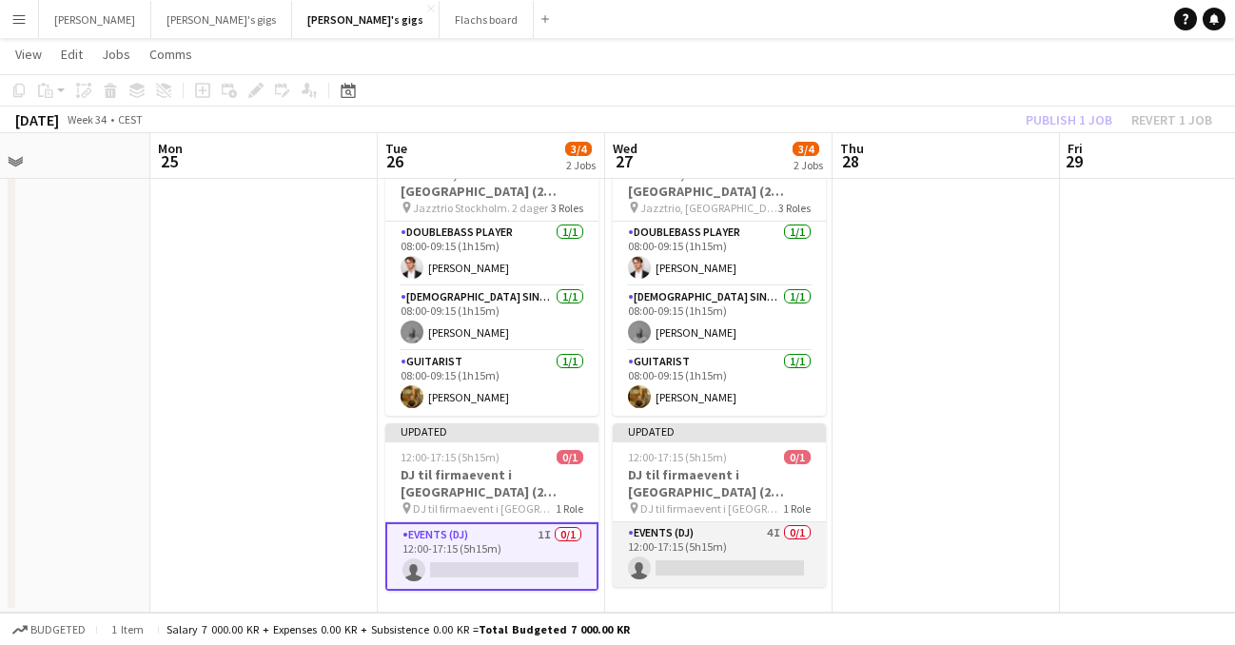
click at [689, 523] on app-card-role "Events (DJ) 4I 0/1 12:00-17:15 (5h15m) single-neutral-actions" at bounding box center [719, 555] width 213 height 65
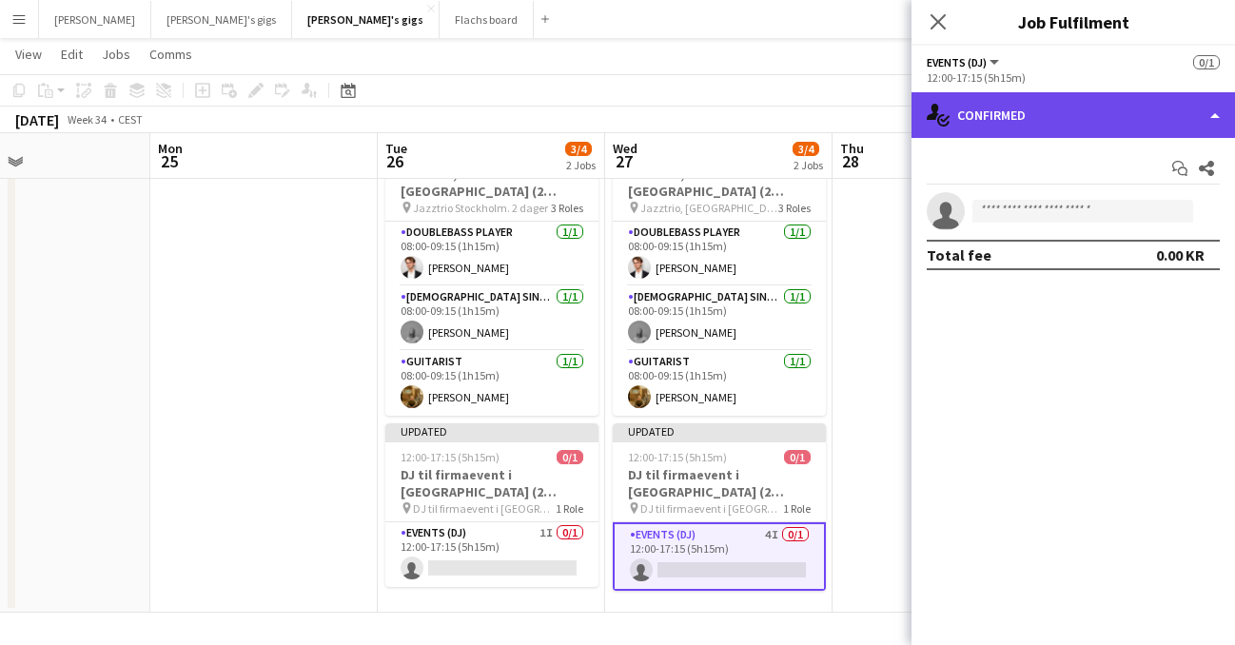
click at [1214, 127] on div "single-neutral-actions-check-2 Confirmed" at bounding box center [1074, 115] width 324 height 46
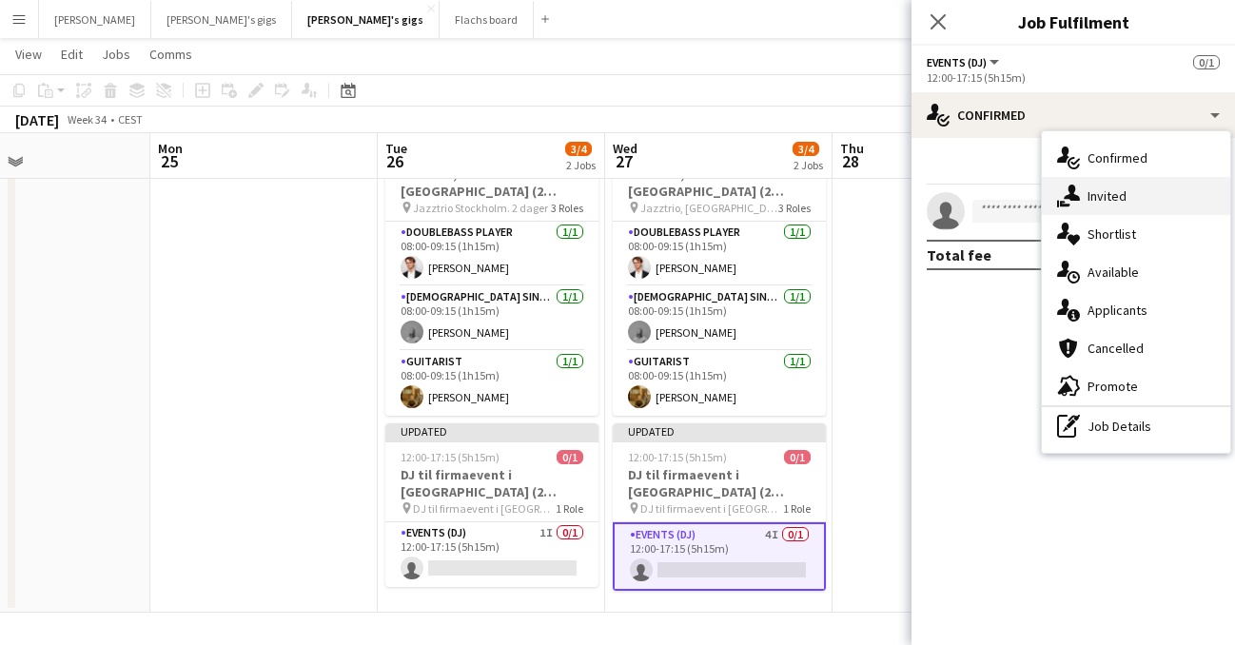
click at [1174, 208] on div "single-neutral-actions-share-1 Invited" at bounding box center [1136, 196] width 188 height 38
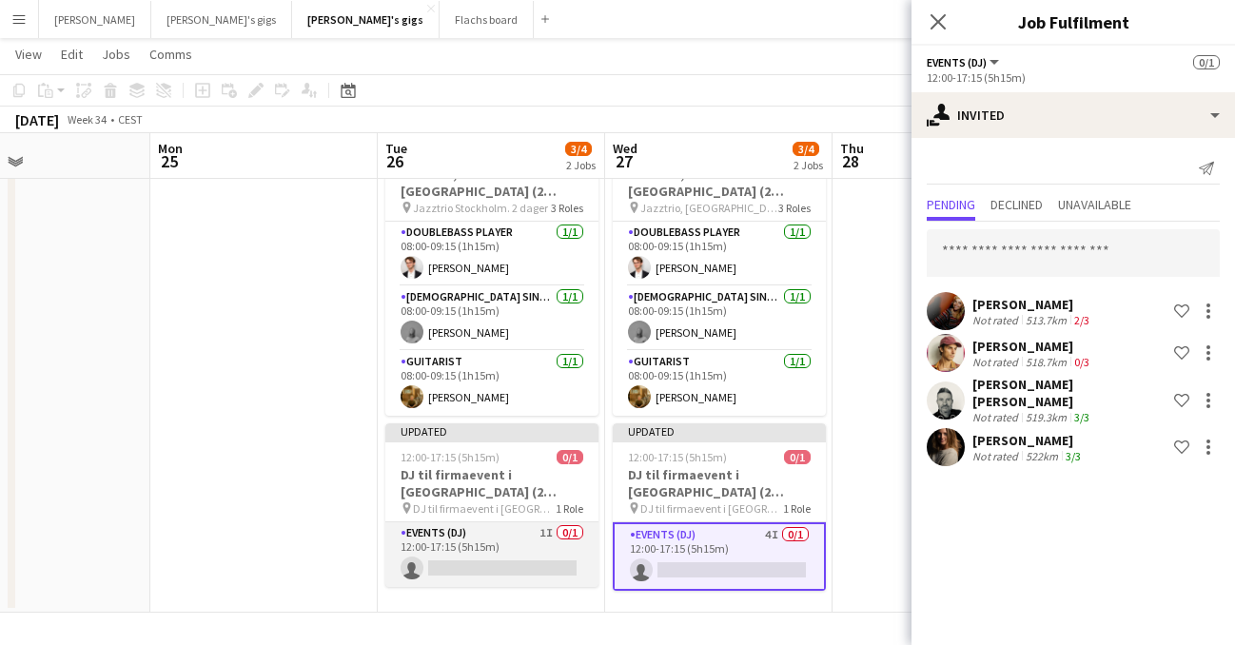
click at [495, 523] on app-card-role "Events (DJ) 1I 0/1 12:00-17:15 (5h15m) single-neutral-actions" at bounding box center [491, 555] width 213 height 65
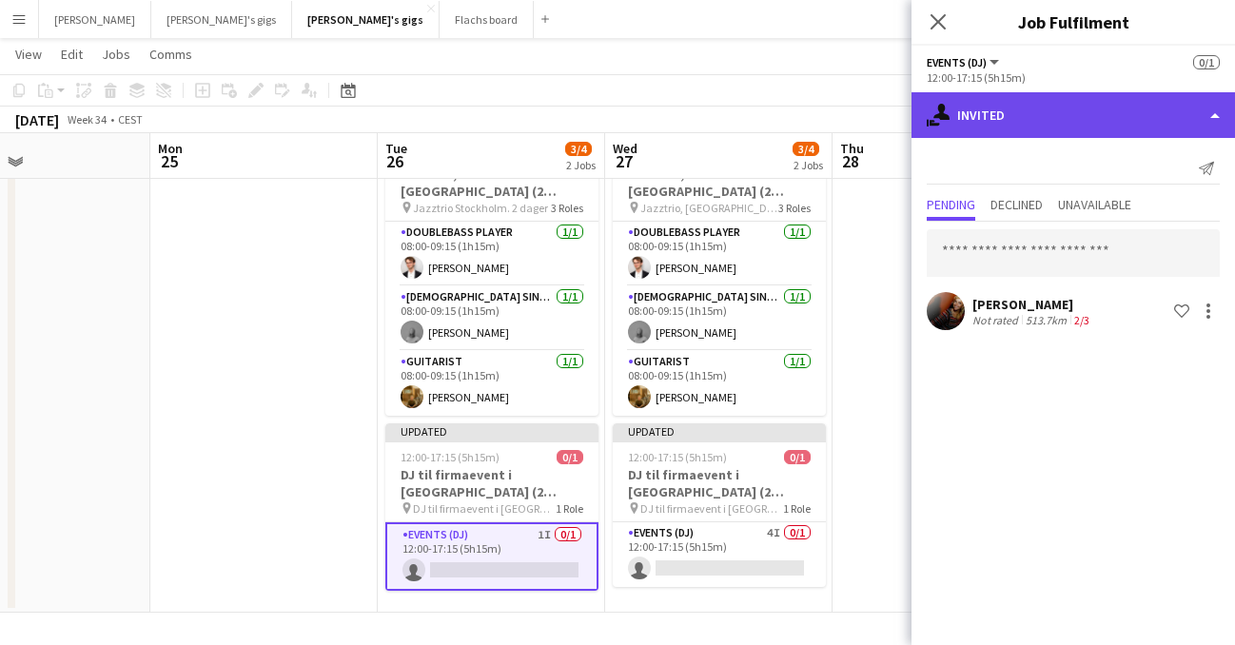
click at [1215, 118] on div "single-neutral-actions-share-1 Invited" at bounding box center [1074, 115] width 324 height 46
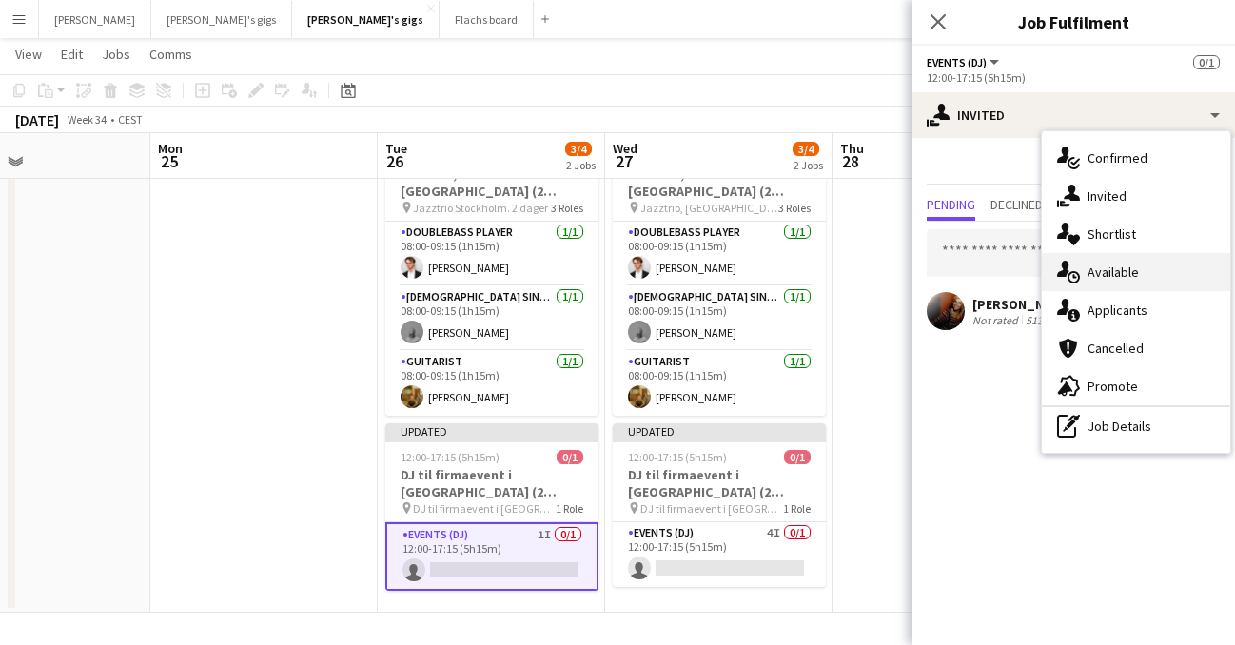
click at [1166, 269] on div "single-neutral-actions-upload Available" at bounding box center [1136, 272] width 188 height 38
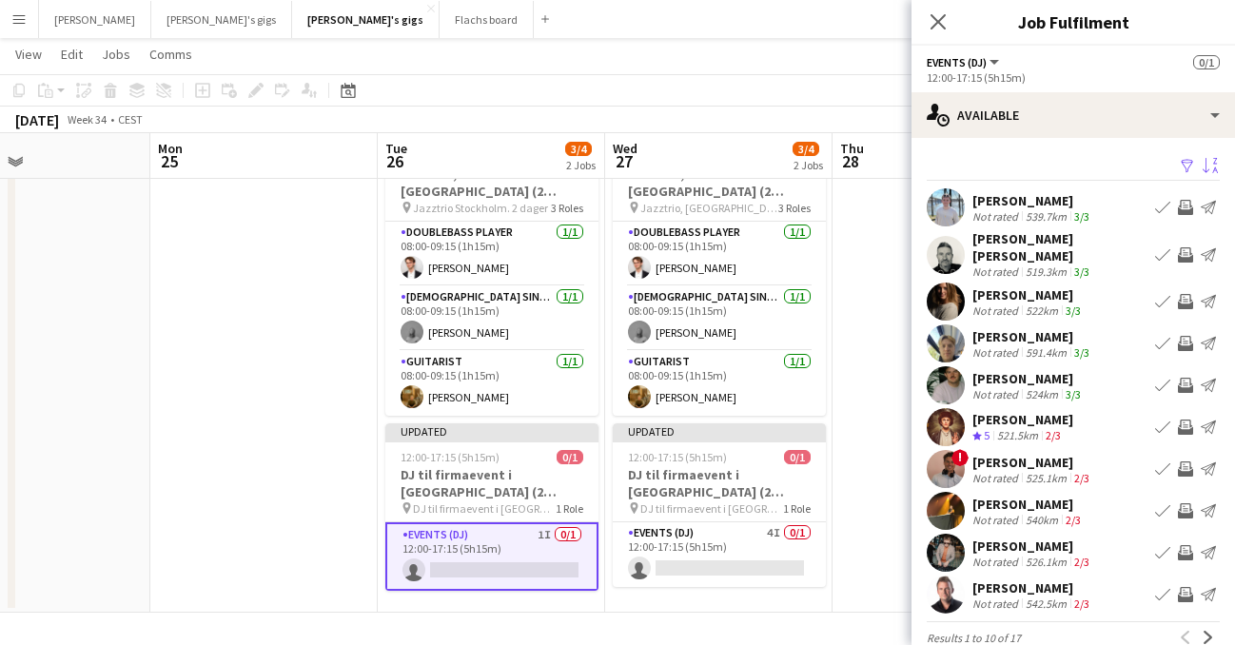
click at [1211, 174] on app-icon "Sort asc" at bounding box center [1210, 167] width 15 height 18
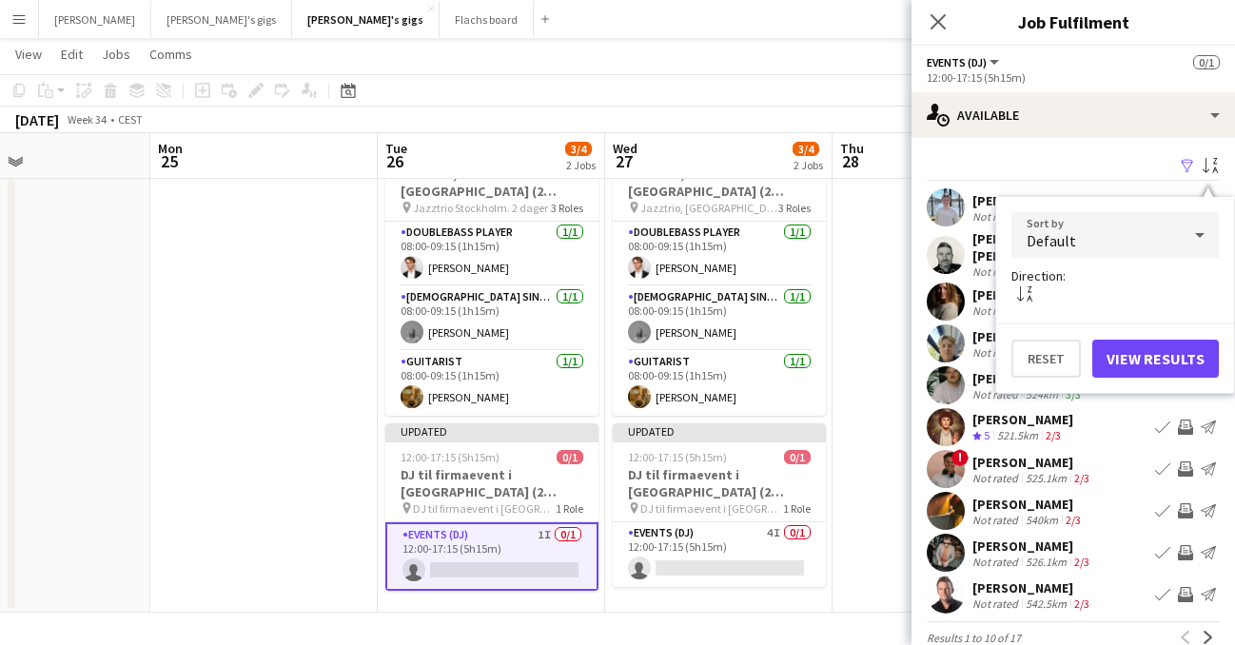
click at [1197, 226] on icon at bounding box center [1200, 235] width 23 height 38
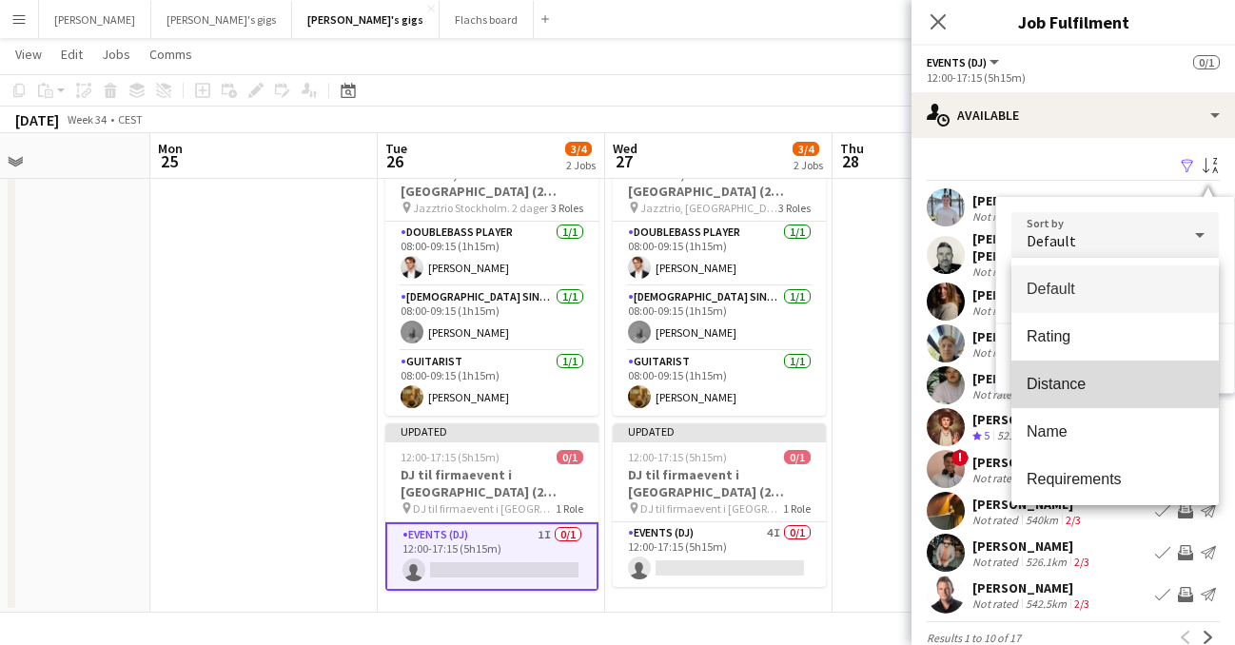
click at [1123, 394] on mat-option "Distance" at bounding box center [1115, 385] width 207 height 48
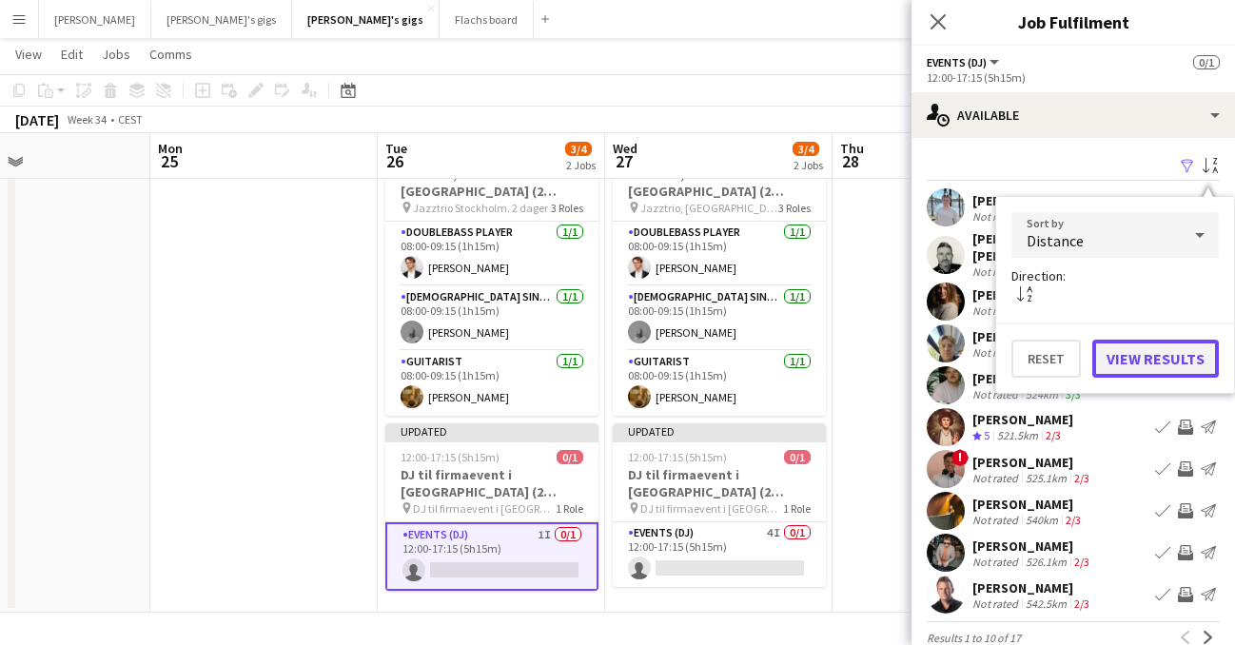
click at [1155, 352] on button "View Results" at bounding box center [1156, 359] width 127 height 38
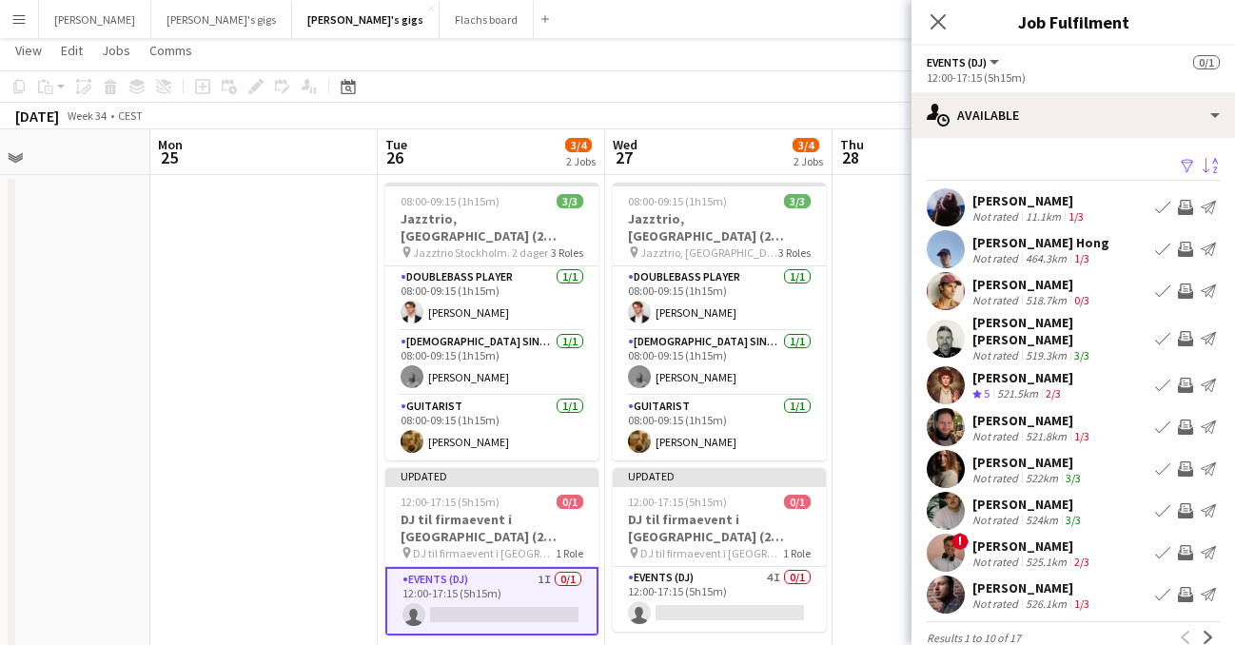
scroll to position [28, 0]
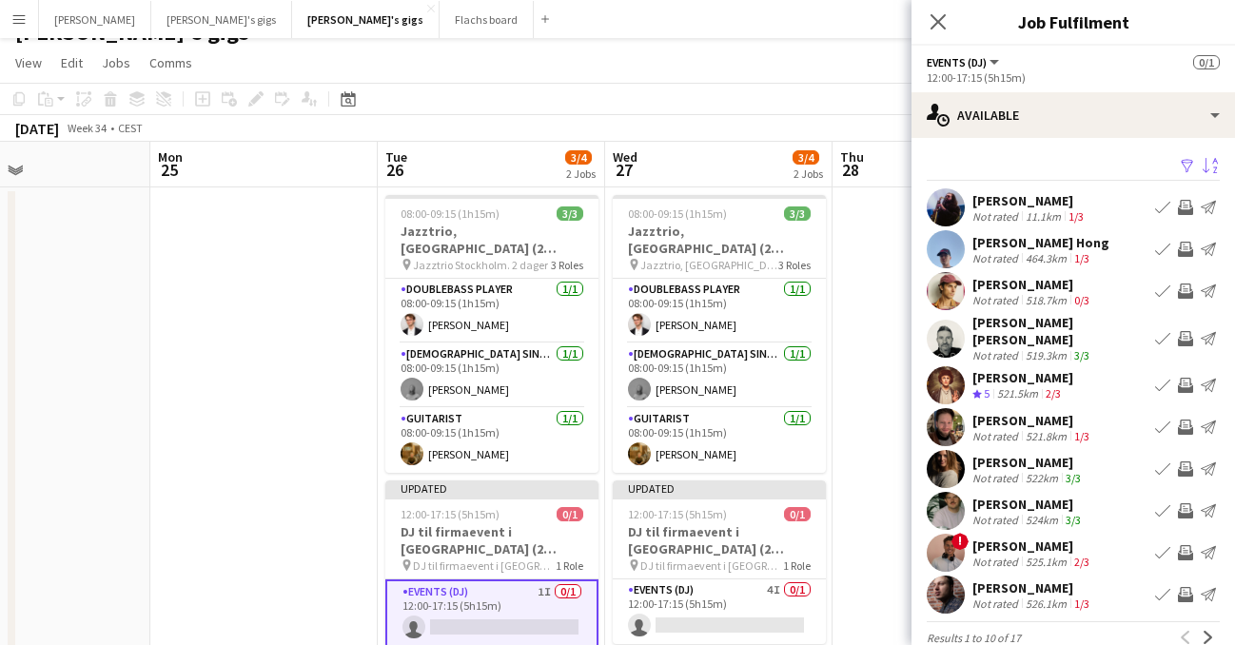
click at [1189, 297] on app-icon "Invite crew" at bounding box center [1185, 291] width 15 height 15
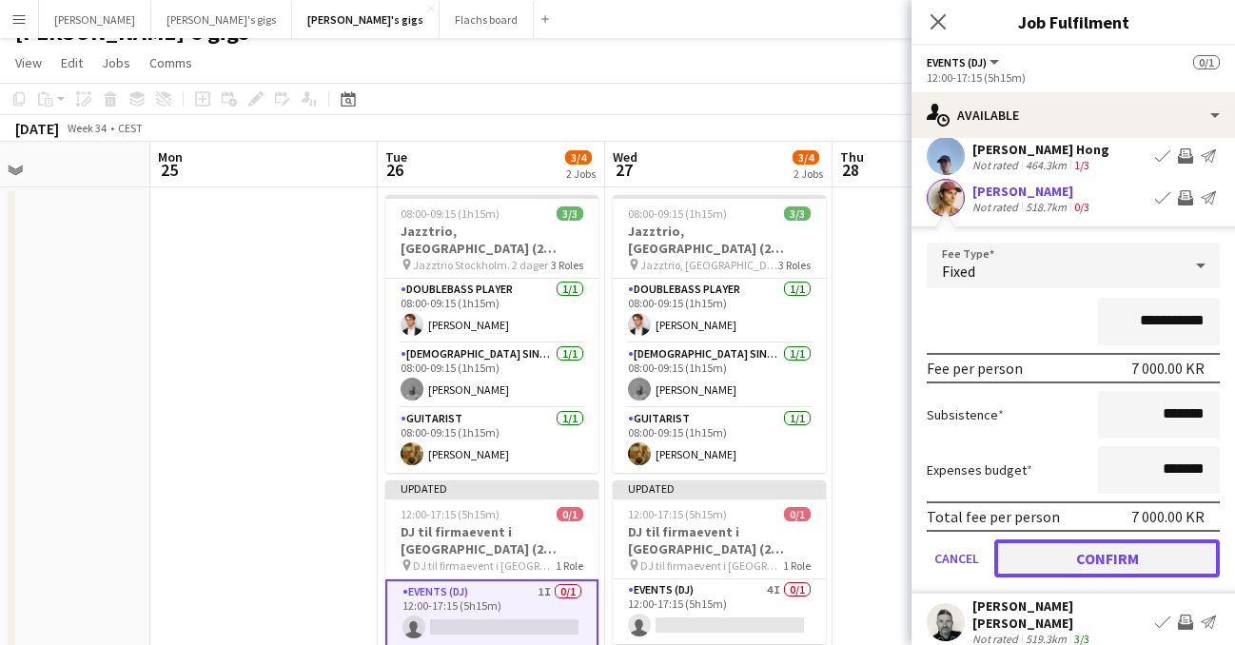
click at [1120, 570] on button "Confirm" at bounding box center [1108, 559] width 226 height 38
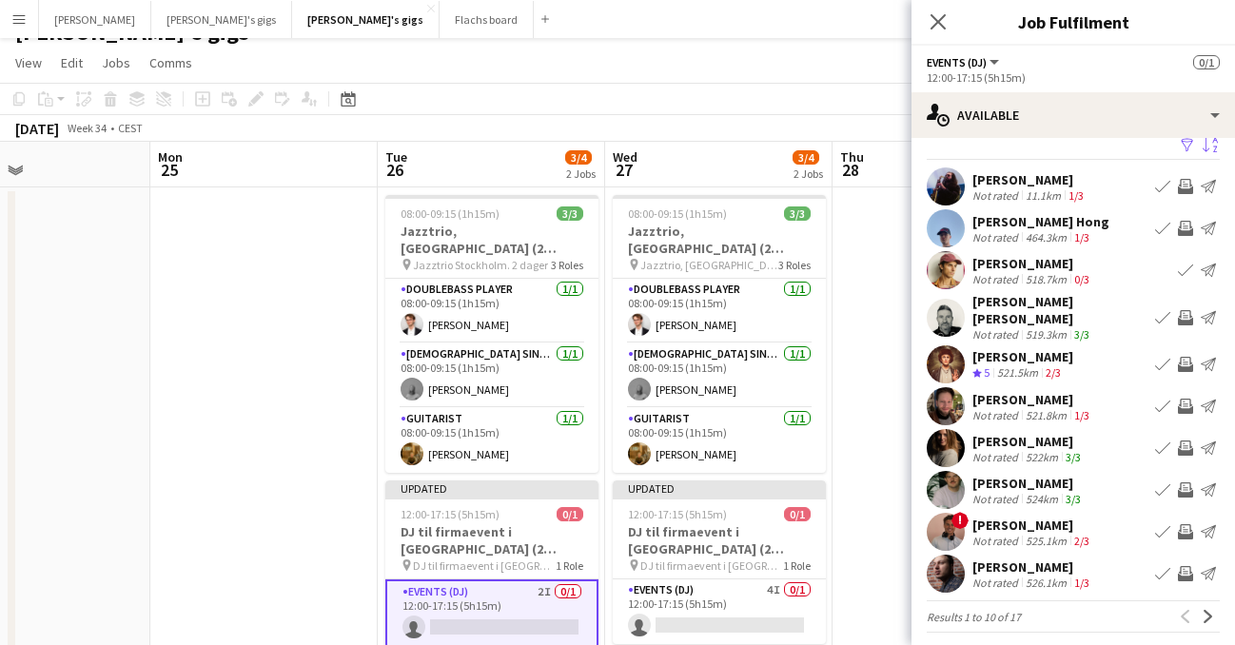
click at [1187, 320] on button "Invite crew" at bounding box center [1186, 317] width 23 height 23
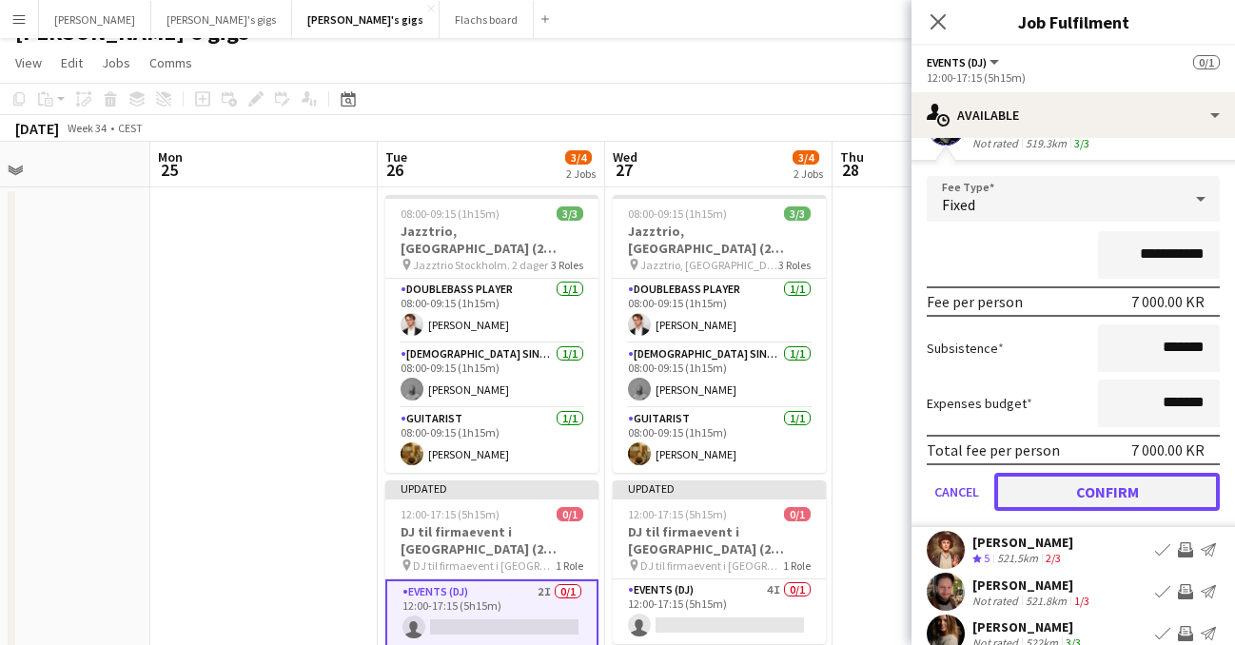
click at [1146, 490] on button "Confirm" at bounding box center [1108, 492] width 226 height 38
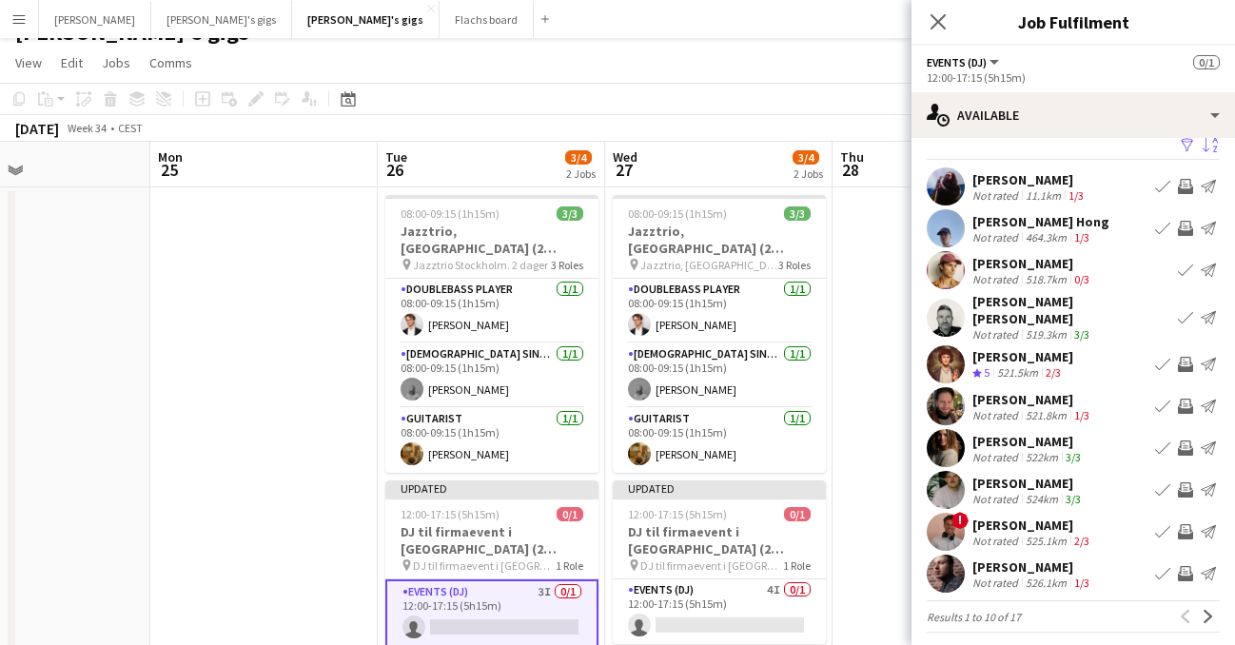
click at [1186, 441] on app-icon "Invite crew" at bounding box center [1185, 448] width 15 height 15
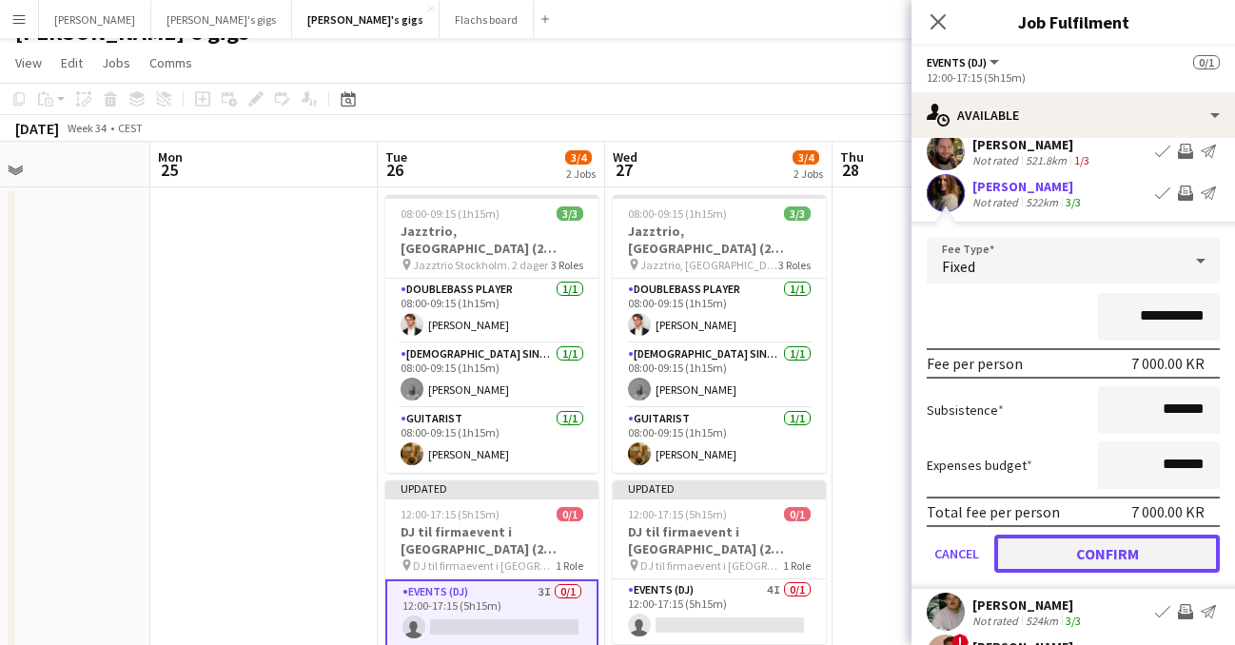
click at [1140, 551] on button "Confirm" at bounding box center [1108, 554] width 226 height 38
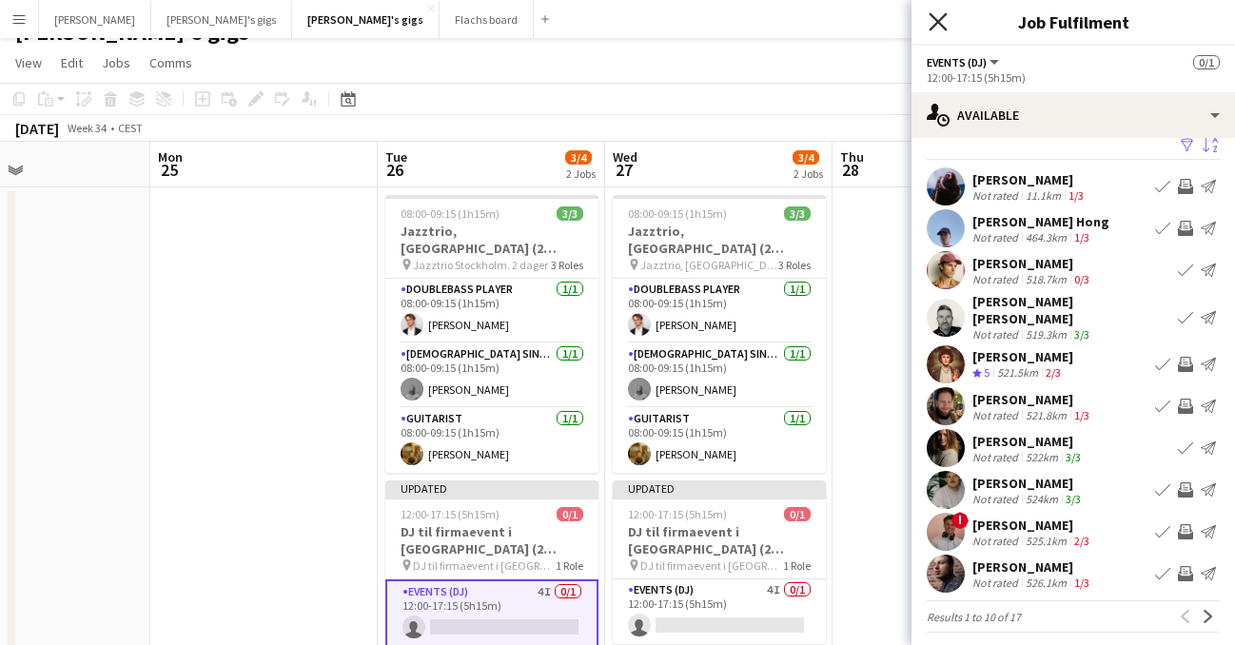
click at [940, 26] on icon at bounding box center [938, 21] width 18 height 18
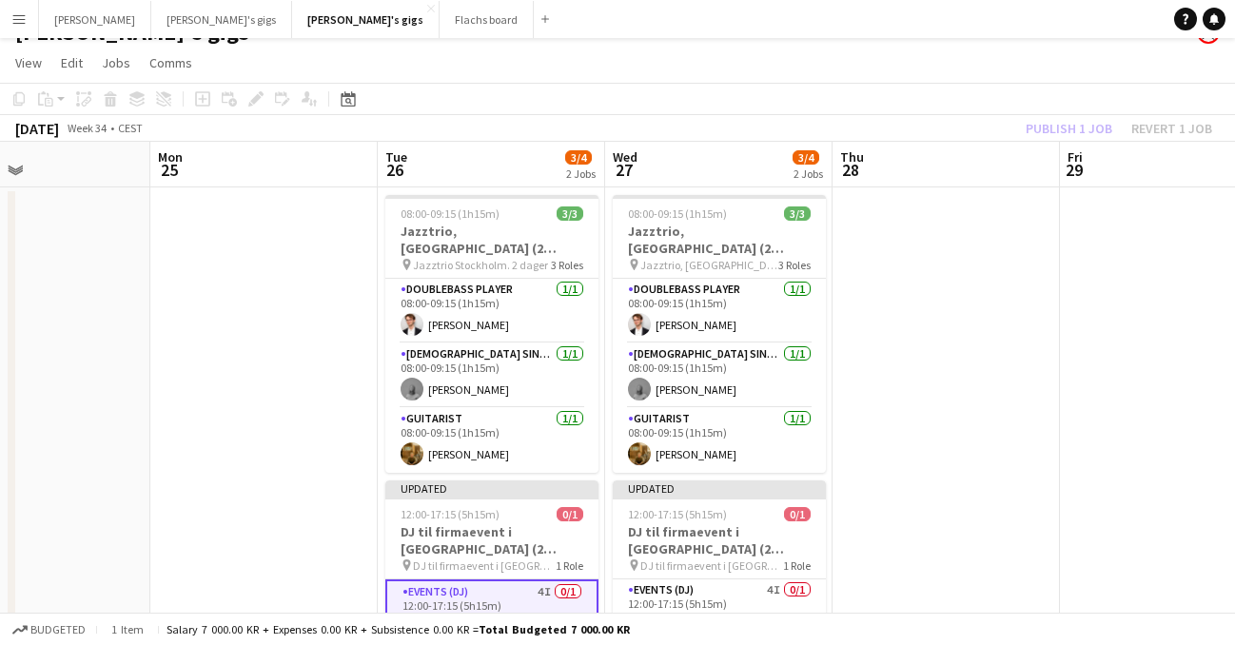
click at [1067, 121] on div "Publish 1 job Revert 1 job" at bounding box center [1119, 128] width 232 height 25
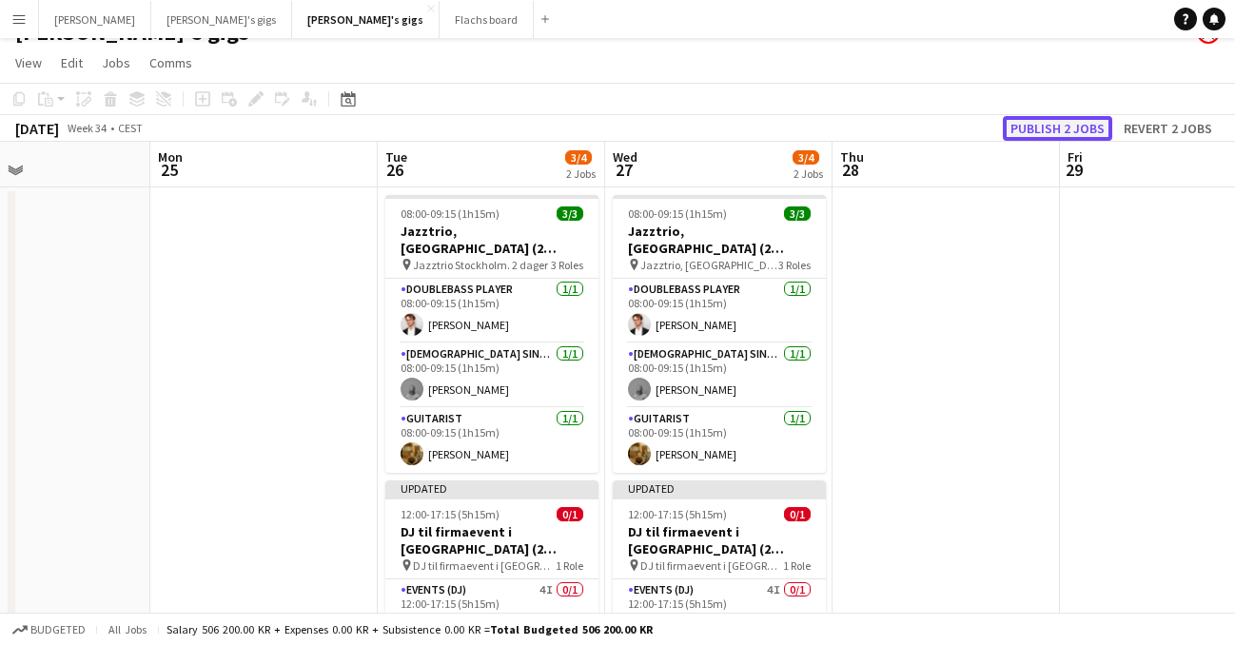
click at [1067, 122] on button "Publish 2 jobs" at bounding box center [1057, 128] width 109 height 25
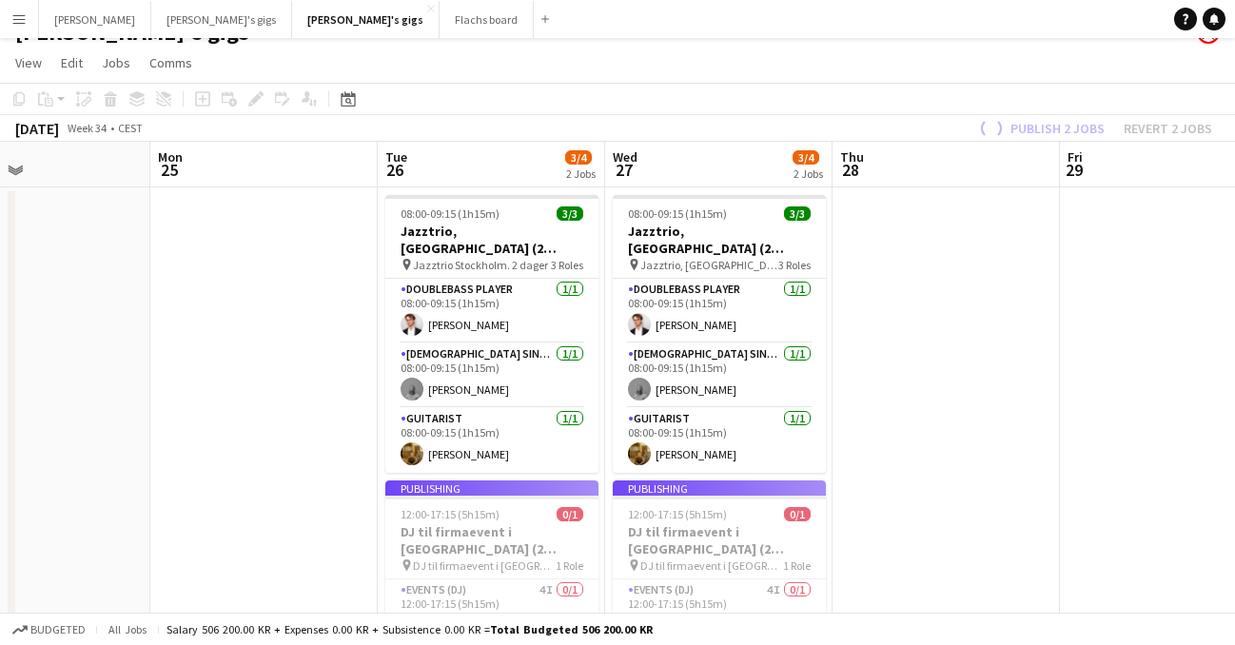
scroll to position [83, 0]
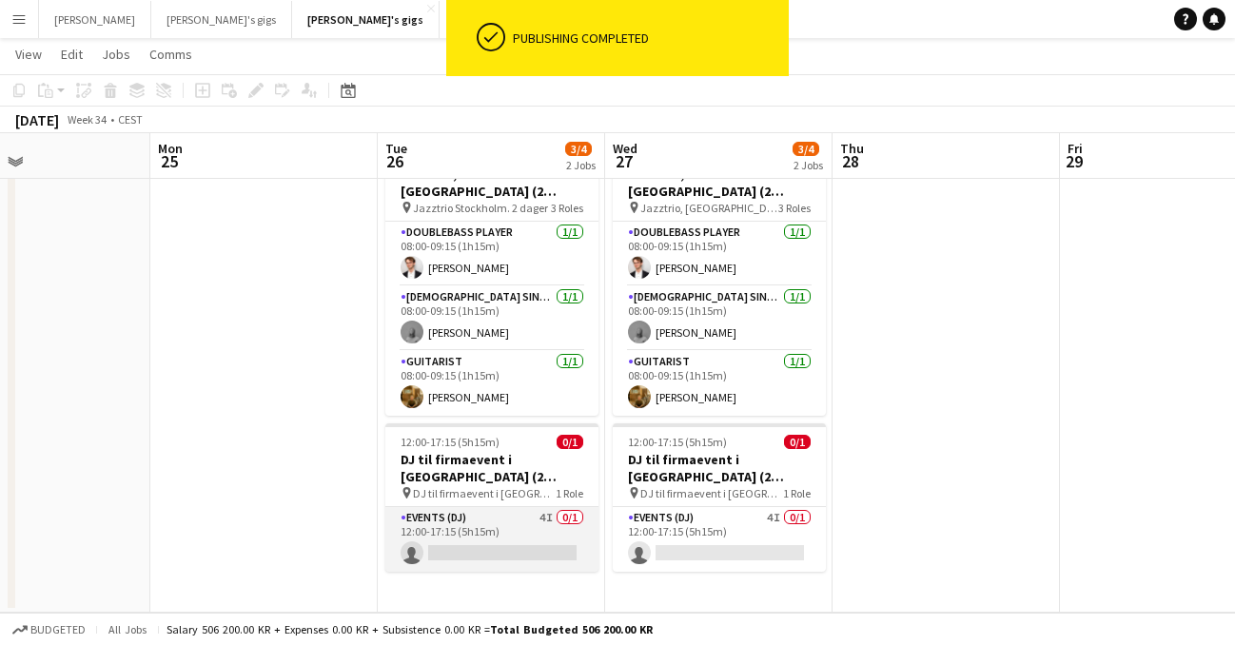
click at [479, 516] on app-card-role "Events (DJ) 4I 0/1 12:00-17:15 (5h15m) single-neutral-actions" at bounding box center [491, 539] width 213 height 65
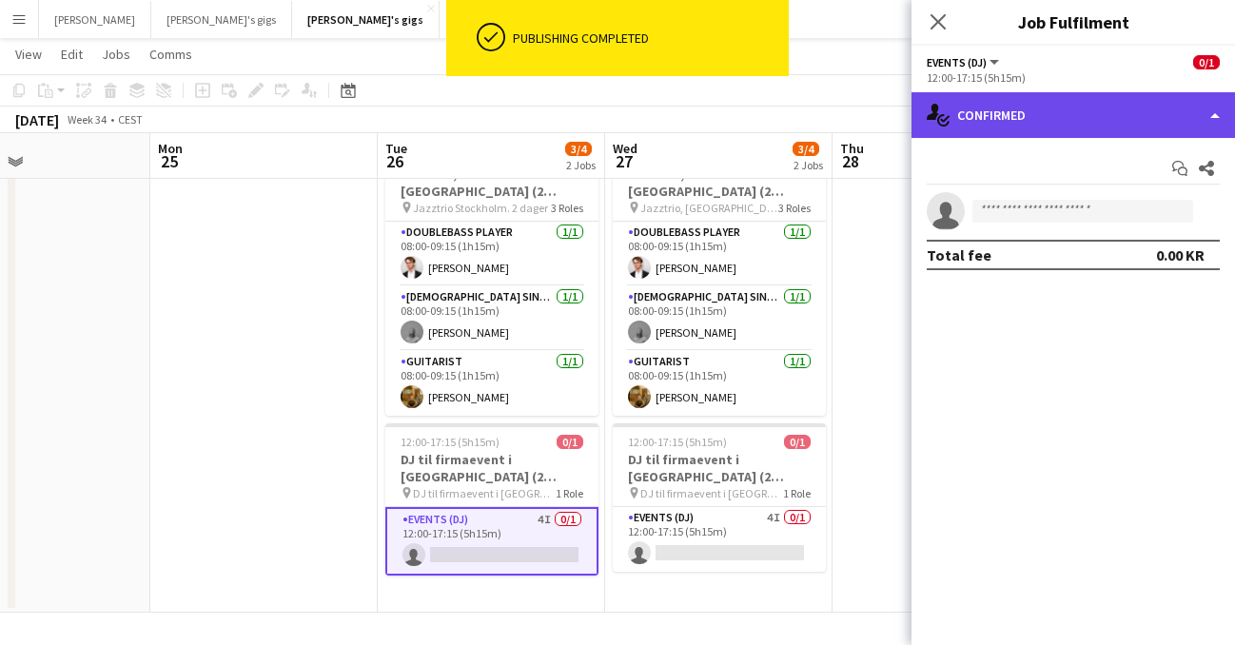
click at [1197, 129] on div "single-neutral-actions-check-2 Confirmed" at bounding box center [1074, 115] width 324 height 46
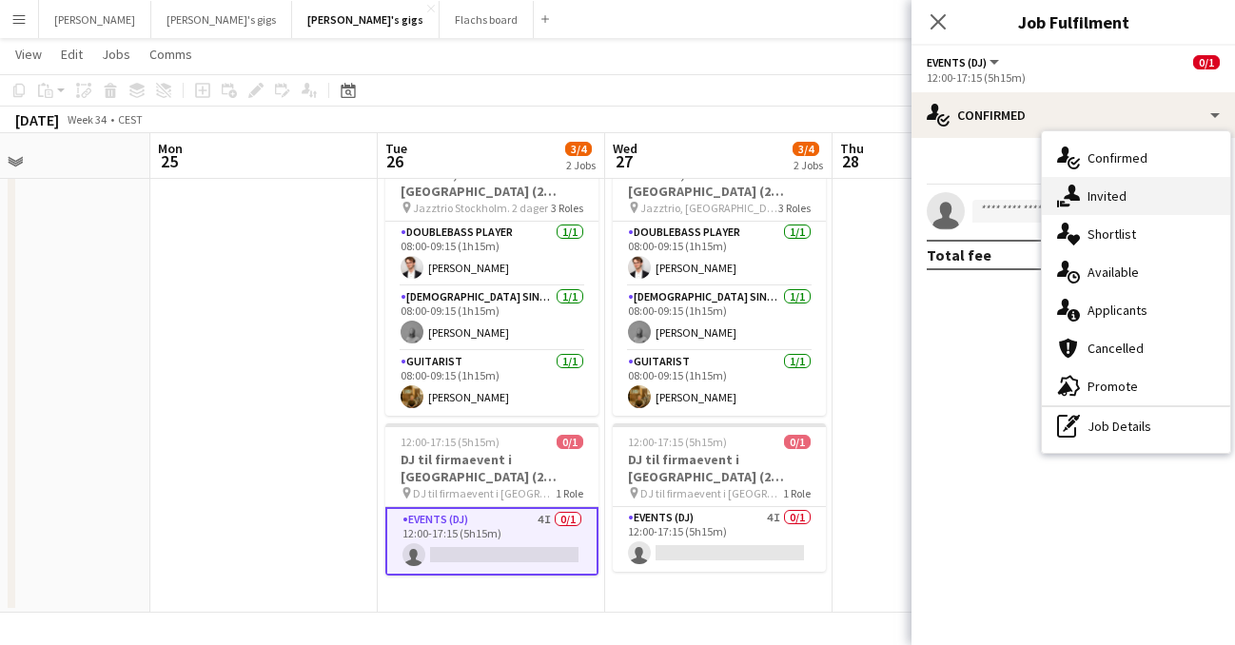
click at [1142, 207] on div "single-neutral-actions-share-1 Invited" at bounding box center [1136, 196] width 188 height 38
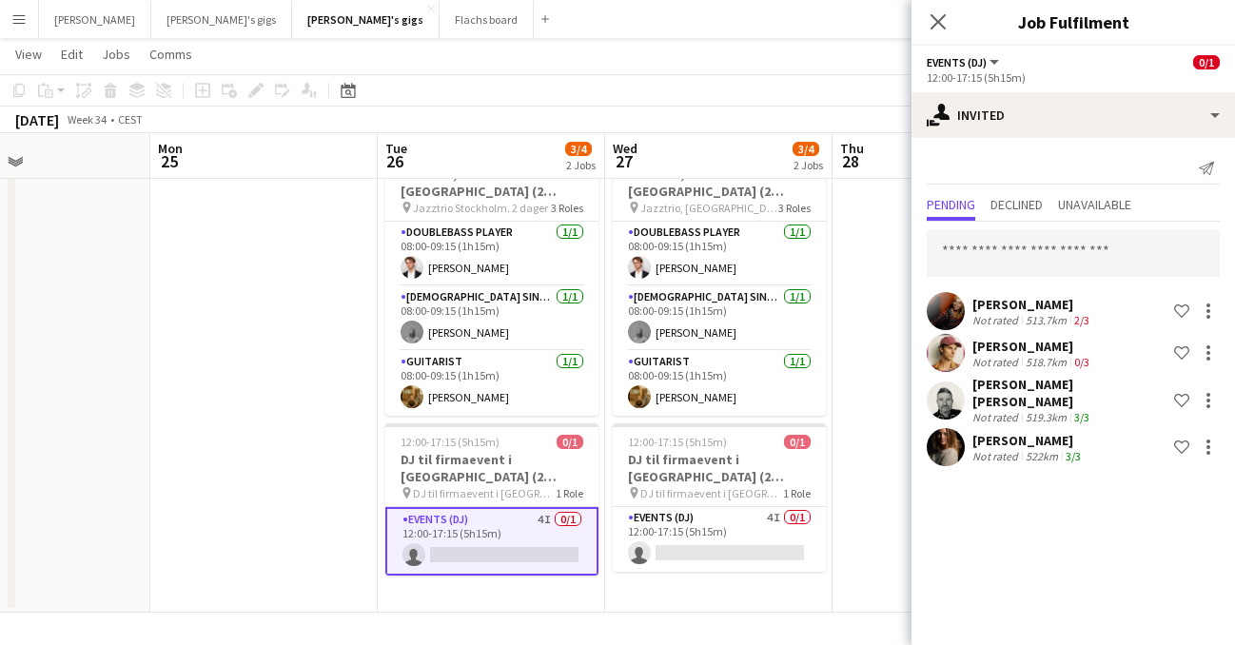
click at [950, 308] on app-user-avatar at bounding box center [946, 311] width 38 height 38
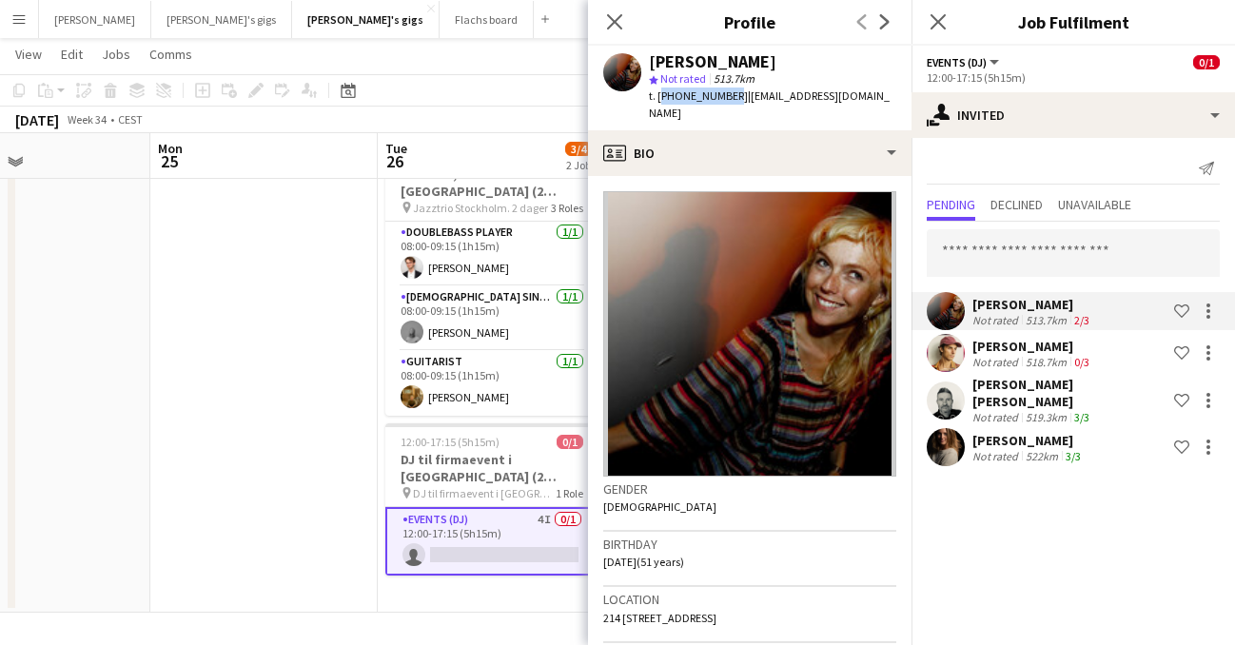
drag, startPoint x: 725, startPoint y: 94, endPoint x: 661, endPoint y: 94, distance: 64.7
click at [661, 94] on span "t. +46704385679" at bounding box center [698, 96] width 99 height 14
copy span "+46704385679"
click at [941, 326] on app-user-avatar at bounding box center [946, 311] width 38 height 38
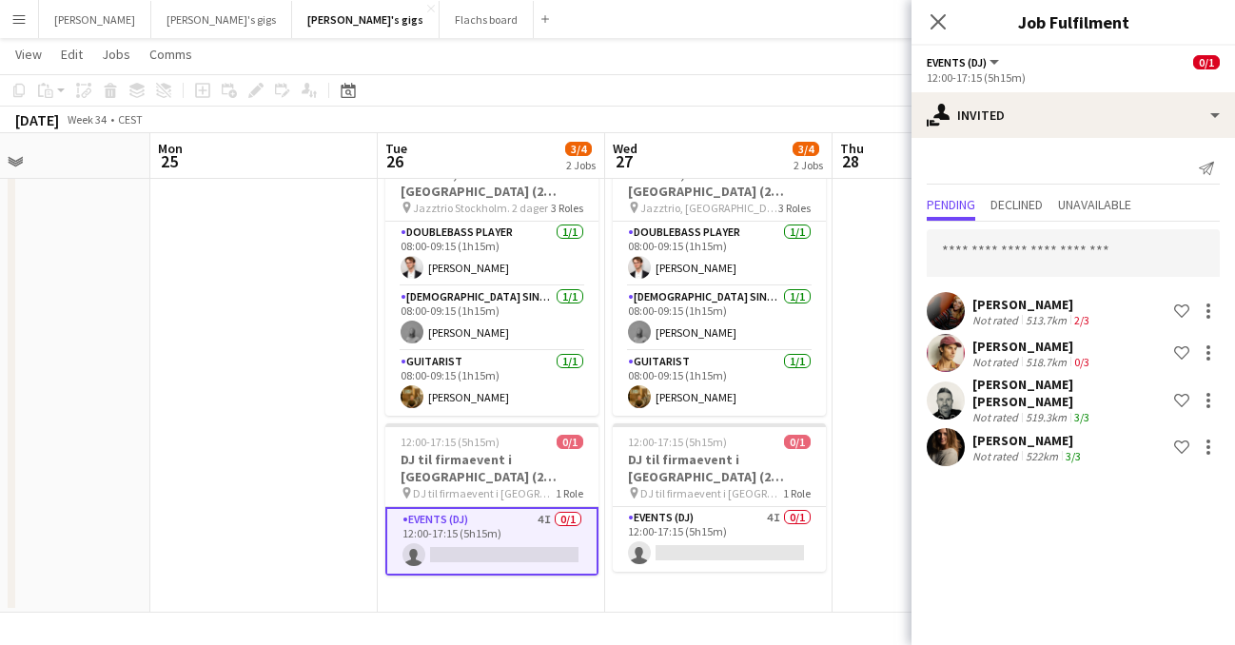
click at [949, 360] on app-user-avatar at bounding box center [946, 353] width 38 height 38
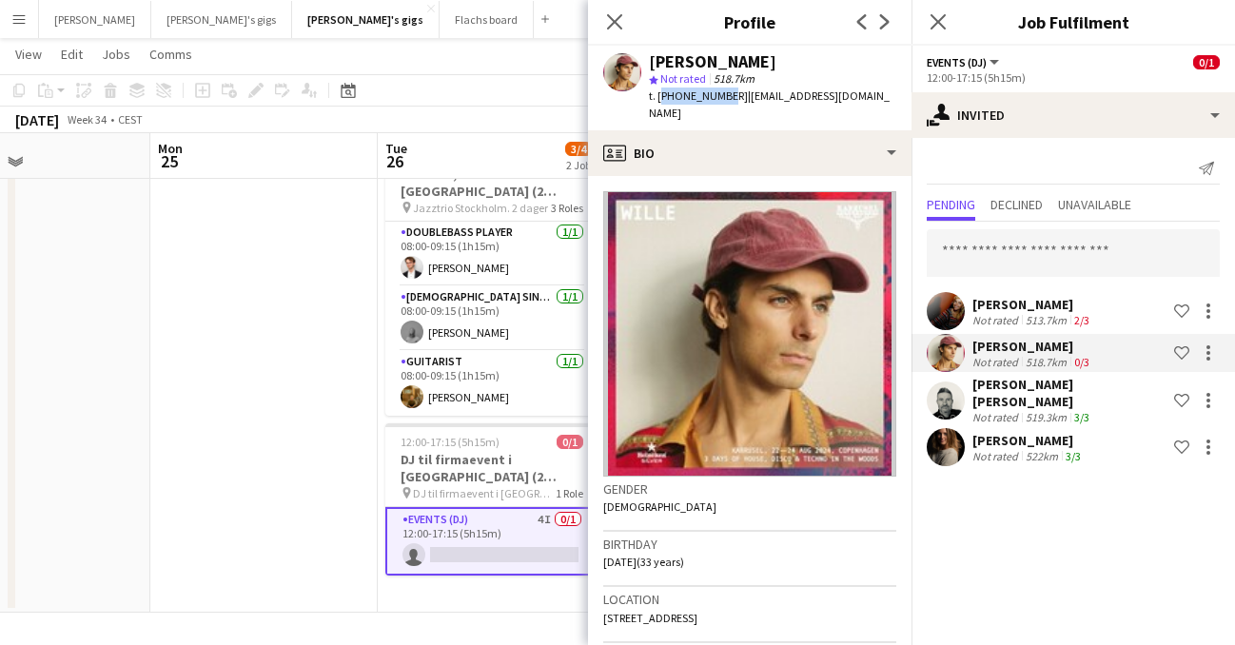
drag, startPoint x: 661, startPoint y: 96, endPoint x: 721, endPoint y: 96, distance: 60.0
click at [721, 96] on span "t. +4526781970" at bounding box center [698, 96] width 99 height 14
copy span "+4526781970"
click at [956, 394] on app-user-avatar at bounding box center [946, 401] width 38 height 38
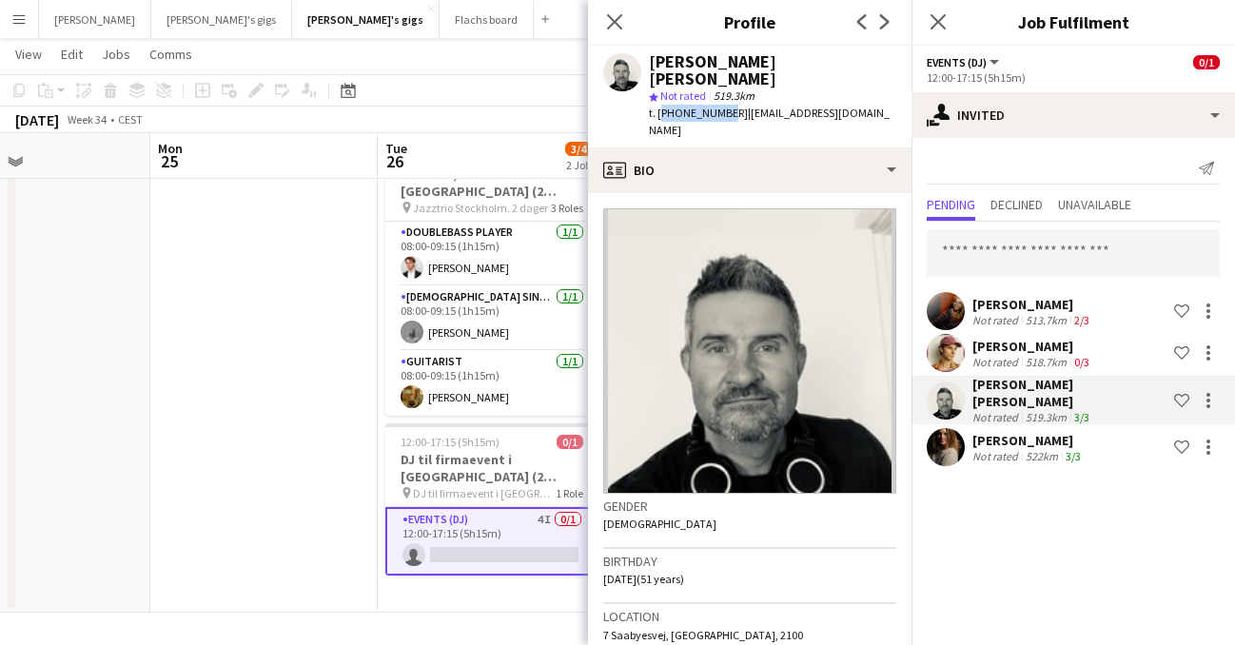
drag, startPoint x: 721, startPoint y: 94, endPoint x: 660, endPoint y: 90, distance: 61.0
click at [660, 106] on span "t. +4560292068" at bounding box center [698, 113] width 99 height 14
copy span "+4560292068"
click at [948, 435] on app-user-avatar at bounding box center [946, 447] width 38 height 38
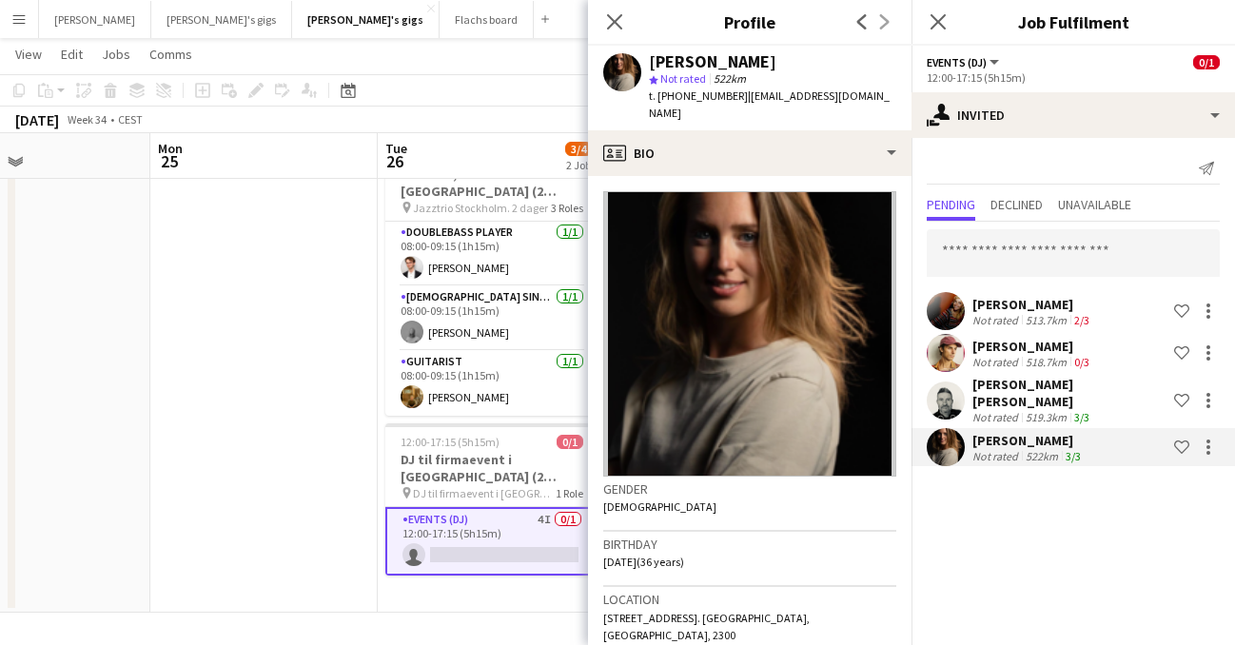
click at [671, 97] on span "t. +4531664670" at bounding box center [698, 96] width 99 height 14
click at [674, 97] on span "t. +4531664670" at bounding box center [698, 96] width 99 height 14
drag, startPoint x: 659, startPoint y: 96, endPoint x: 721, endPoint y: 95, distance: 61.9
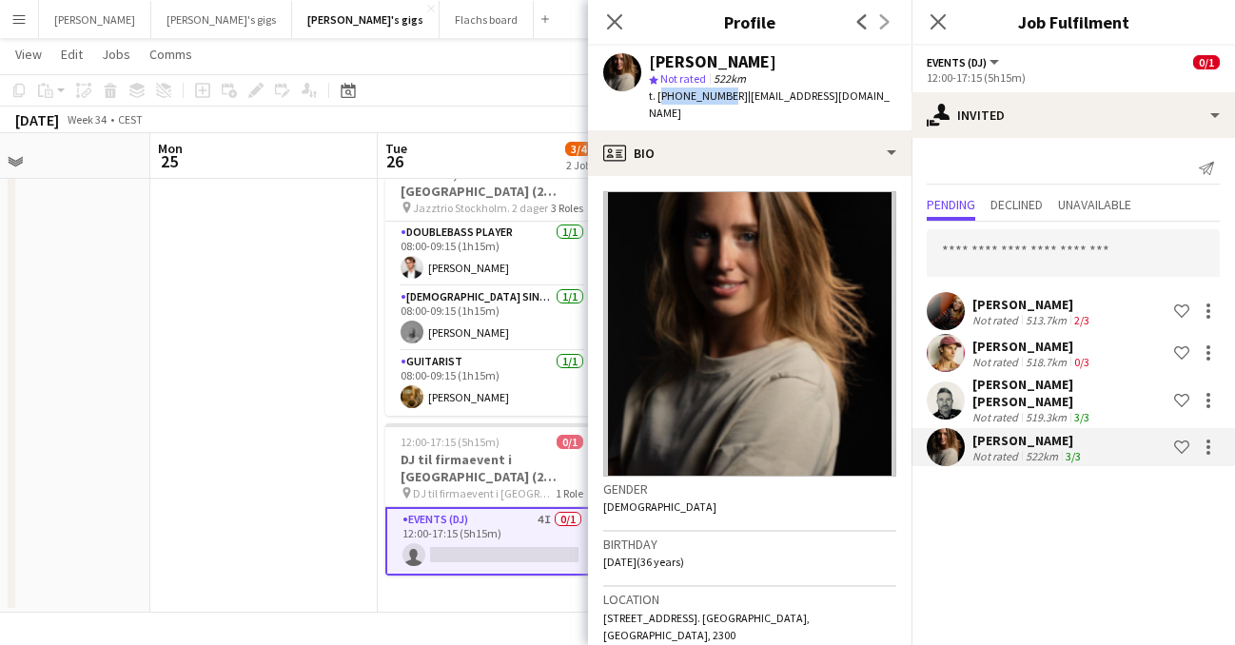
click at [721, 95] on span "t. +4531664670" at bounding box center [698, 96] width 99 height 14
copy span "+4531664670"
click at [932, 14] on icon "Close pop-in" at bounding box center [938, 21] width 18 height 18
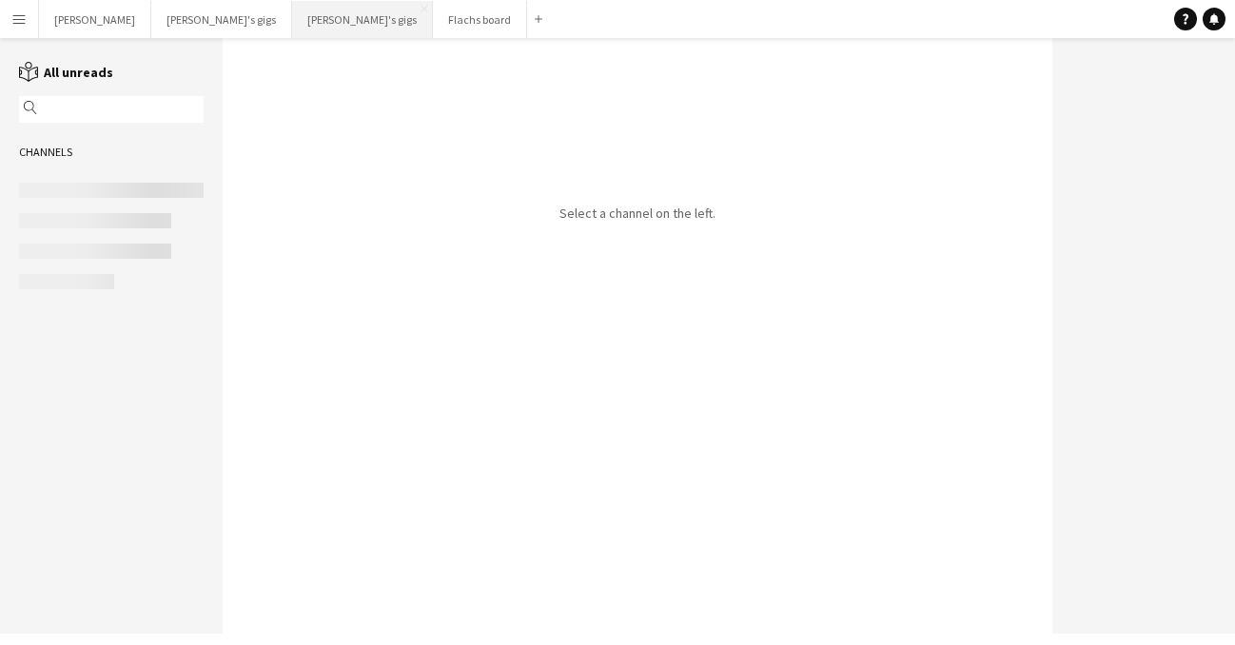
click at [292, 20] on button "[PERSON_NAME]'s gigs Close" at bounding box center [362, 19] width 141 height 37
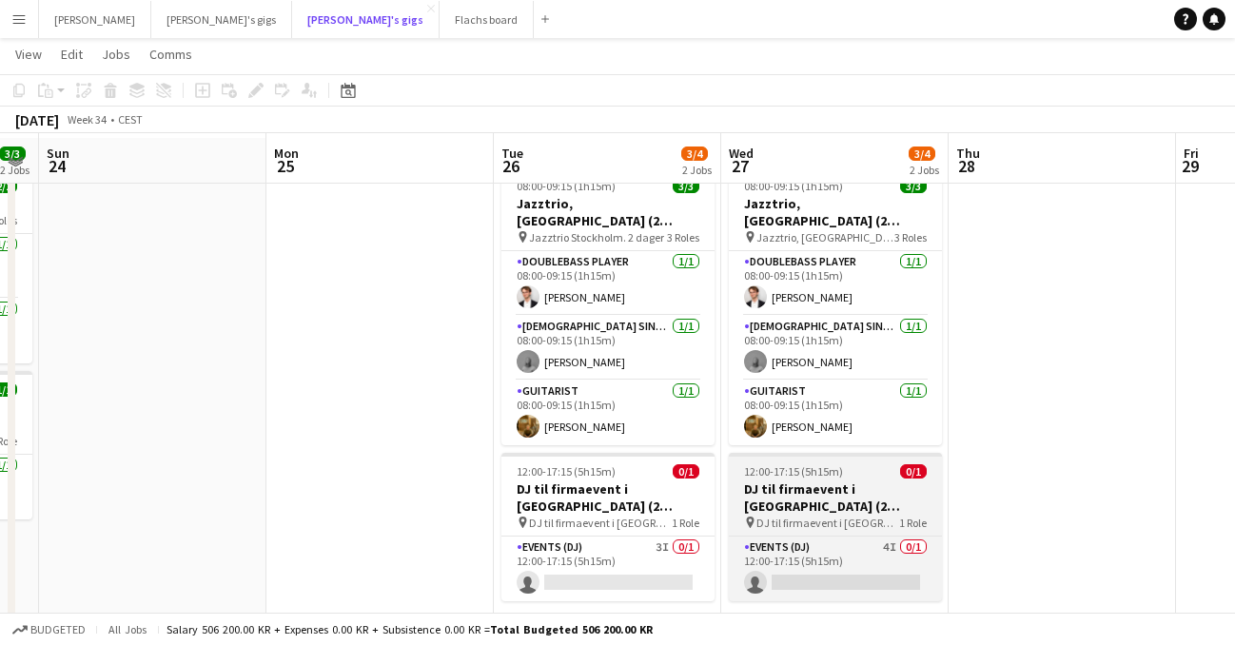
scroll to position [83, 0]
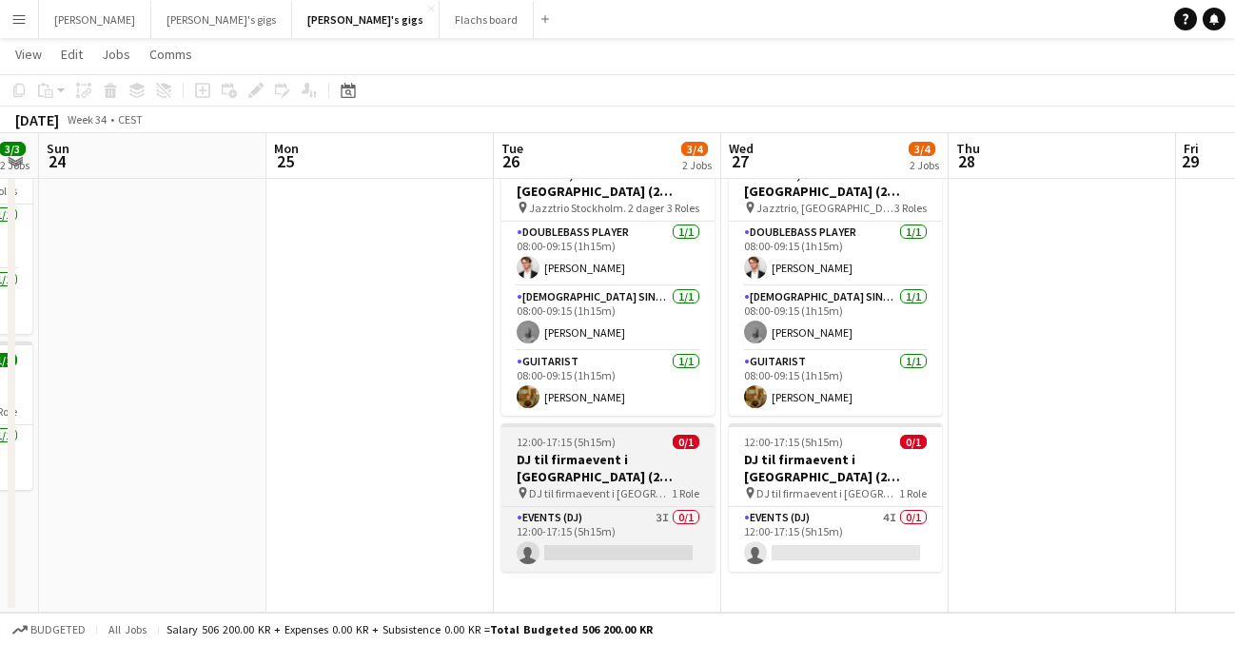
click at [626, 458] on h3 "DJ til firmaevent i [GEOGRAPHIC_DATA] (2 [PERSON_NAME])" at bounding box center [608, 468] width 213 height 34
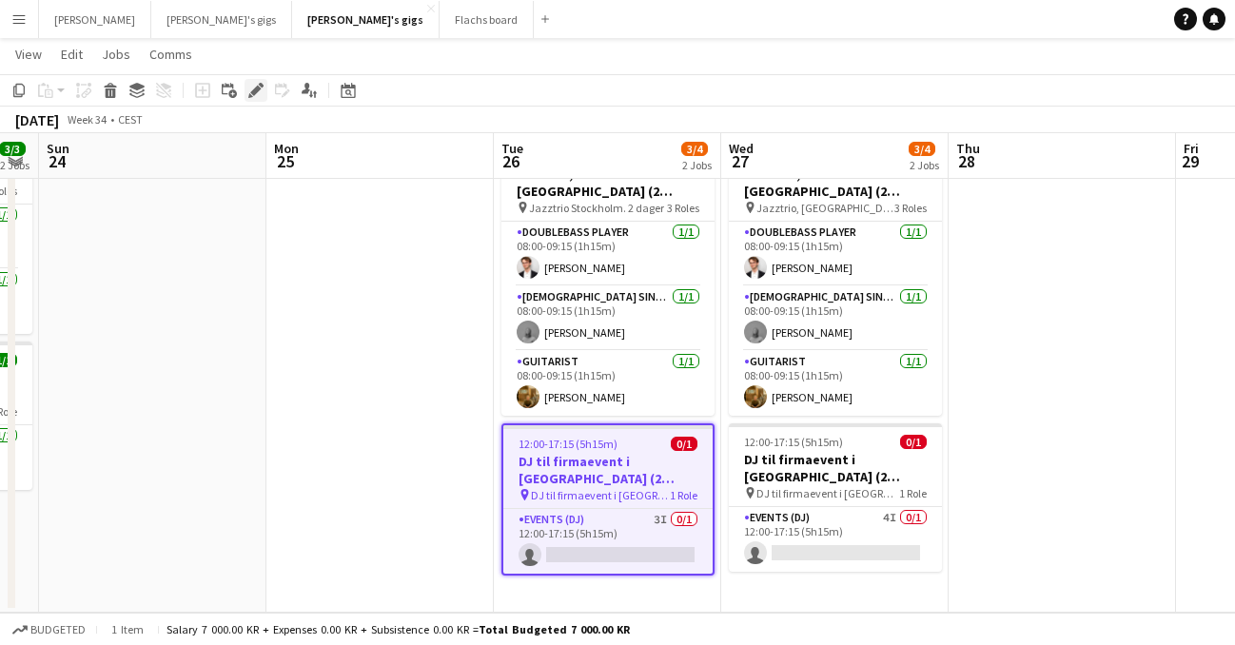
click at [257, 84] on icon "Edit" at bounding box center [255, 90] width 15 height 15
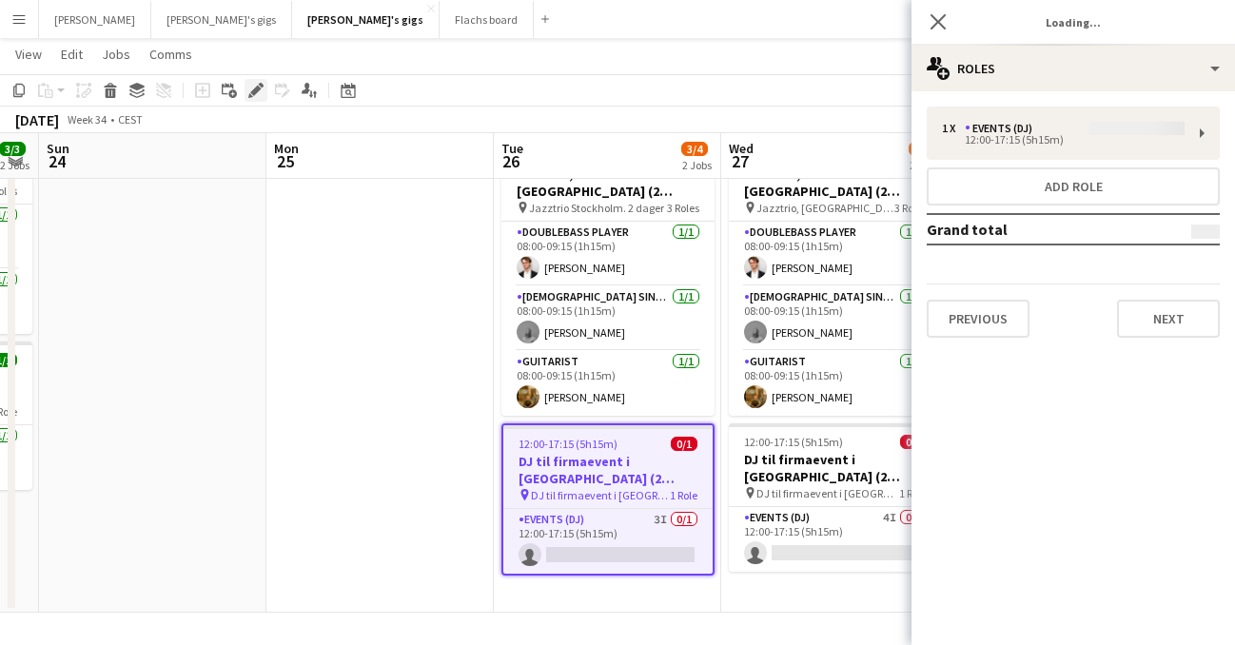
type input "**********"
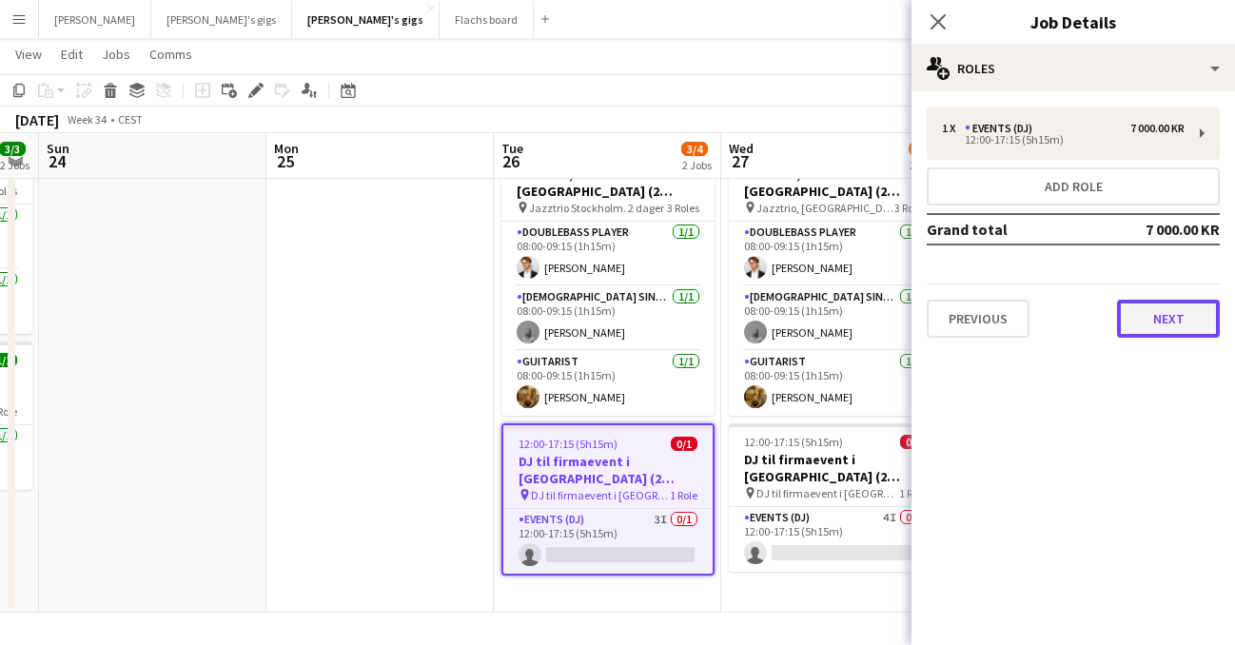
click at [1157, 316] on button "Next" at bounding box center [1168, 319] width 103 height 38
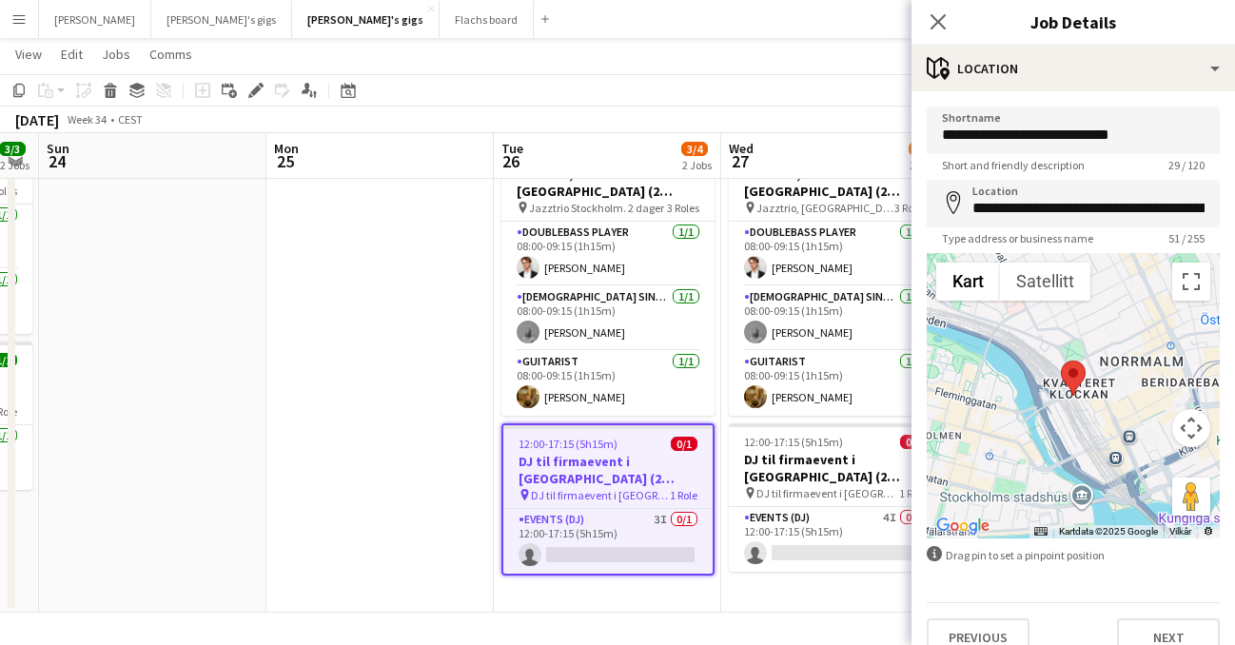
scroll to position [27, 0]
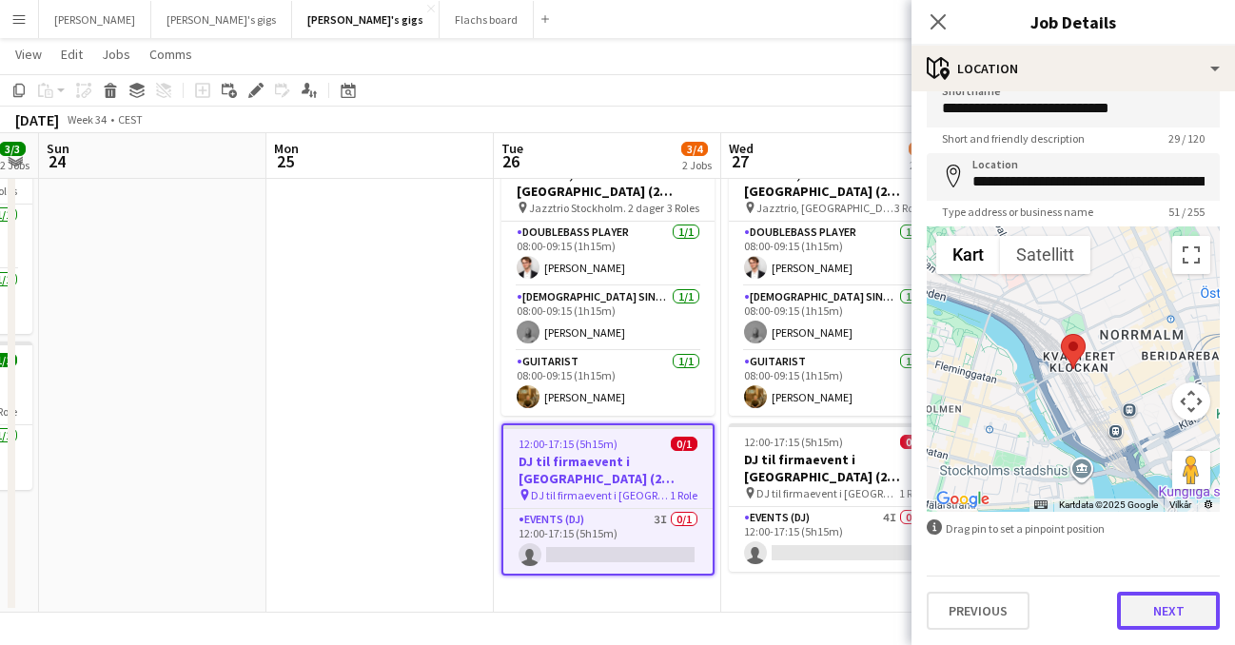
click at [1184, 629] on button "Next" at bounding box center [1168, 611] width 103 height 38
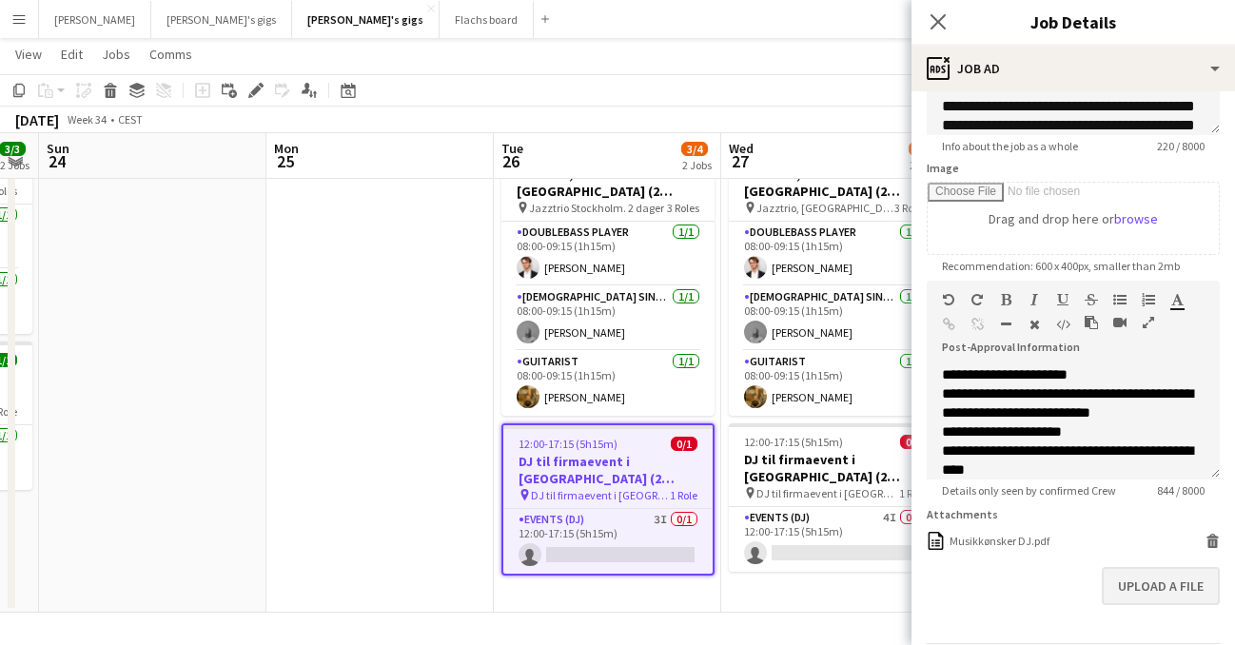
scroll to position [310, 0]
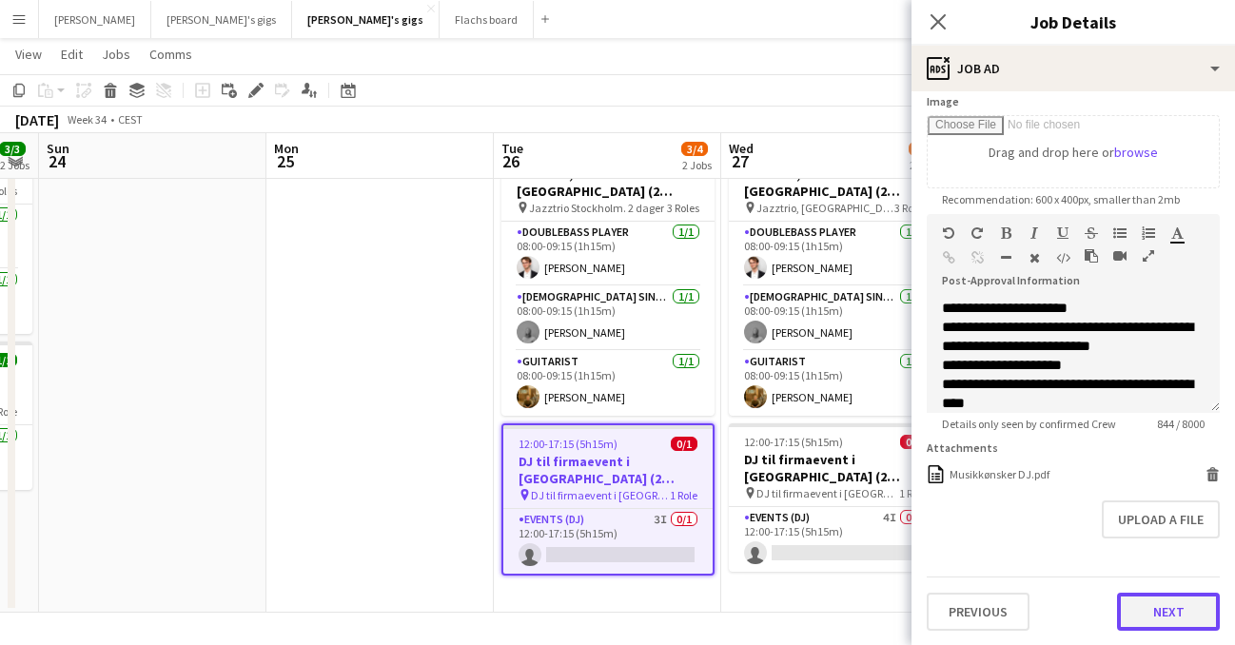
click at [1159, 622] on button "Next" at bounding box center [1168, 612] width 103 height 38
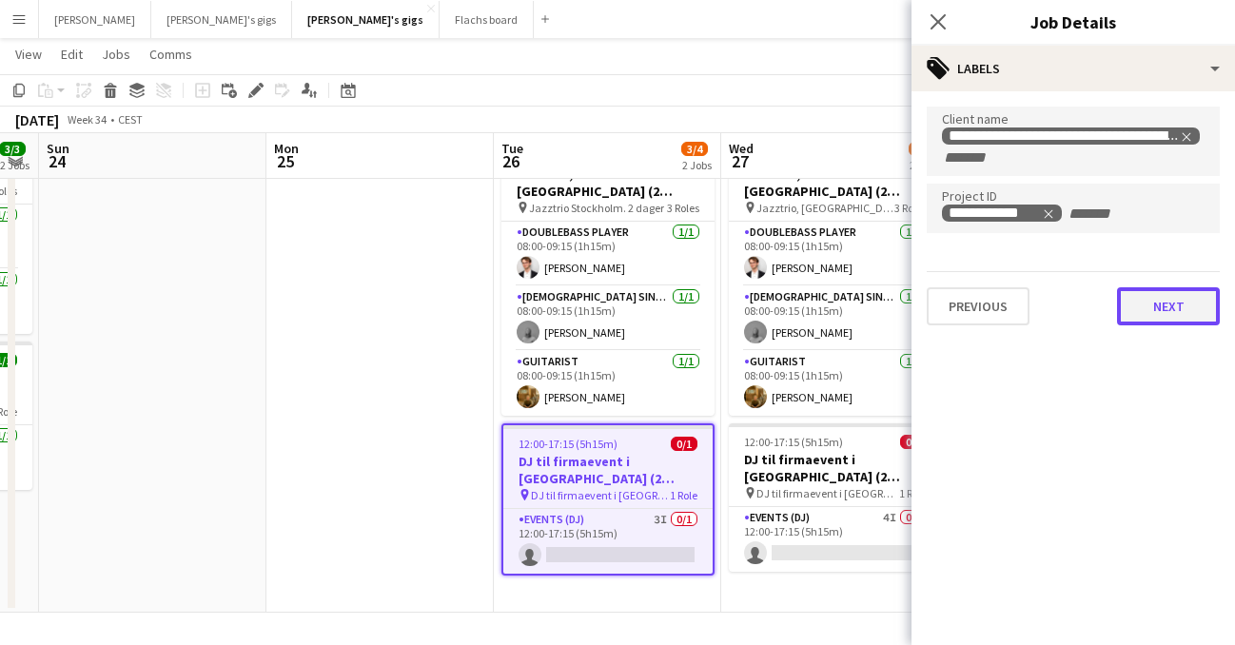
click at [1150, 304] on button "Next" at bounding box center [1168, 306] width 103 height 38
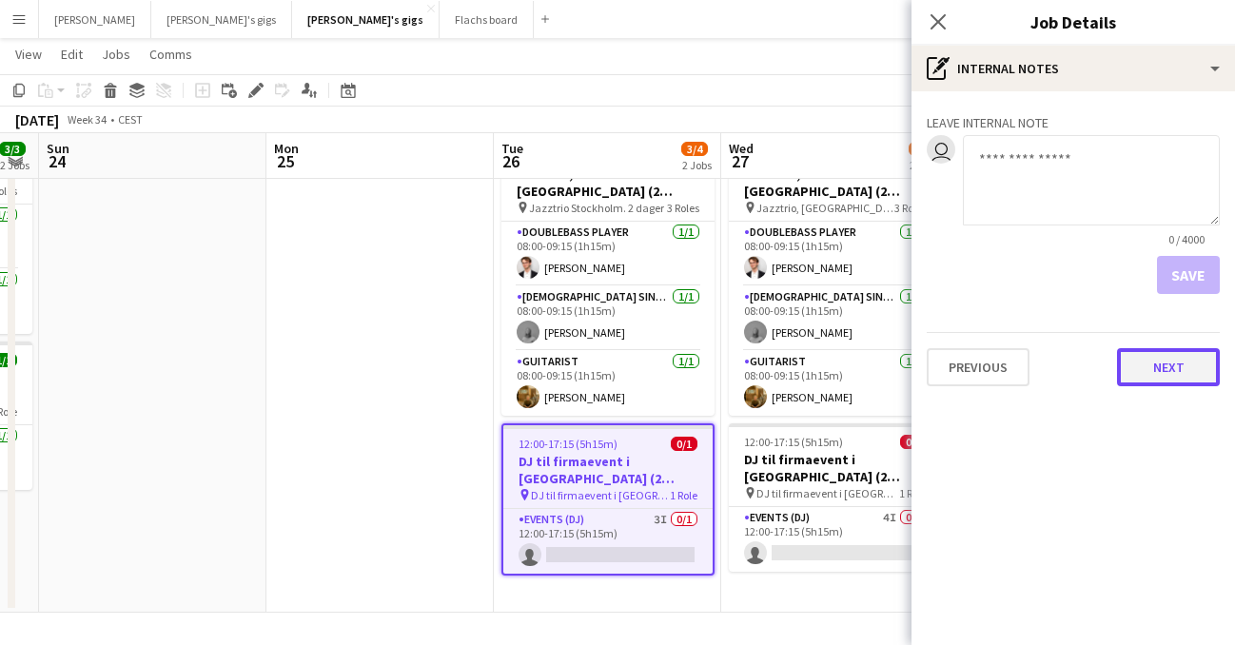
click at [1162, 370] on button "Next" at bounding box center [1168, 367] width 103 height 38
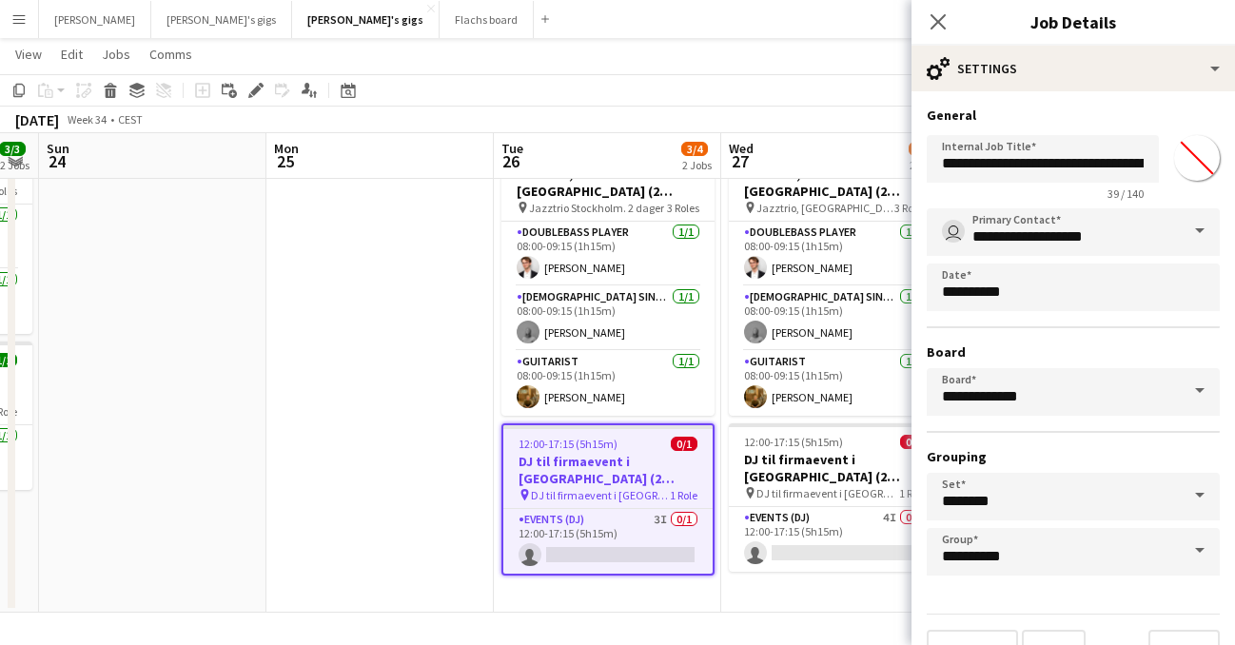
scroll to position [38, 0]
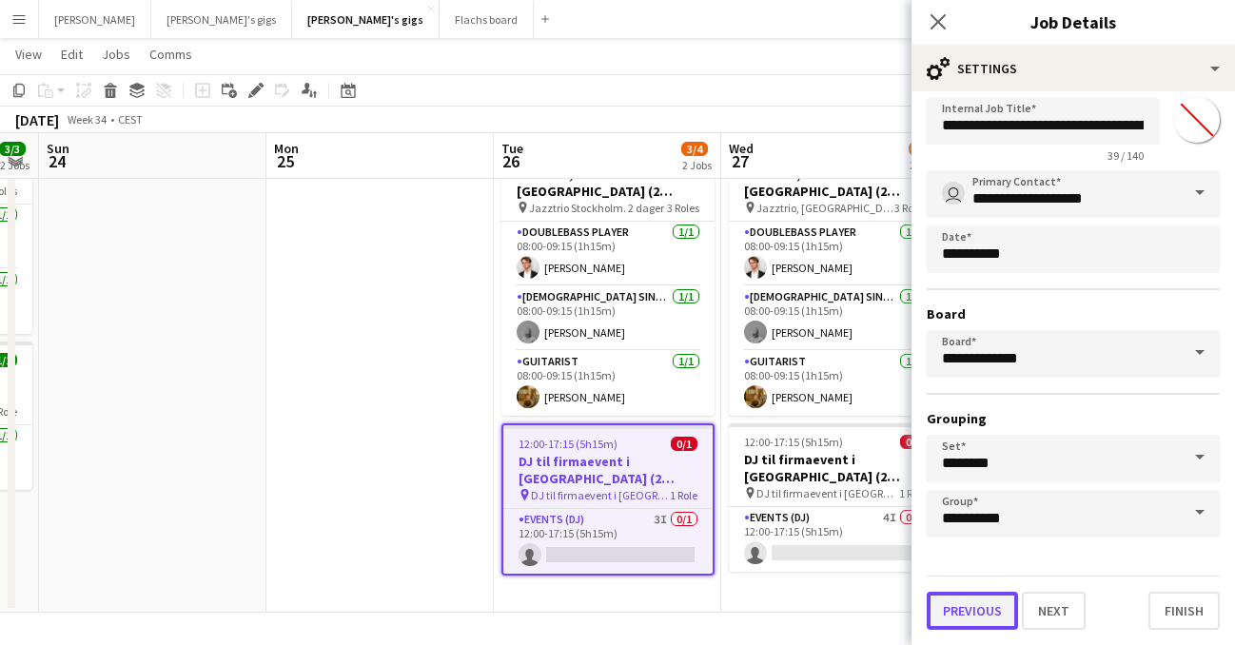
click at [983, 610] on button "Previous" at bounding box center [972, 611] width 91 height 38
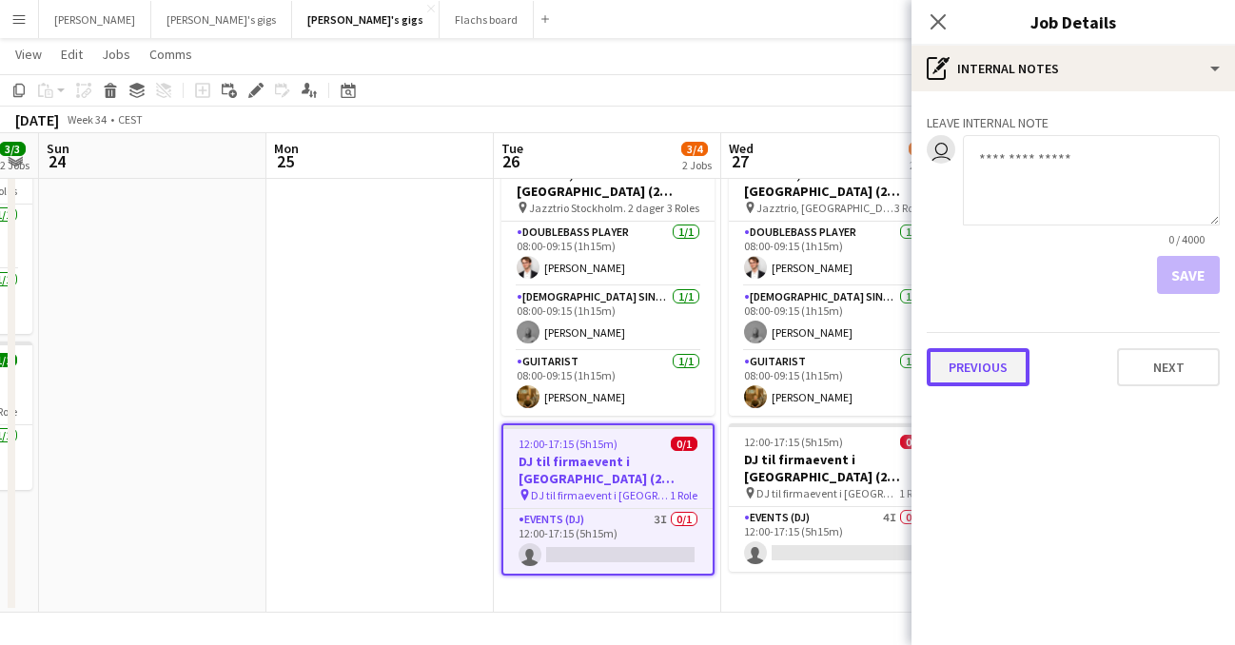
click at [989, 376] on button "Previous" at bounding box center [978, 367] width 103 height 38
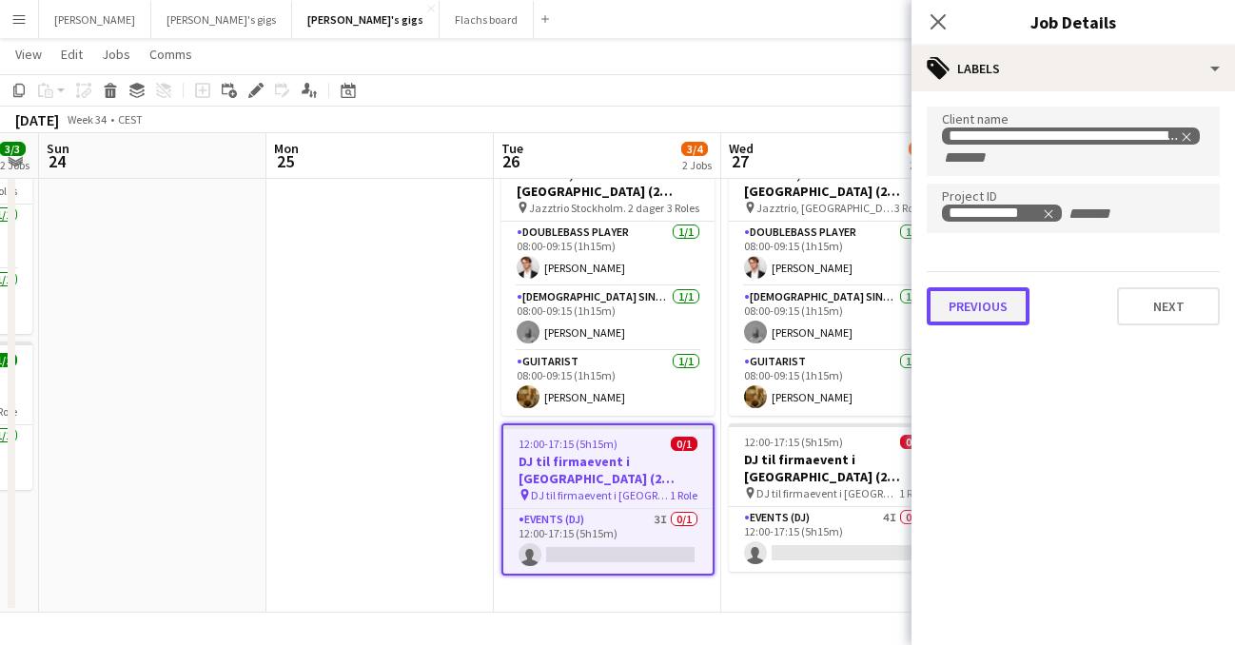
click at [1000, 315] on button "Previous" at bounding box center [978, 306] width 103 height 38
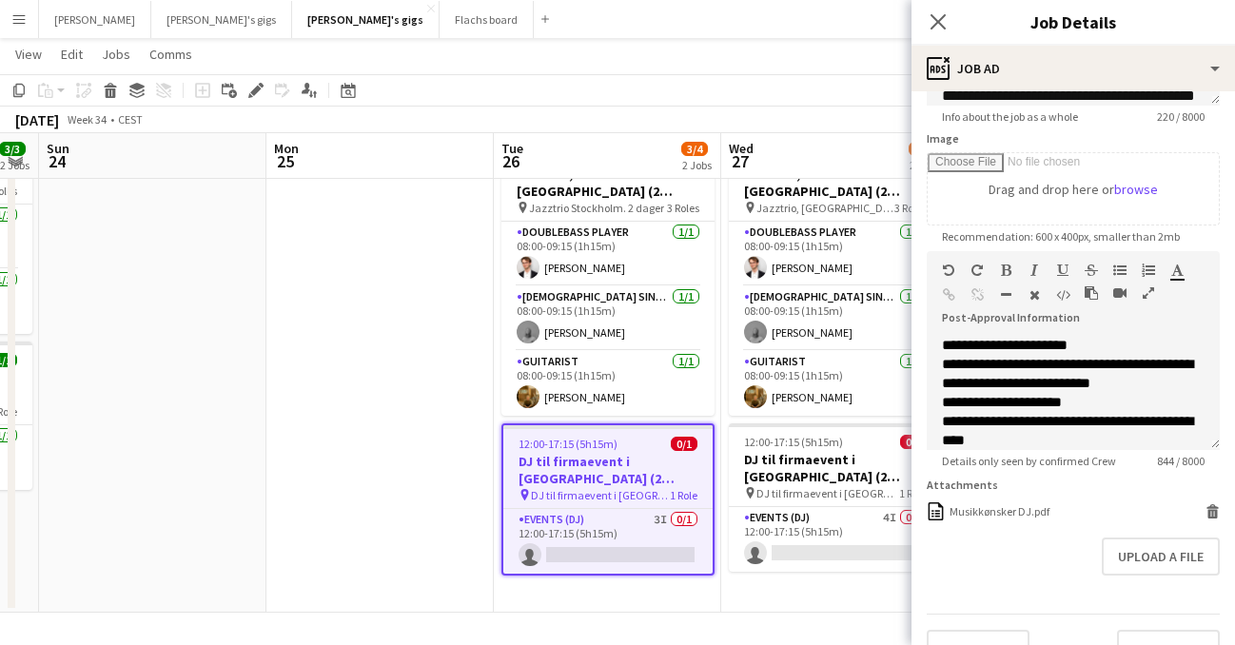
scroll to position [310, 0]
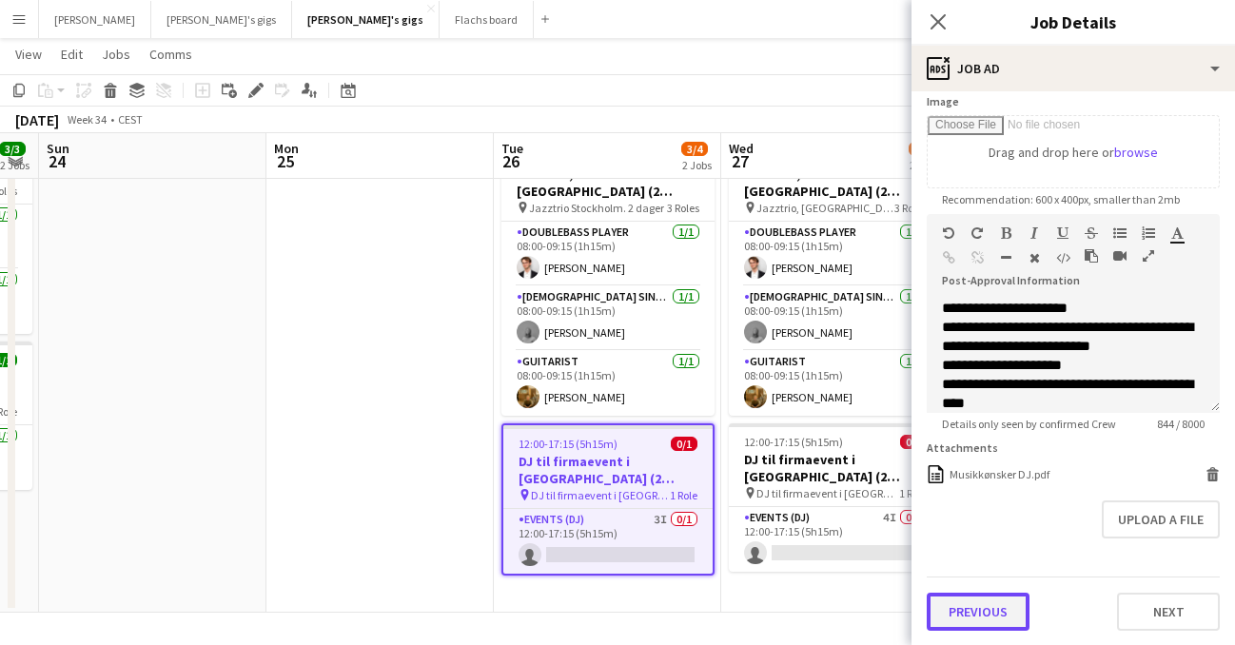
click at [977, 602] on button "Previous" at bounding box center [978, 612] width 103 height 38
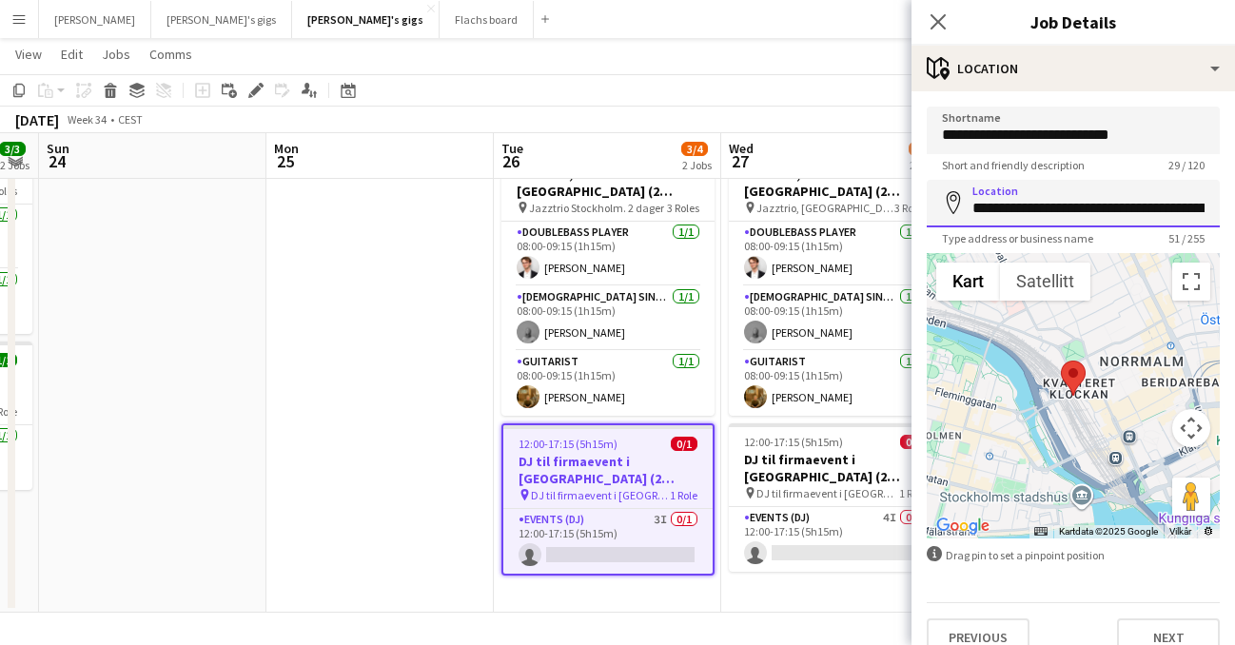
scroll to position [0, 106]
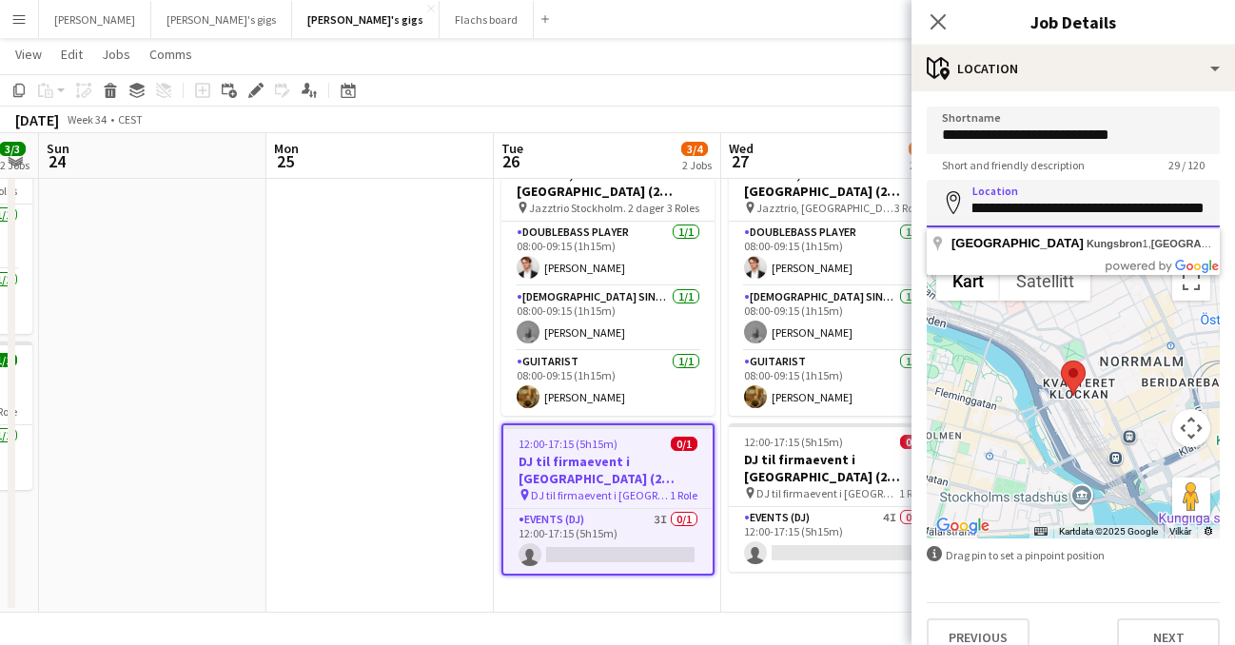
drag, startPoint x: 974, startPoint y: 211, endPoint x: 1245, endPoint y: 243, distance: 273.1
click at [1234, 243] on html "Menu Boards Boards Boards All jobs Status Workforce Workforce My Workforce Recr…" at bounding box center [617, 281] width 1235 height 728
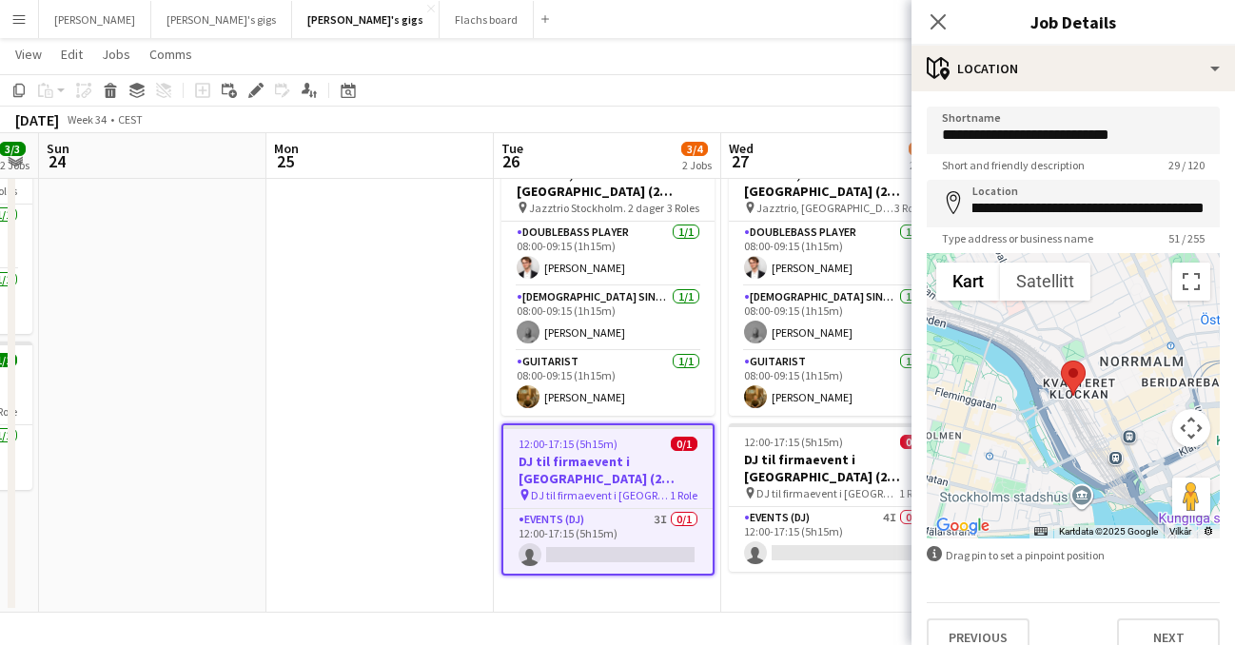
scroll to position [0, 0]
click at [944, 8] on div "Close pop-in" at bounding box center [938, 22] width 53 height 44
click at [944, 27] on icon at bounding box center [938, 21] width 18 height 18
